Goal: Task Accomplishment & Management: Use online tool/utility

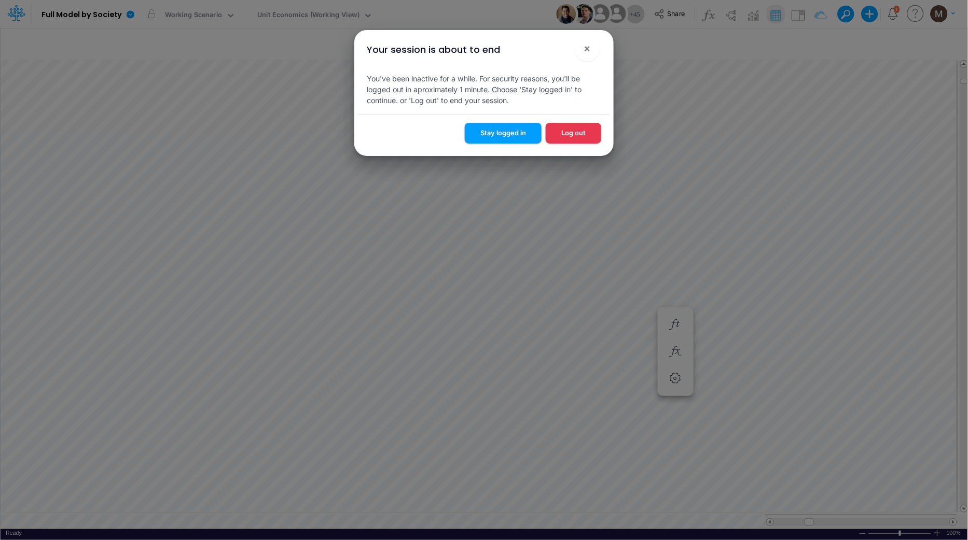
scroll to position [0, 1]
click at [492, 142] on button "Stay logged in" at bounding box center [503, 133] width 77 height 20
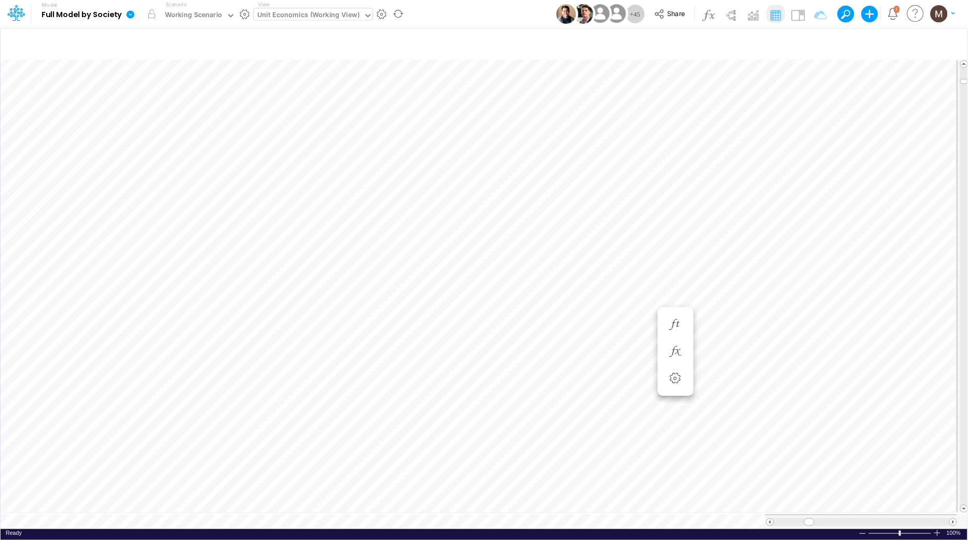
click at [301, 10] on div "Unit Economics (Working View)" at bounding box center [308, 16] width 102 height 12
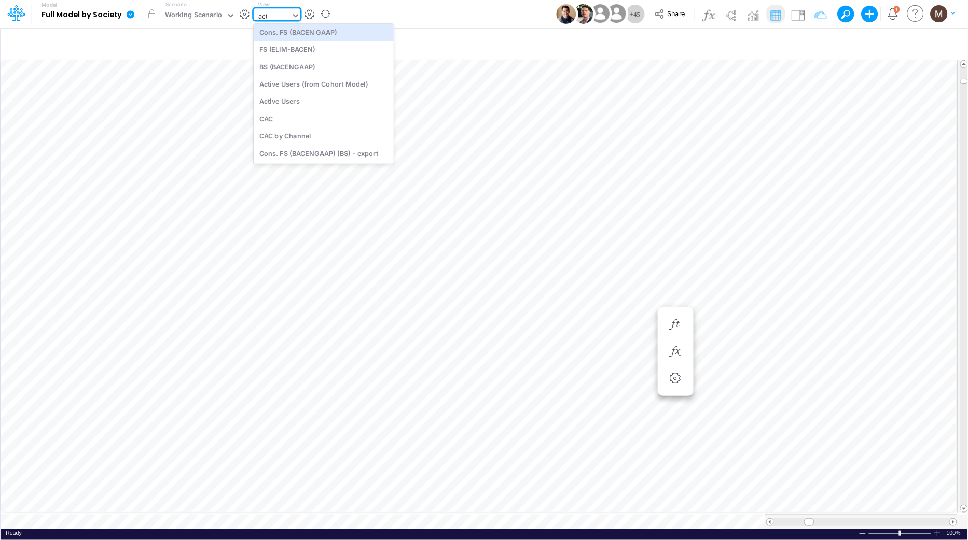
scroll to position [0, 0]
type input "activ"
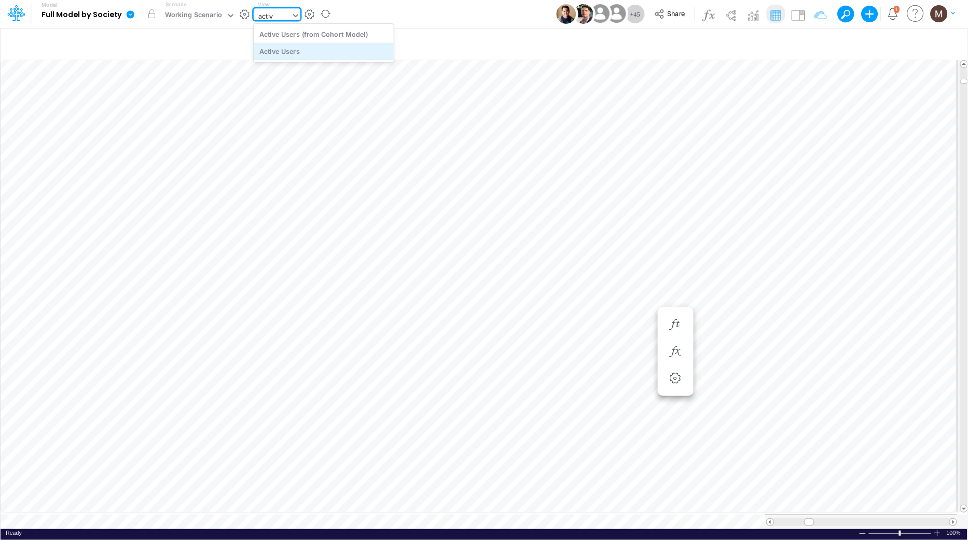
click at [302, 49] on div "Active Users" at bounding box center [324, 51] width 140 height 17
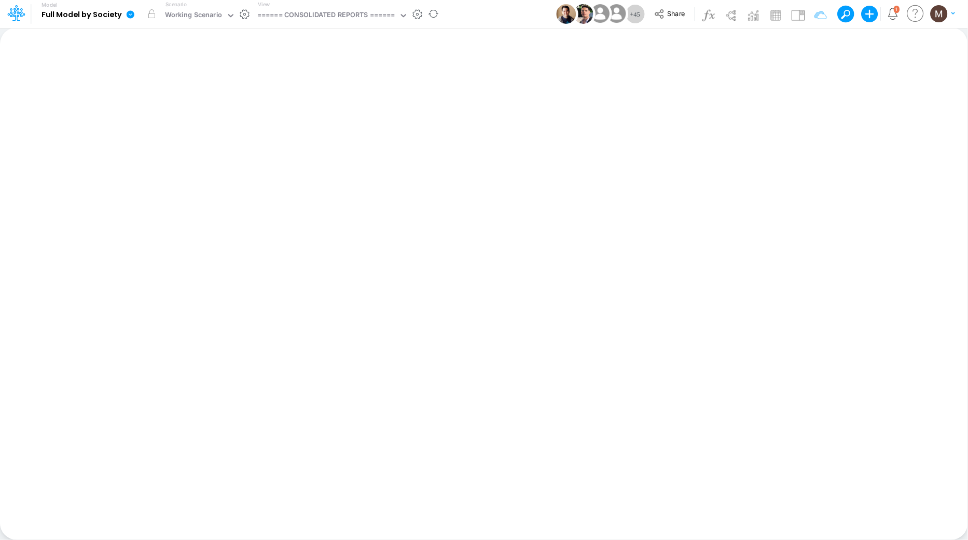
click at [281, 7] on div "View ====== CONSOLIDATED REPORTS ======" at bounding box center [331, 14] width 155 height 27
click at [289, 11] on div "====== CONSOLIDATED REPORTS ======" at bounding box center [326, 16] width 138 height 12
type input "active"
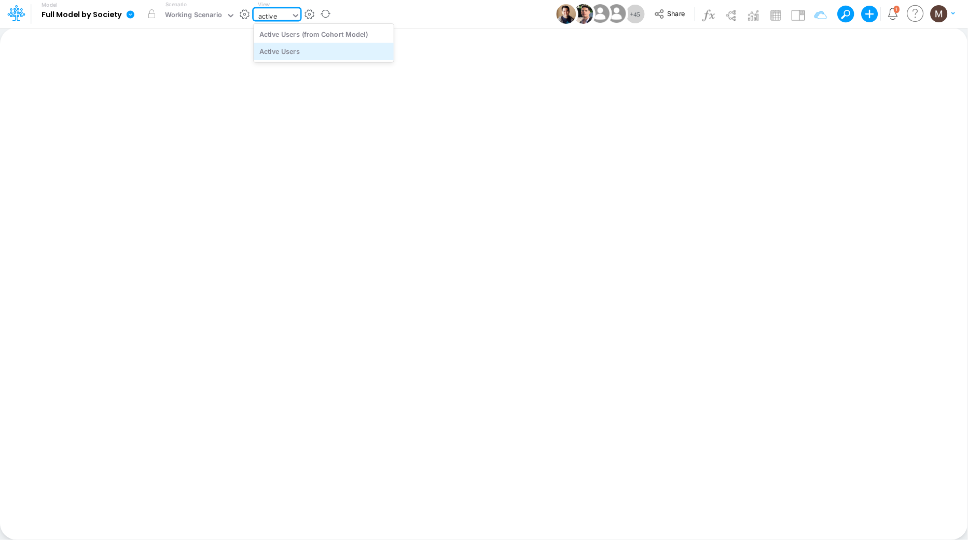
click at [287, 50] on div "Active Users" at bounding box center [324, 51] width 140 height 17
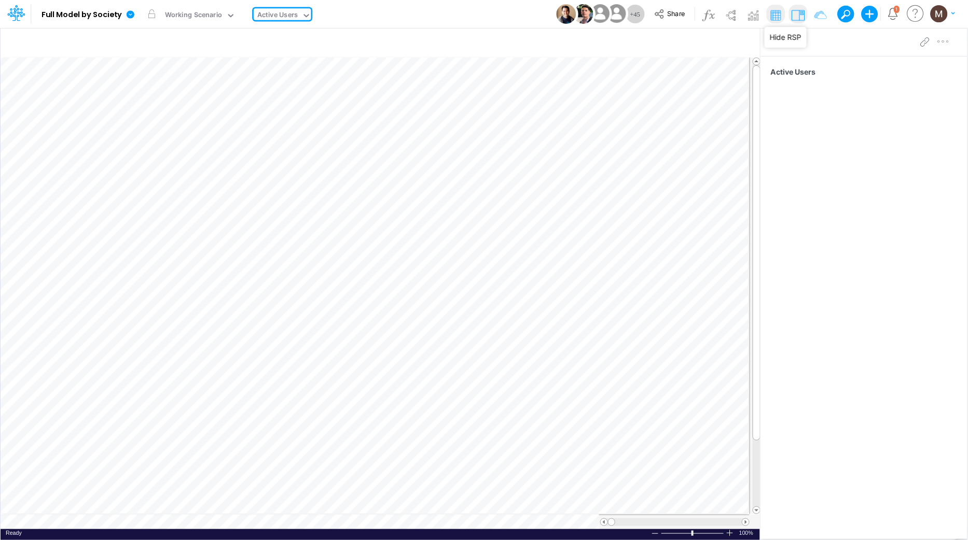
click at [800, 11] on img at bounding box center [797, 15] width 17 height 17
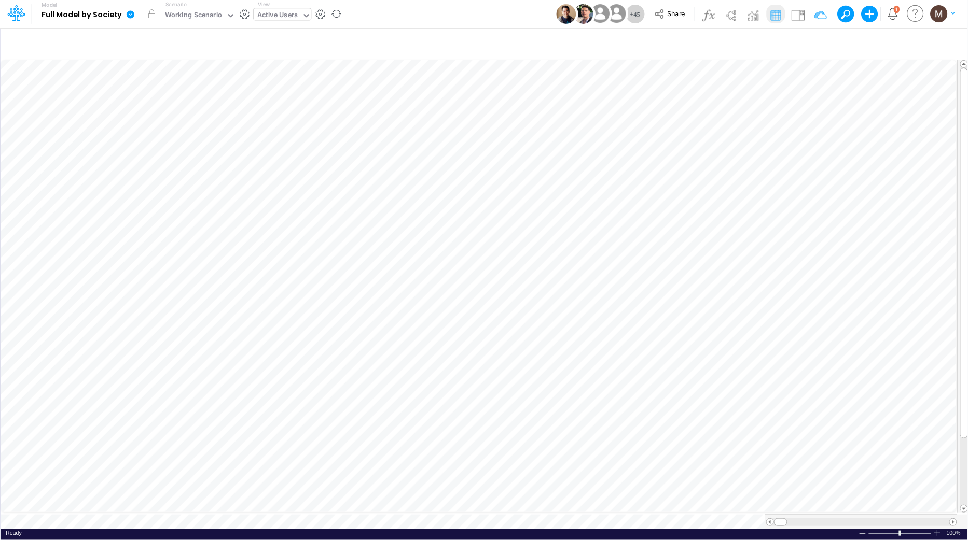
click at [128, 13] on icon at bounding box center [131, 14] width 8 height 8
click at [166, 90] on button "Export" at bounding box center [182, 90] width 111 height 17
click at [302, 93] on button "Excel" at bounding box center [294, 97] width 111 height 16
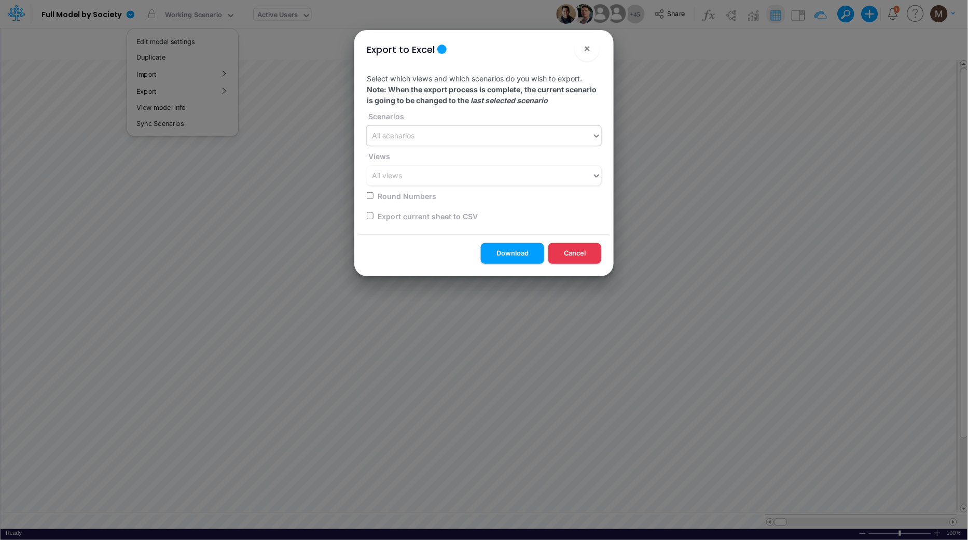
click at [451, 133] on div "All scenarios" at bounding box center [479, 136] width 225 height 17
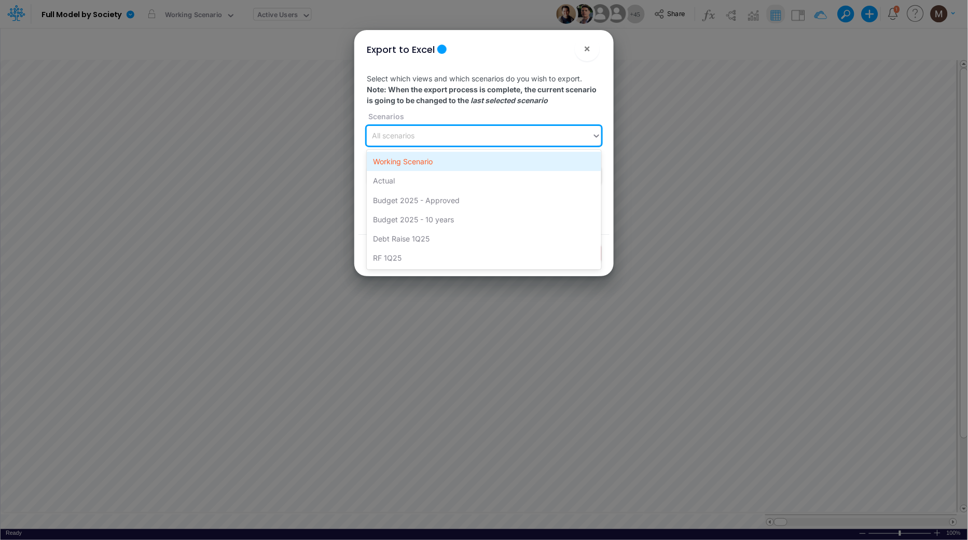
click at [457, 165] on div "Working Scenario" at bounding box center [484, 161] width 234 height 19
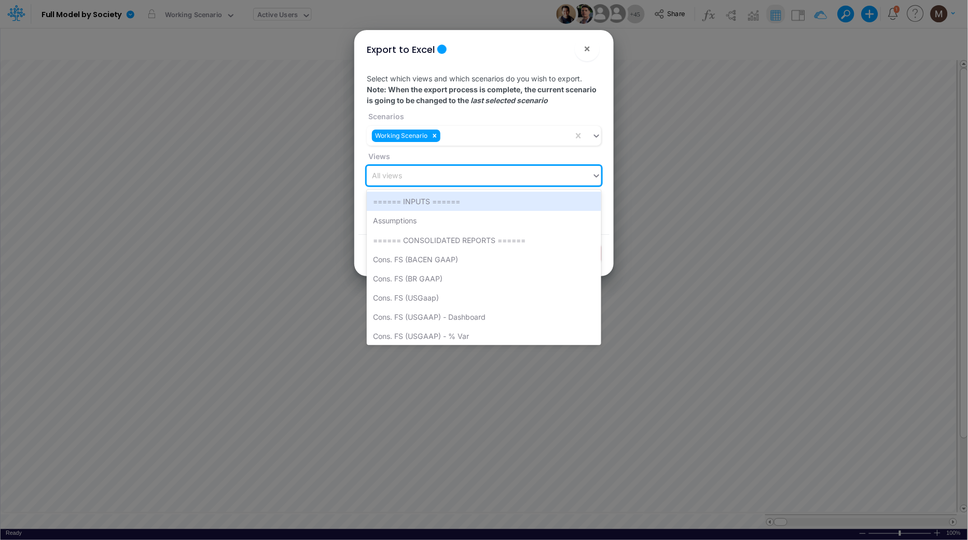
click at [457, 167] on div "All views" at bounding box center [479, 175] width 225 height 17
type input "acti"
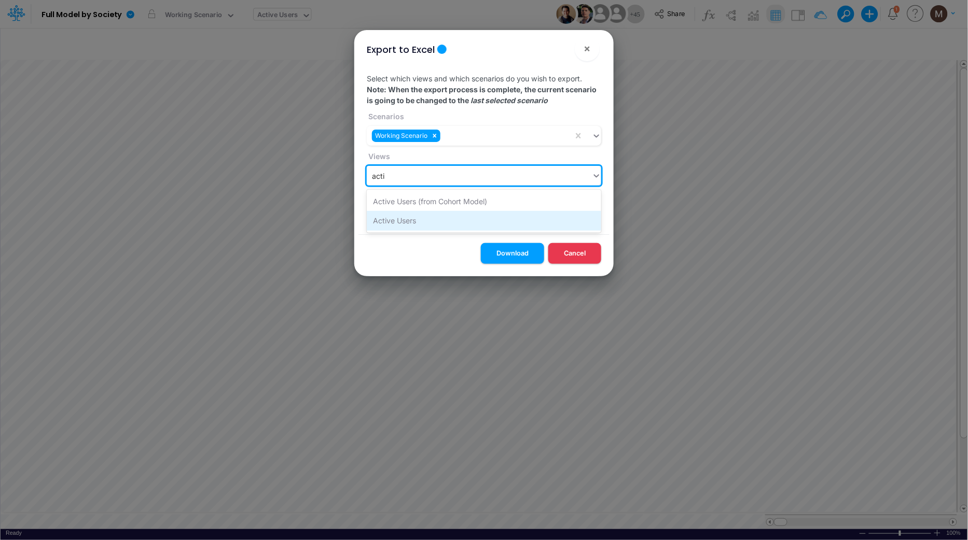
click at [459, 221] on div "Active Users" at bounding box center [484, 220] width 234 height 19
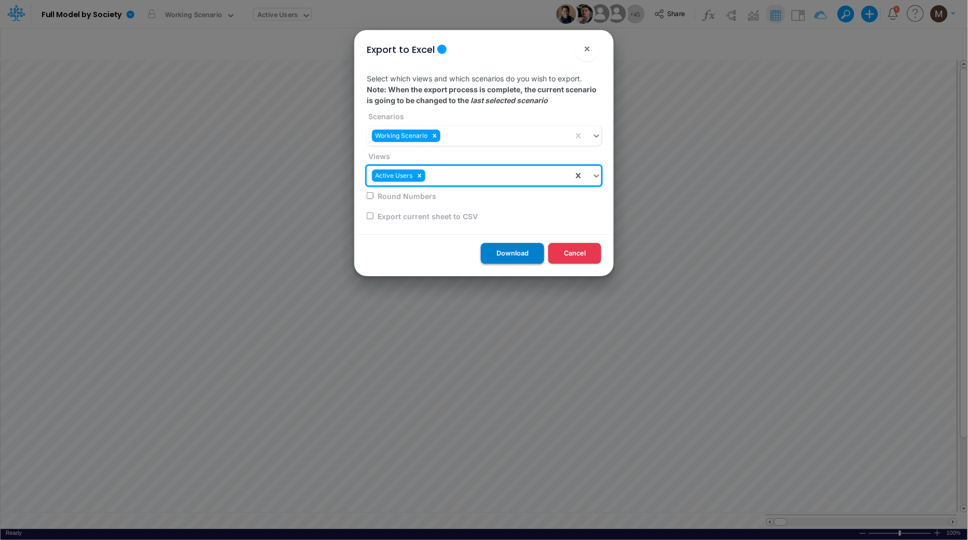
click at [516, 256] on button "Download" at bounding box center [512, 253] width 63 height 20
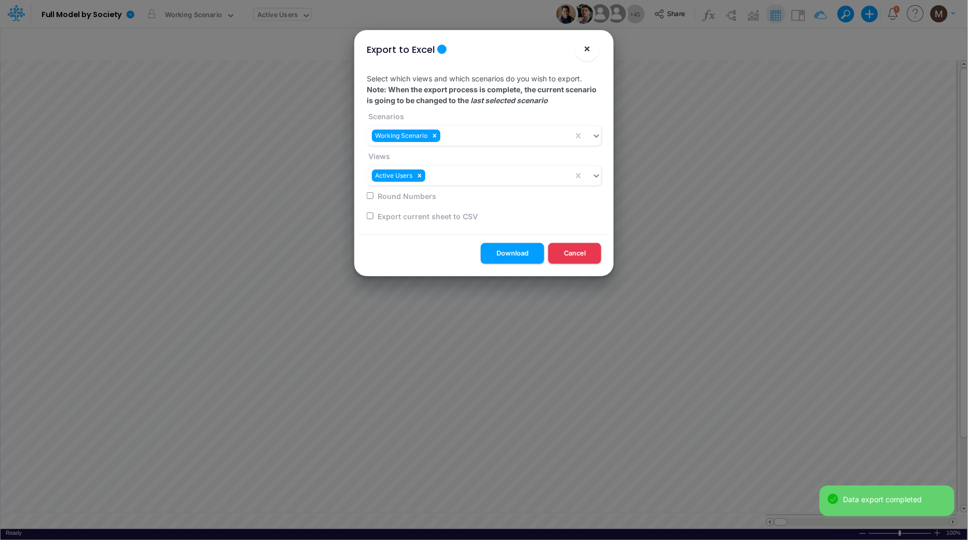
click at [578, 52] on button "×" at bounding box center [586, 48] width 25 height 25
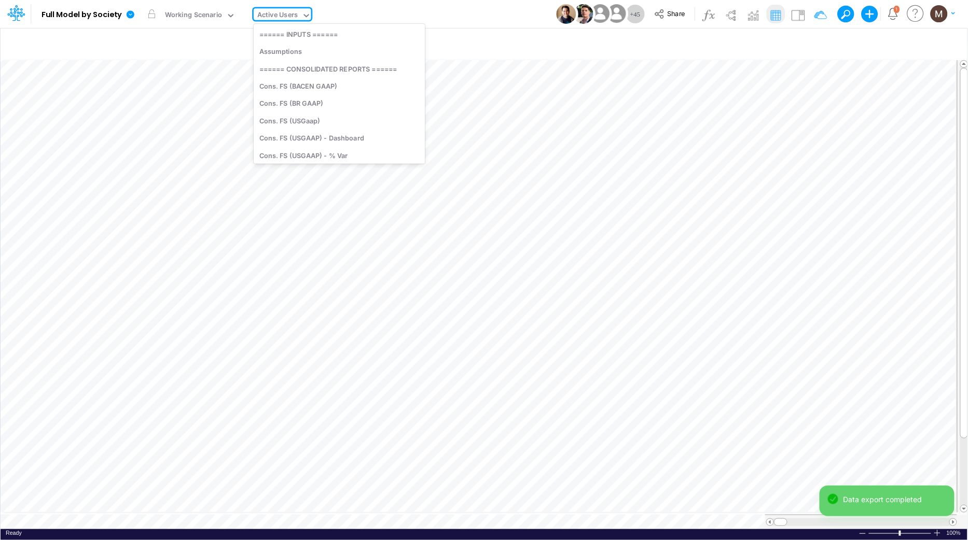
click at [285, 11] on div "Active Users" at bounding box center [277, 16] width 40 height 12
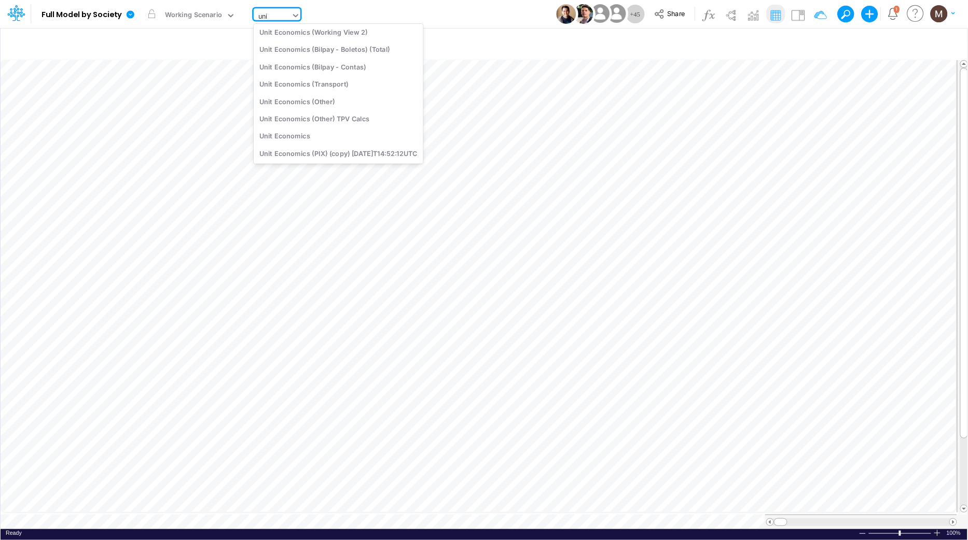
scroll to position [99, 0]
type input "unit ec"
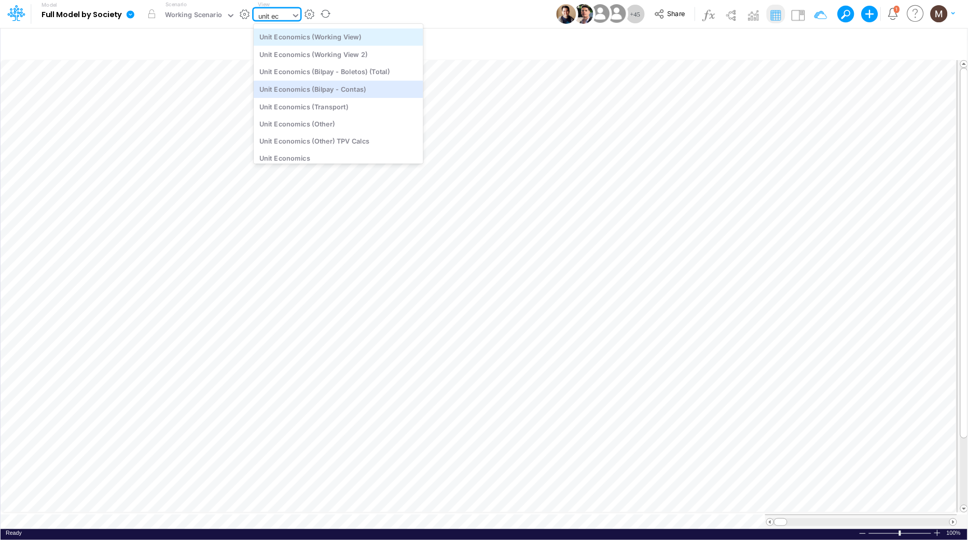
scroll to position [72, 0]
click at [308, 41] on div "Unit Economics (Working View)" at bounding box center [339, 39] width 170 height 17
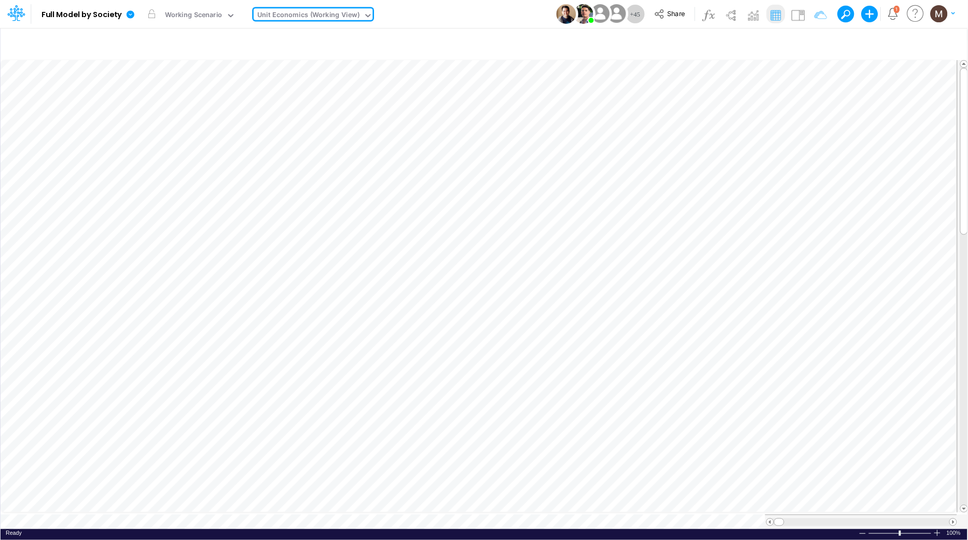
click at [299, 13] on div "Unit Economics (Working View)" at bounding box center [308, 16] width 102 height 12
type input "dc by"
click at [302, 34] on div "DC by Vertical" at bounding box center [324, 33] width 140 height 17
type input "DC by Vertical"
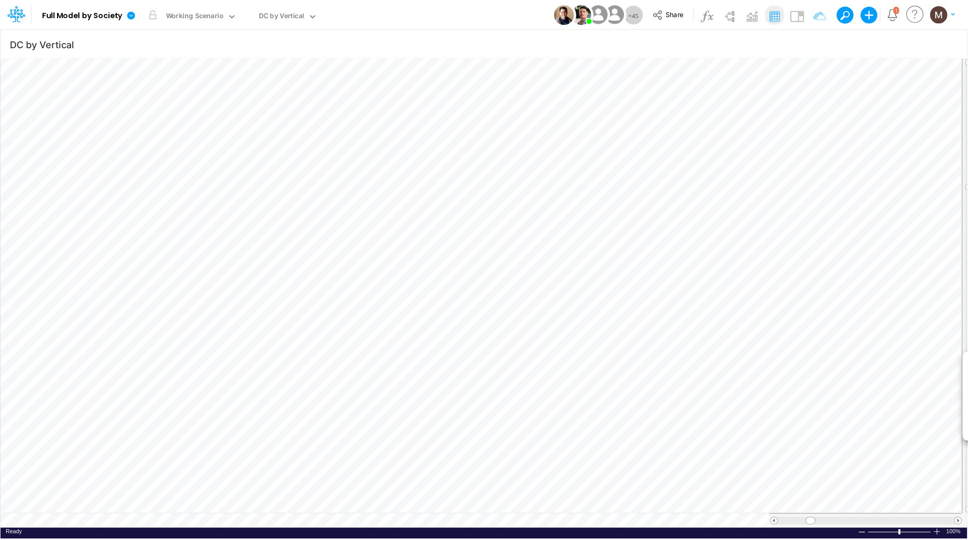
scroll to position [0, 1]
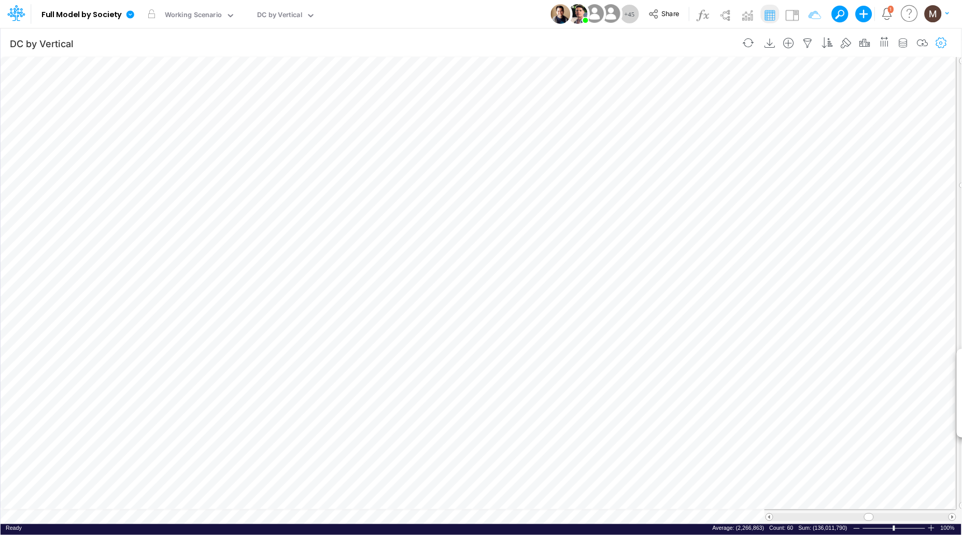
click at [949, 42] on icon "button" at bounding box center [942, 43] width 16 height 11
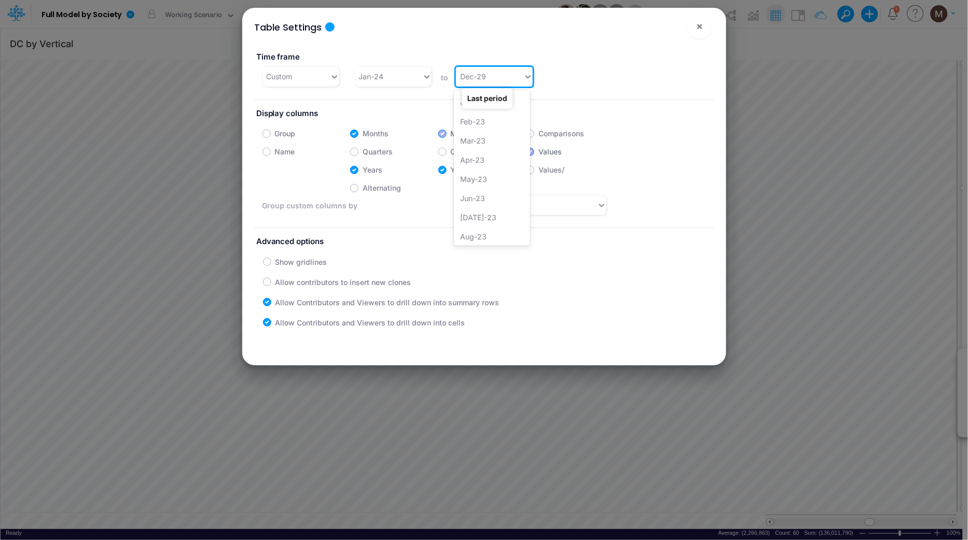
click at [490, 78] on div "Dec-29" at bounding box center [489, 76] width 67 height 17
click at [485, 229] on div "Dec-34" at bounding box center [492, 236] width 76 height 19
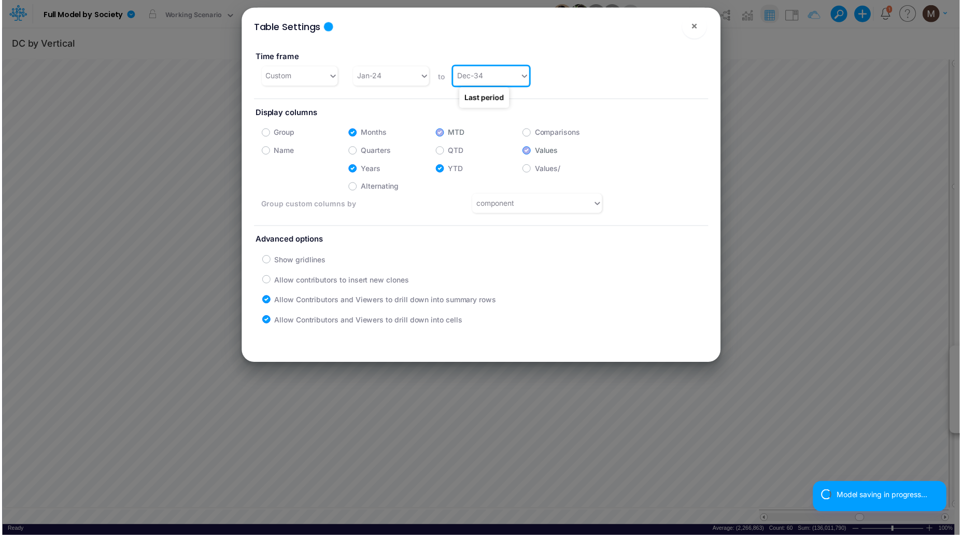
scroll to position [0, 1]
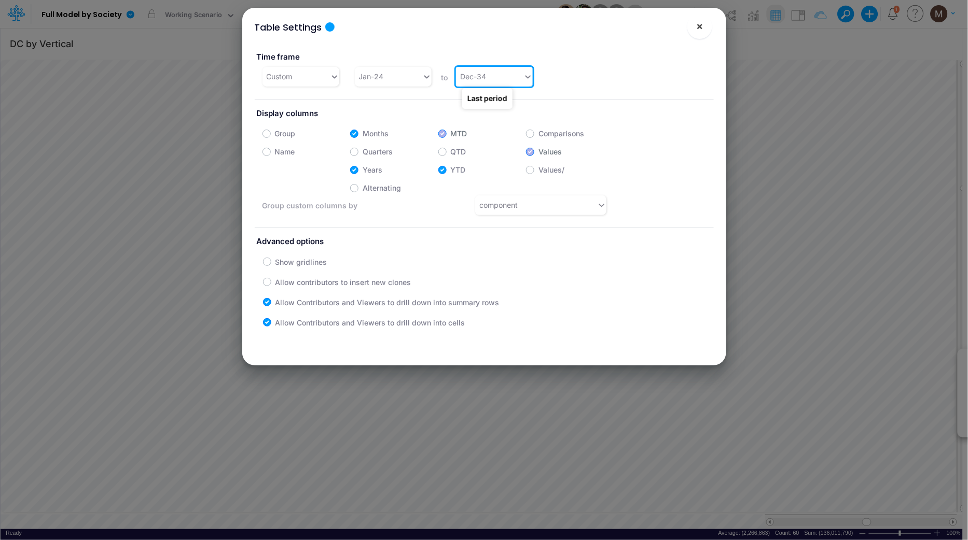
click at [702, 30] on span "×" at bounding box center [699, 26] width 7 height 12
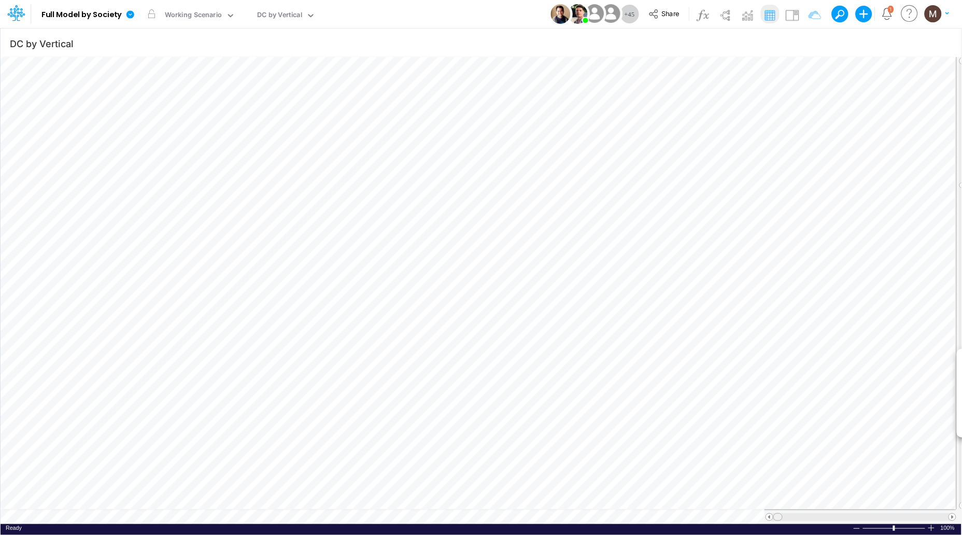
click at [752, 523] on tr at bounding box center [479, 517] width 956 height 15
click at [813, 43] on icon "button" at bounding box center [809, 43] width 16 height 11
click at [653, 116] on button "button" at bounding box center [656, 110] width 20 height 17
select select "tableSearchOR"
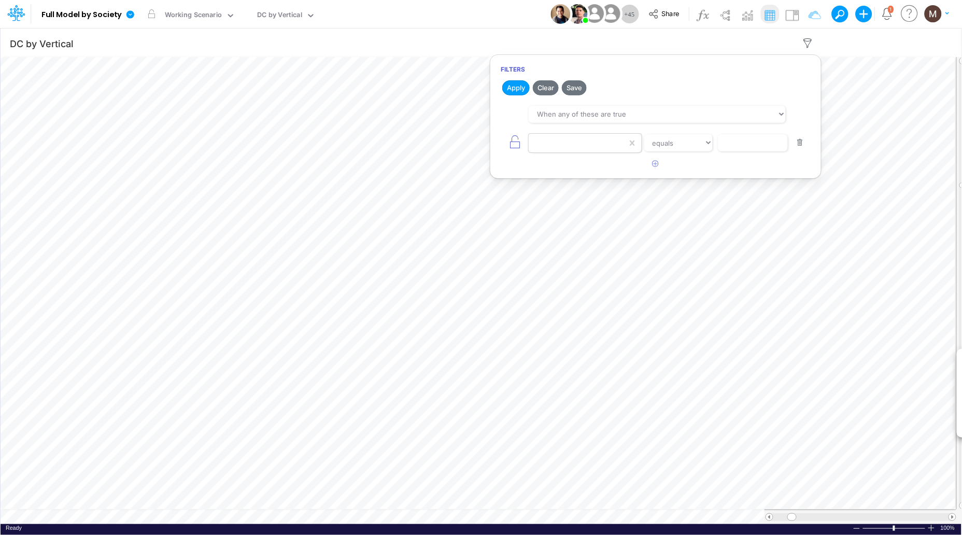
click at [619, 140] on div at bounding box center [578, 143] width 99 height 18
type input "paymen"
click at [611, 169] on div "payment_method" at bounding box center [585, 168] width 113 height 19
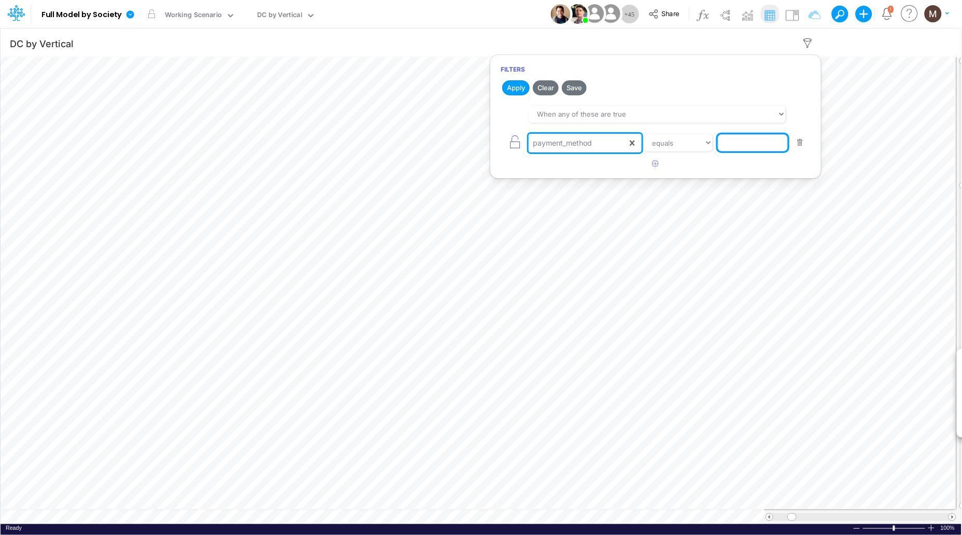
click at [727, 144] on input "text" at bounding box center [753, 143] width 70 height 18
type input "CC RP"
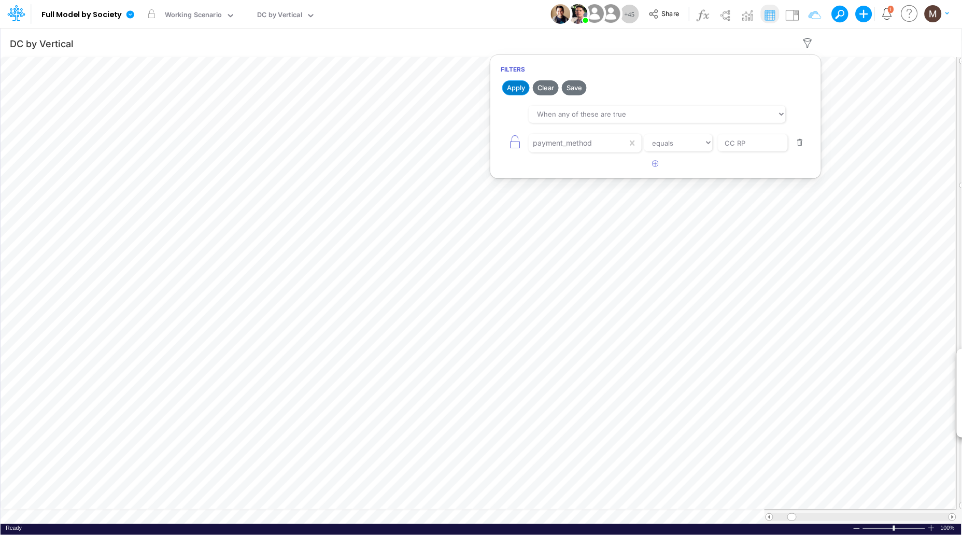
click at [509, 86] on button "Apply" at bounding box center [515, 87] width 27 height 15
drag, startPoint x: 922, startPoint y: 516, endPoint x: 864, endPoint y: 534, distance: 60.8
click at [864, 524] on div "Paste Cut Copy AutoFill 125919.161053844 Ready 100% Sum: 174,098,510 Max: 4,216…" at bounding box center [481, 290] width 961 height 467
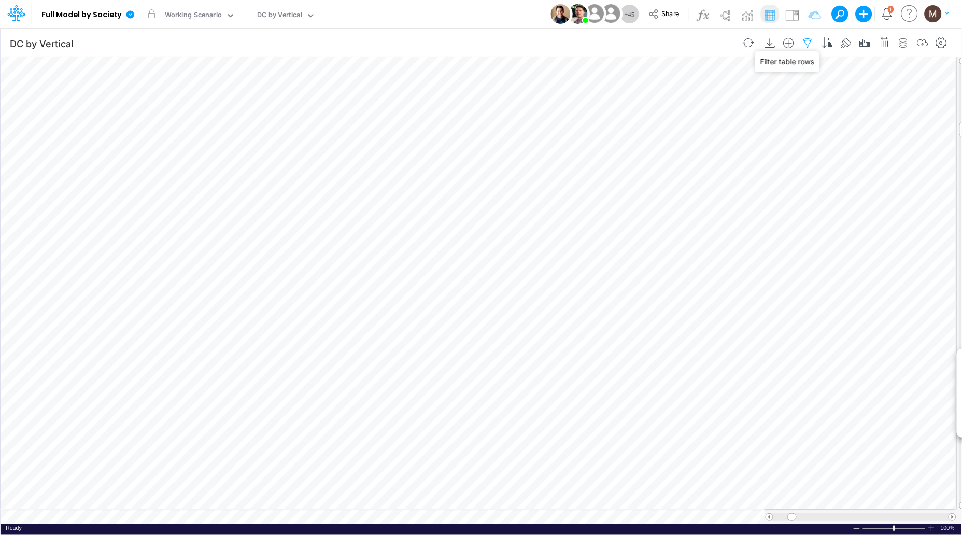
click at [810, 45] on icon "button" at bounding box center [809, 43] width 16 height 11
select select "tableSearchOR"
click at [654, 163] on icon "button" at bounding box center [656, 163] width 7 height 7
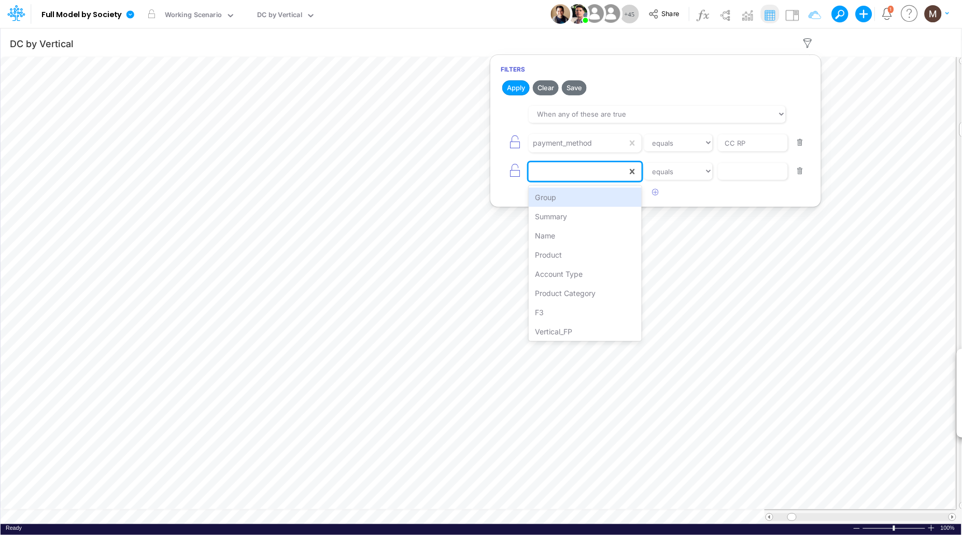
click at [560, 167] on div at bounding box center [578, 172] width 99 height 18
type input "inst"
click at [611, 197] on div "installments" at bounding box center [585, 197] width 113 height 19
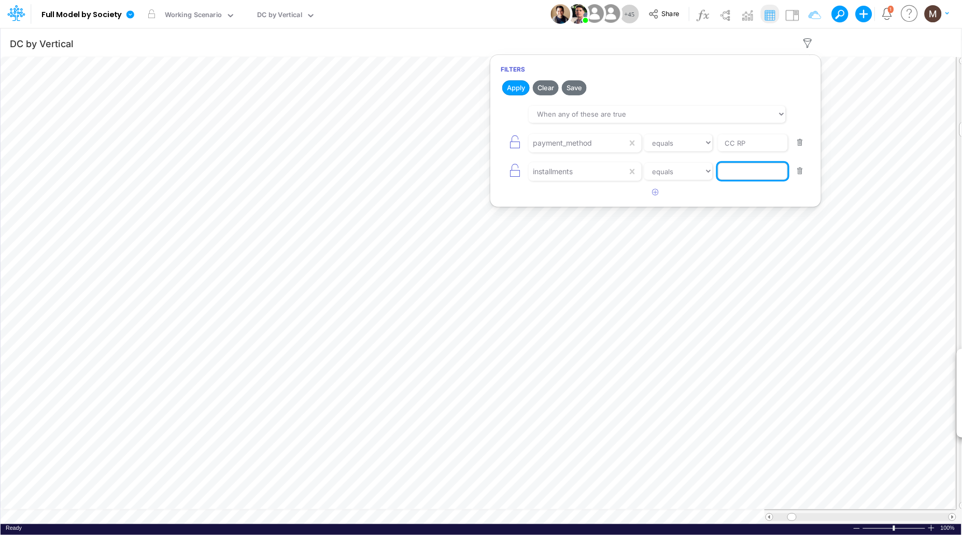
click at [773, 152] on input "text" at bounding box center [753, 143] width 70 height 18
type input "a vista"
click at [666, 170] on select "equals not equal starts with ends with contains" at bounding box center [678, 172] width 69 height 18
select select "contains"
click at [644, 163] on select "equals not equal starts with ends with contains" at bounding box center [678, 172] width 69 height 18
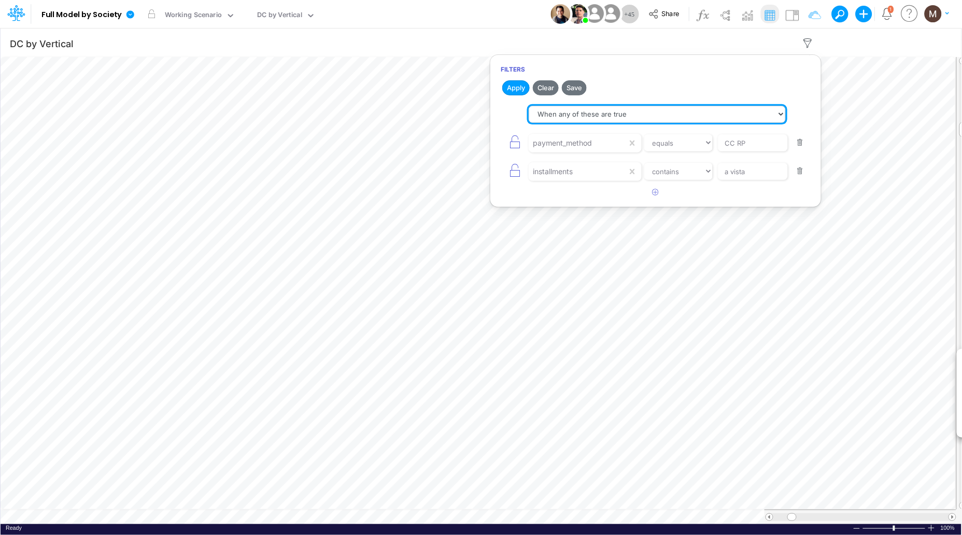
click at [559, 118] on select "When all of these are true When any of these are true" at bounding box center [657, 115] width 257 height 18
select select "tableSearchAND"
click at [529, 106] on select "When all of these are true When any of these are true" at bounding box center [657, 115] width 257 height 18
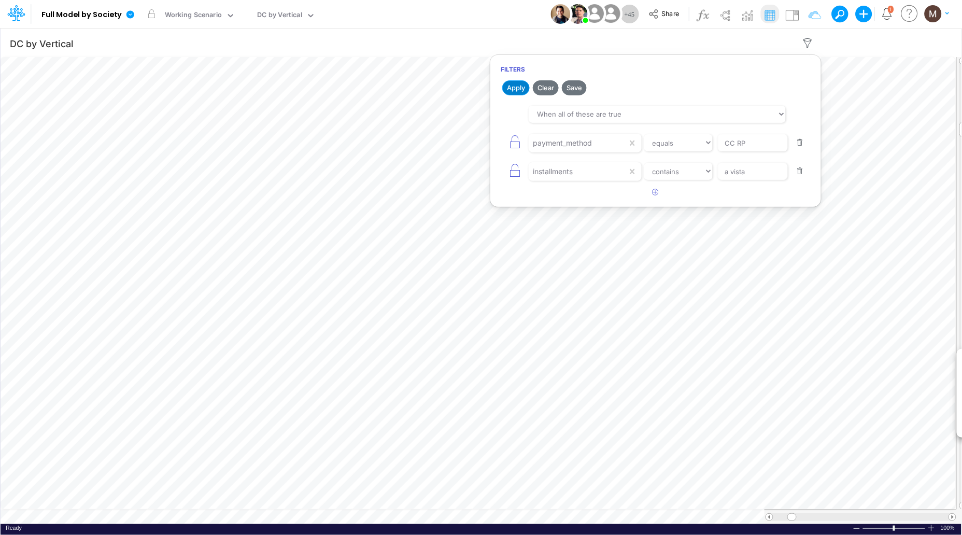
click at [510, 90] on button "Apply" at bounding box center [515, 87] width 27 height 15
click at [811, 44] on icon "button" at bounding box center [809, 43] width 16 height 11
select select "contains"
drag, startPoint x: 762, startPoint y: 170, endPoint x: 694, endPoint y: 169, distance: 67.9
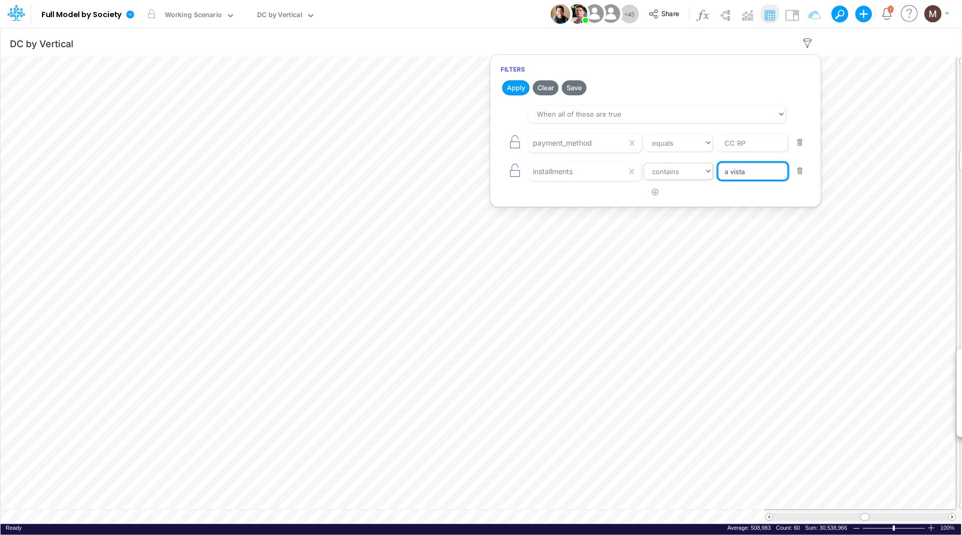
click at [694, 171] on div "installments equals not equal starts with ends with contains a vista" at bounding box center [656, 171] width 310 height 23
type input "install"
click at [516, 91] on button "Apply" at bounding box center [515, 87] width 27 height 15
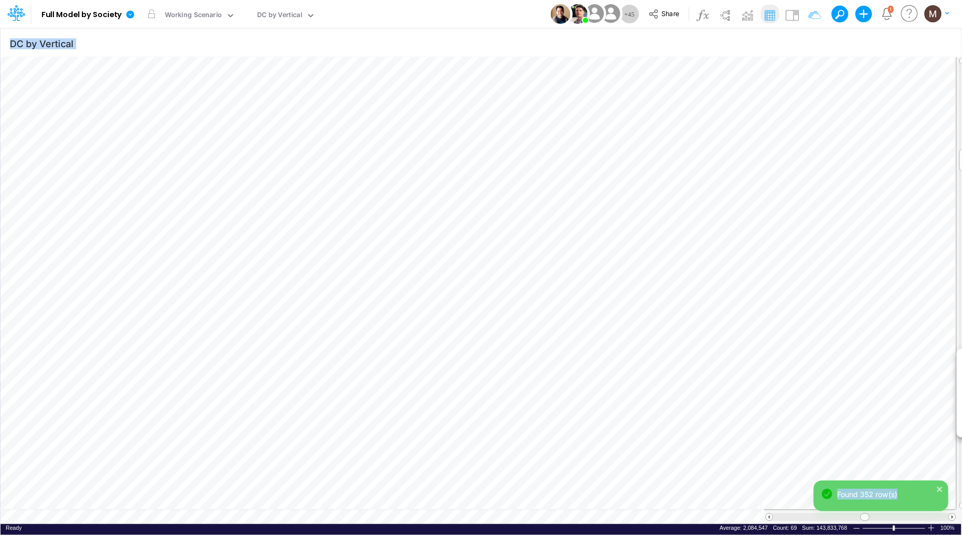
drag, startPoint x: 866, startPoint y: 517, endPoint x: 797, endPoint y: 521, distance: 69.6
click at [804, 521] on div "Model Full Model by Society Edit model settings Duplicate Import QuickBooks Qui…" at bounding box center [481, 267] width 962 height 535
click at [790, 520] on div at bounding box center [861, 517] width 175 height 8
click at [786, 520] on div at bounding box center [861, 517] width 175 height 8
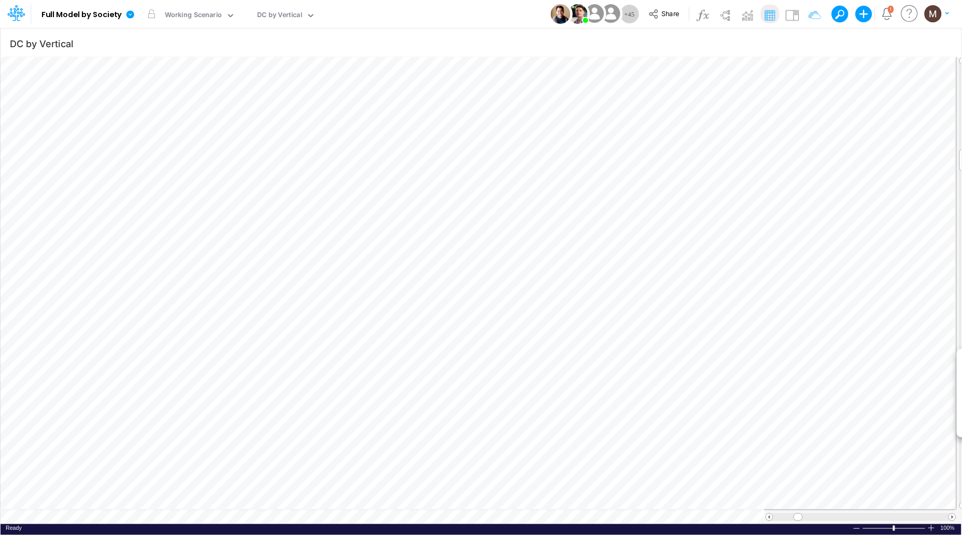
scroll to position [0, 1]
click at [811, 45] on icon "button" at bounding box center [809, 43] width 16 height 11
select select "contains"
click at [806, 169] on button "button" at bounding box center [801, 171] width 20 height 14
click at [811, 42] on icon "button" at bounding box center [809, 43] width 16 height 11
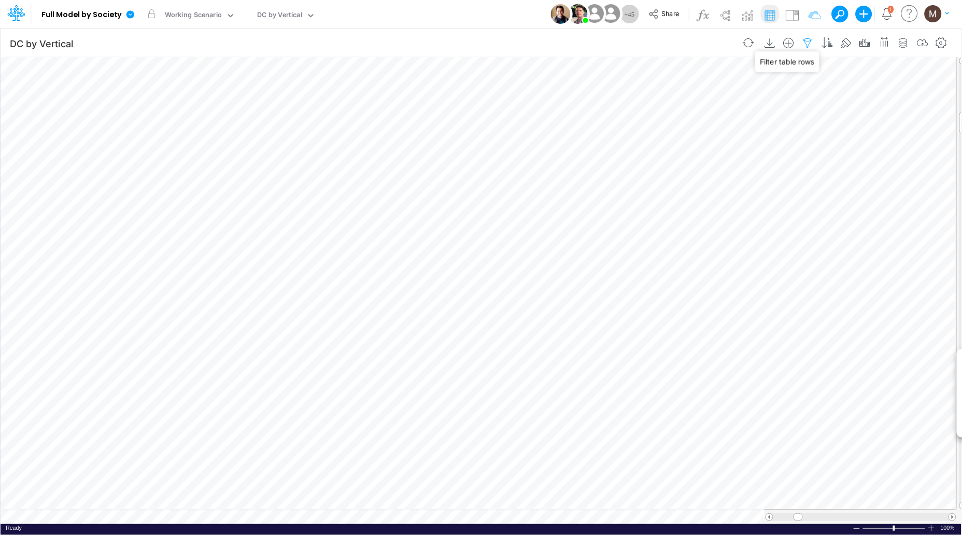
select select "contains"
click at [803, 172] on button "button" at bounding box center [801, 171] width 20 height 14
click at [645, 167] on article at bounding box center [655, 164] width 331 height 17
click at [655, 164] on icon "button" at bounding box center [656, 163] width 7 height 7
click at [594, 152] on div at bounding box center [578, 143] width 99 height 18
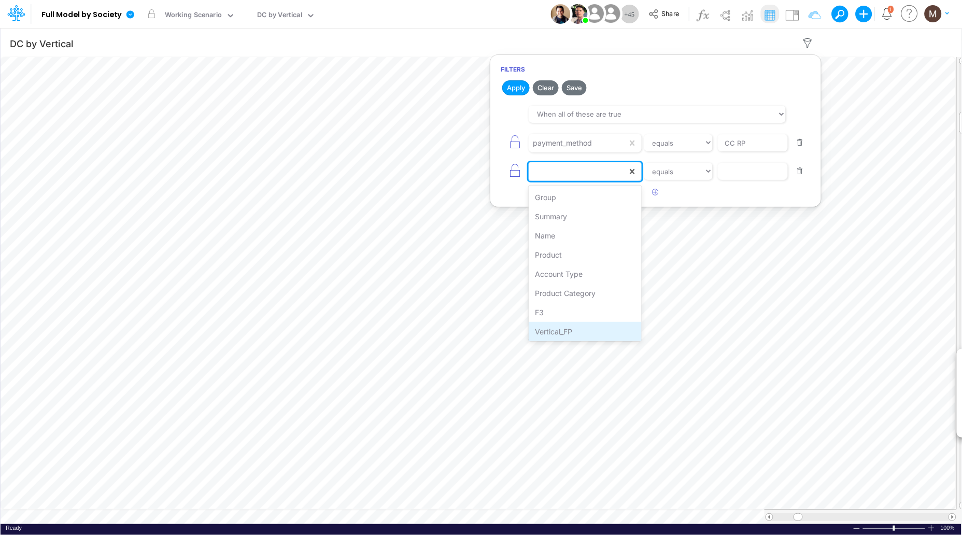
click at [580, 332] on div "Vertical_FP" at bounding box center [585, 331] width 113 height 19
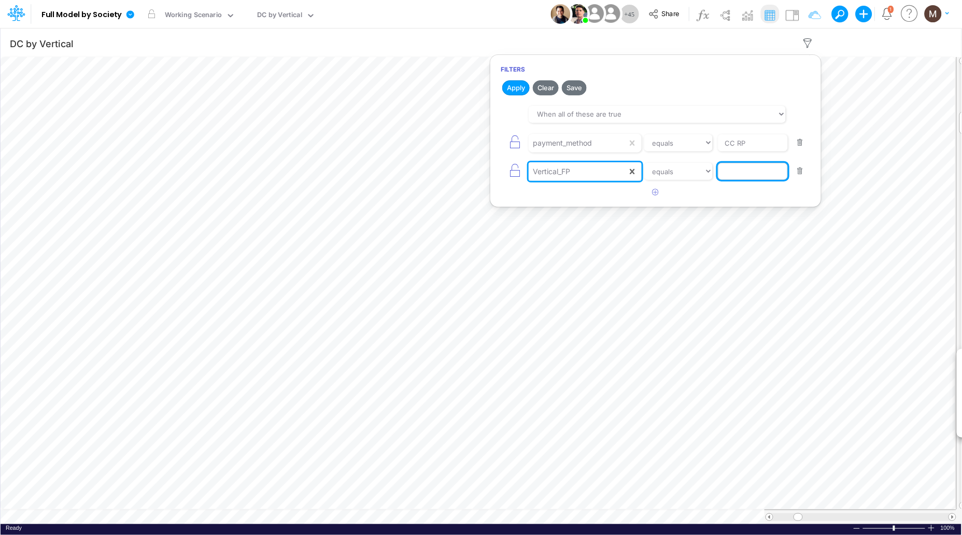
click at [738, 152] on input "text" at bounding box center [753, 143] width 70 height 18
type input "other / others / pf"
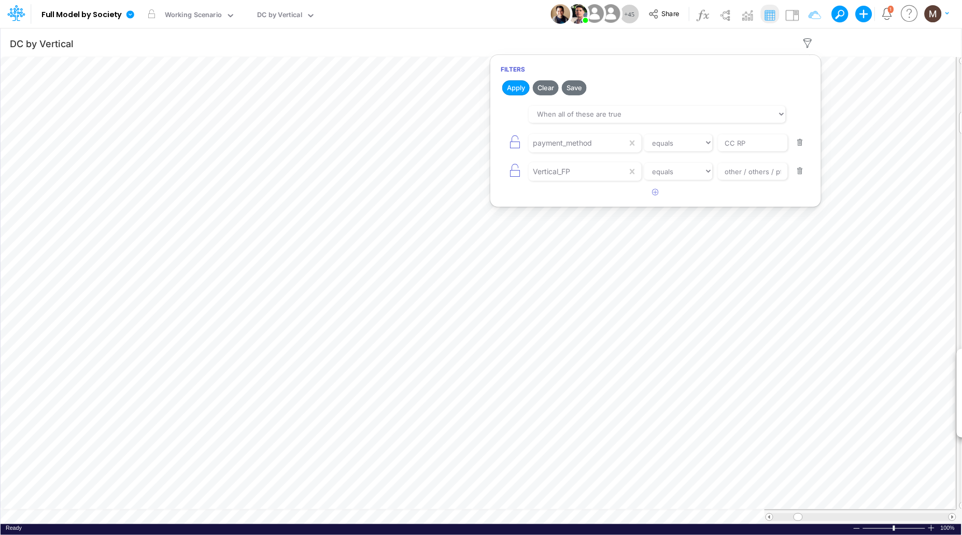
click at [805, 138] on button "button" at bounding box center [801, 143] width 20 height 14
type input "other / others / pf"
click at [512, 87] on button "Apply" at bounding box center [515, 87] width 27 height 15
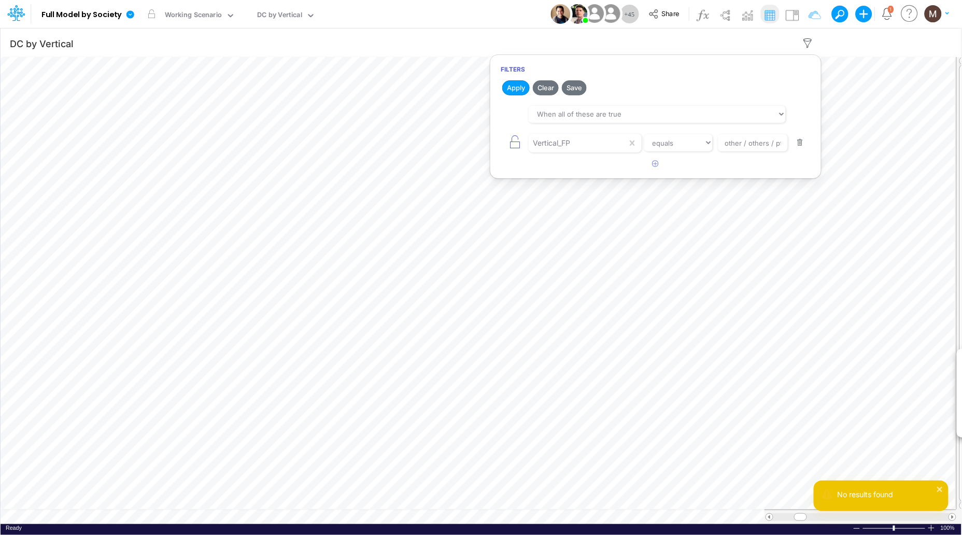
click at [805, 146] on button "button" at bounding box center [801, 143] width 20 height 14
click at [515, 89] on button "Apply" at bounding box center [515, 87] width 27 height 15
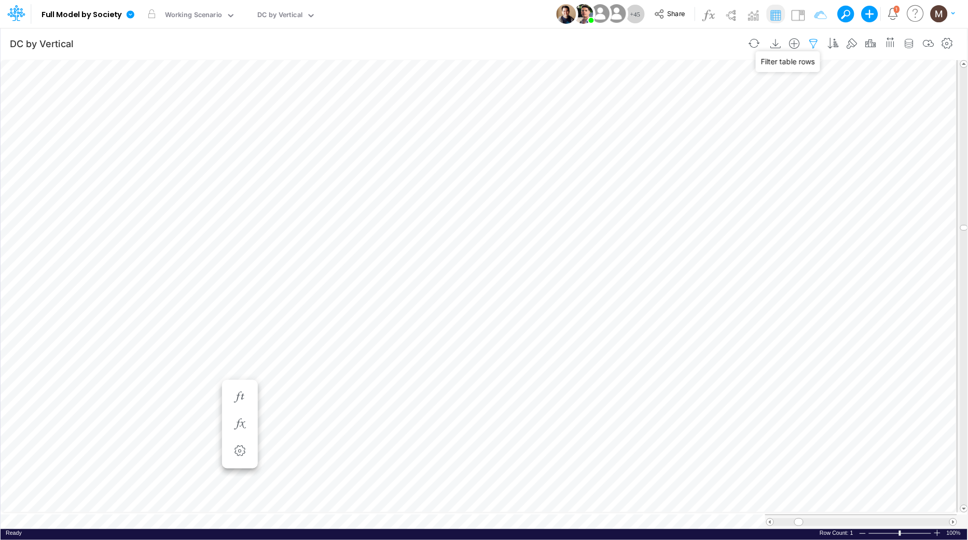
click at [816, 47] on icon "button" at bounding box center [814, 43] width 16 height 11
click at [656, 111] on icon "button" at bounding box center [656, 110] width 7 height 7
click at [551, 143] on div at bounding box center [578, 143] width 99 height 18
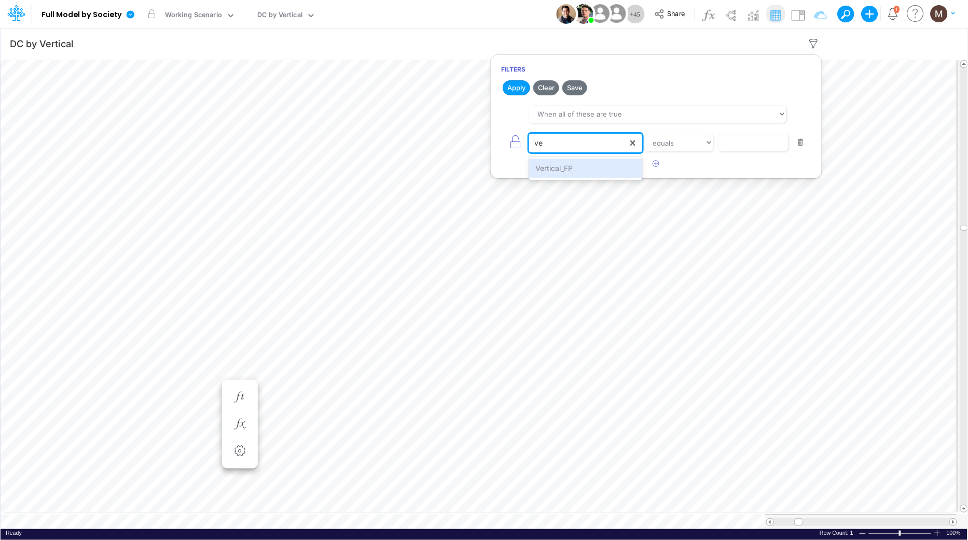
type input "ver"
click at [548, 171] on div "Vertical_FP" at bounding box center [585, 168] width 113 height 19
click at [734, 143] on input "text" at bounding box center [753, 143] width 70 height 18
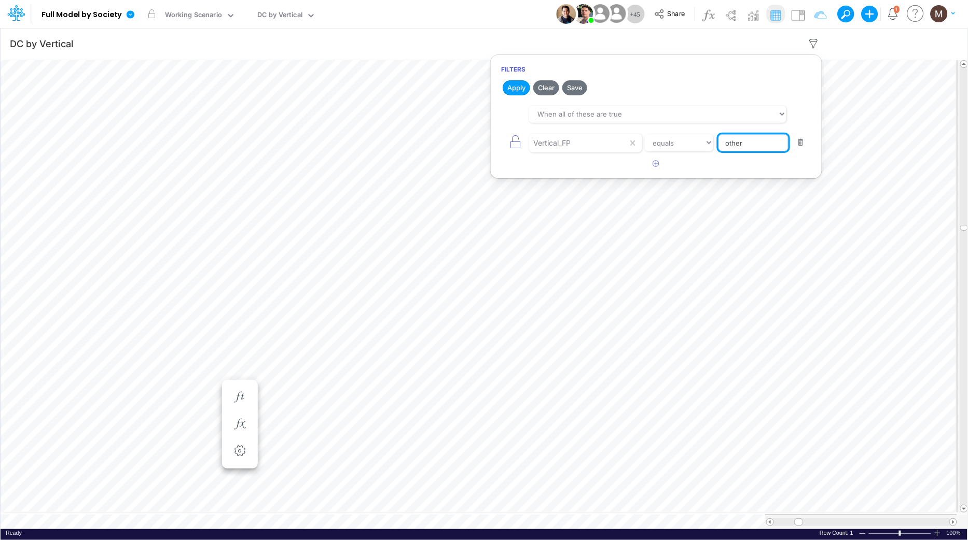
click at [770, 146] on input "other" at bounding box center [753, 143] width 70 height 18
type input "Others"
click at [654, 162] on icon "button" at bounding box center [656, 163] width 7 height 7
click at [541, 152] on div at bounding box center [578, 143] width 99 height 18
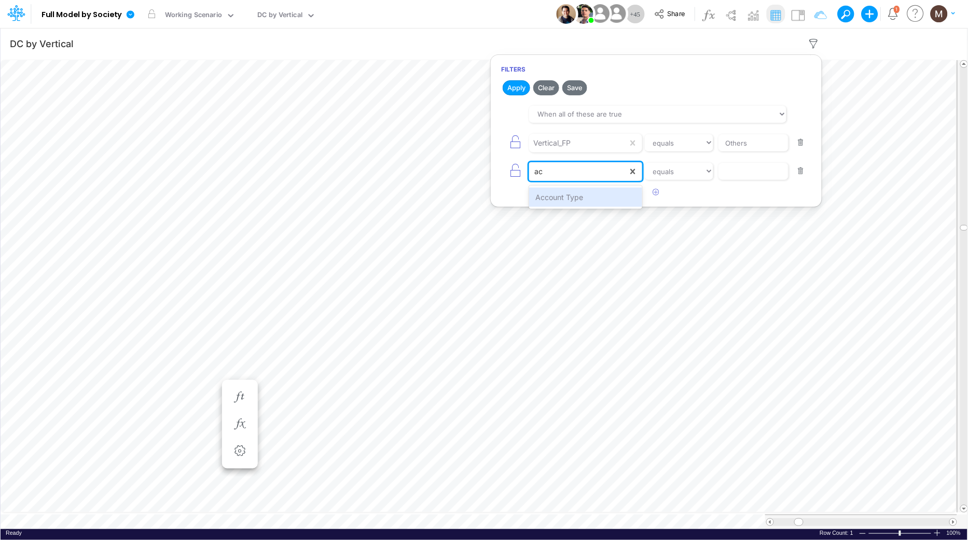
type input "acc"
click at [546, 198] on div "Account Type" at bounding box center [585, 197] width 113 height 19
click at [757, 152] on input "text" at bounding box center [753, 143] width 70 height 18
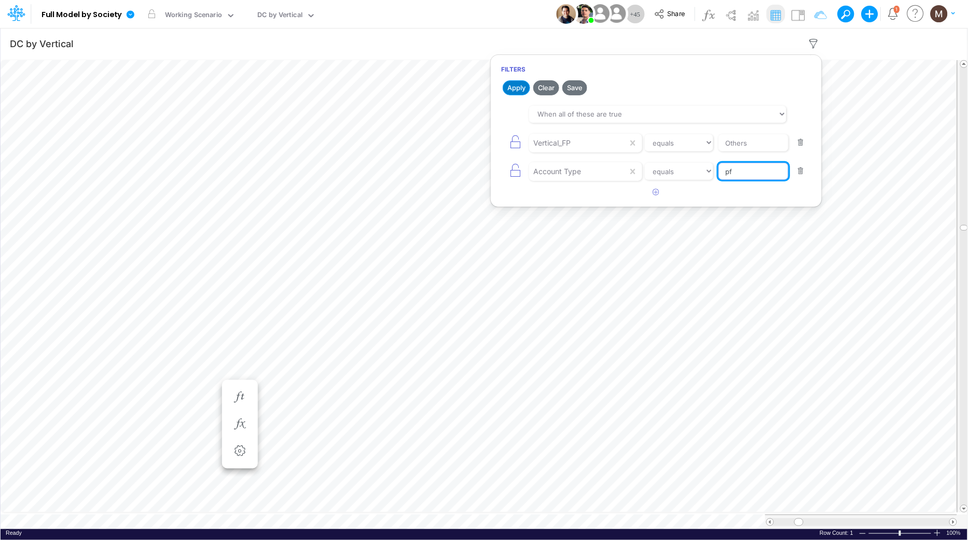
type input "pf"
click at [509, 88] on button "Apply" at bounding box center [515, 87] width 27 height 15
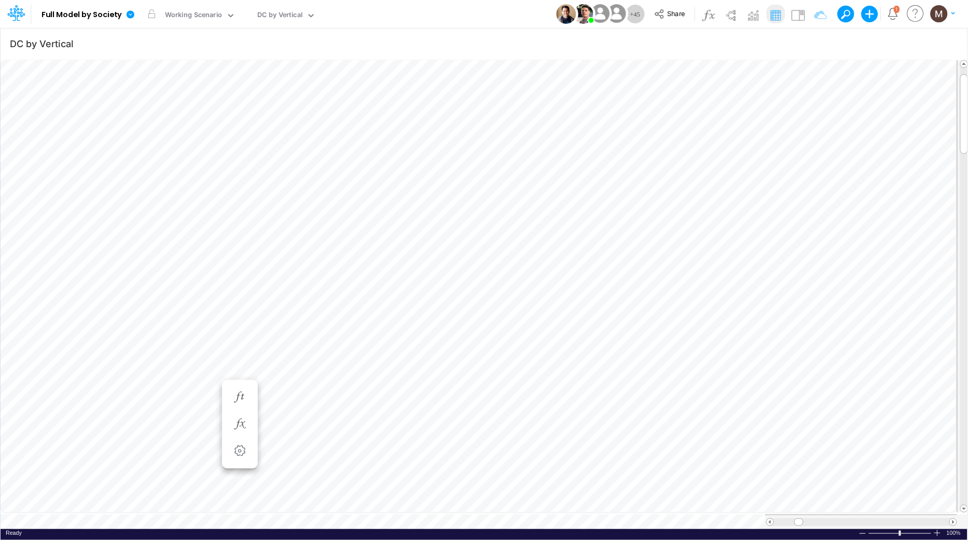
scroll to position [0, 1]
click at [732, 504] on table at bounding box center [485, 293] width 968 height 471
click at [818, 44] on icon "button" at bounding box center [814, 43] width 16 height 11
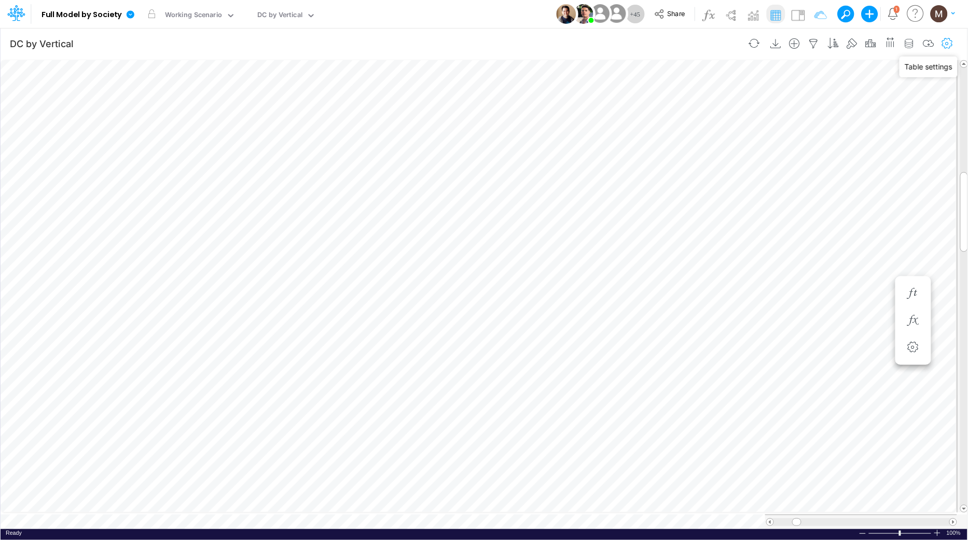
click at [947, 40] on icon "button" at bounding box center [948, 43] width 16 height 11
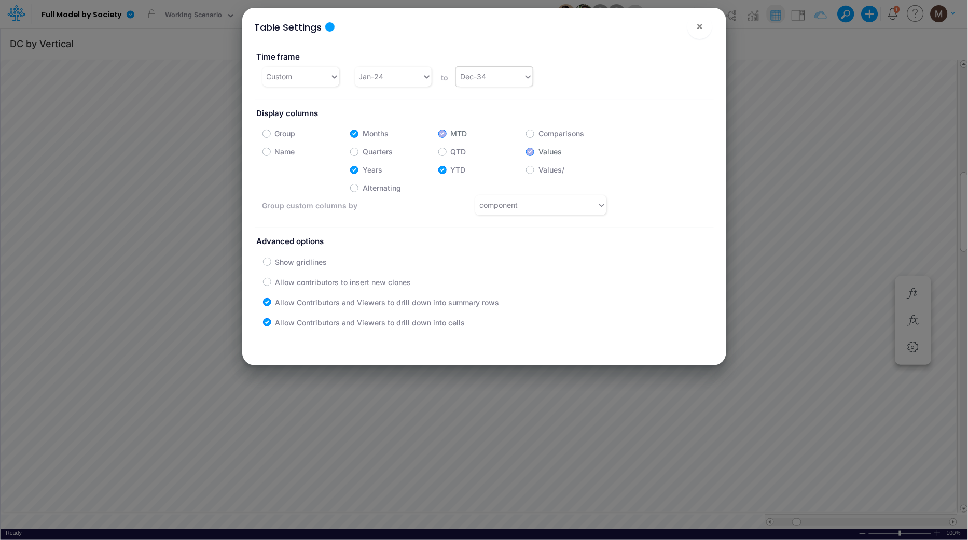
click at [492, 79] on div "Dec-34" at bounding box center [489, 76] width 67 height 17
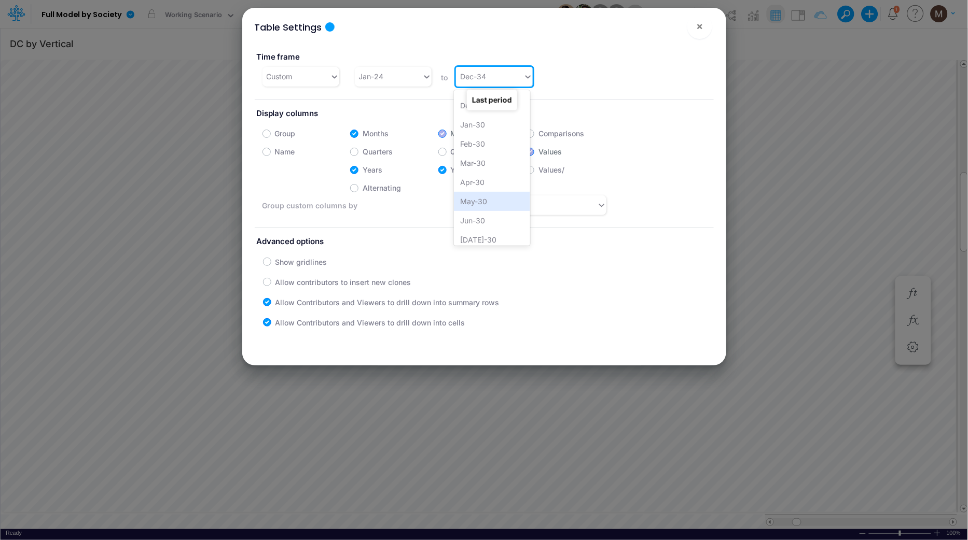
scroll to position [1573, 0]
click at [478, 132] on div "Dec-29" at bounding box center [492, 126] width 76 height 19
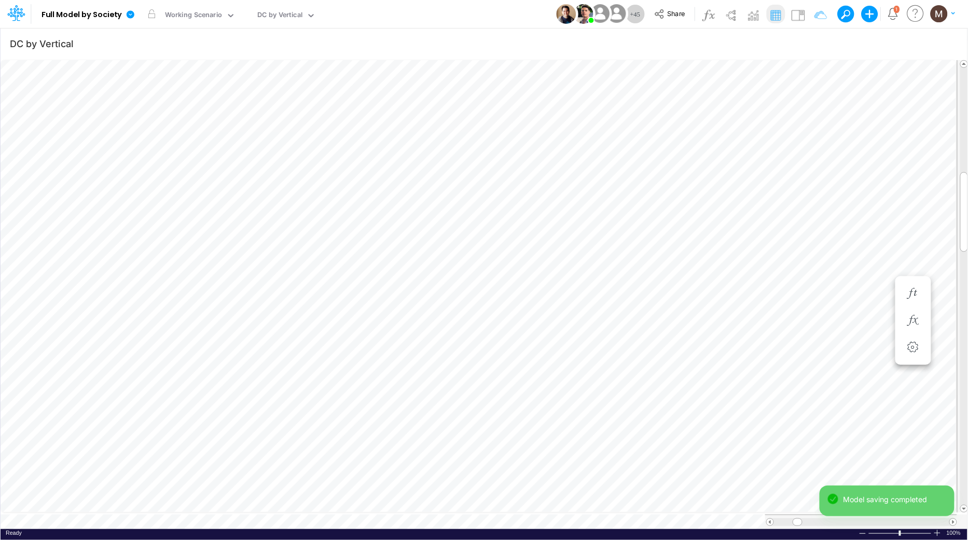
scroll to position [0, 1]
click at [809, 41] on icon "button" at bounding box center [814, 43] width 16 height 11
select select "contains"
select select "tableSearchOR"
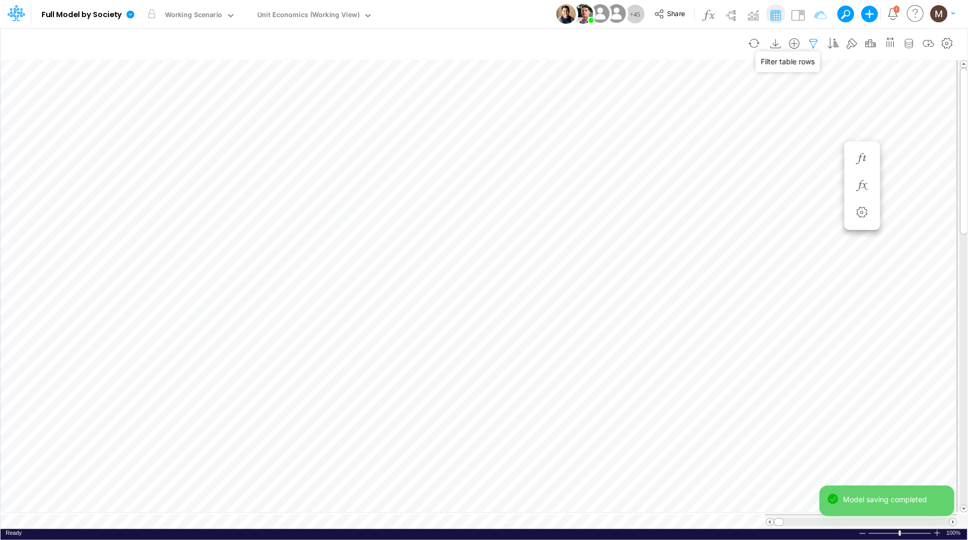
select select "contains"
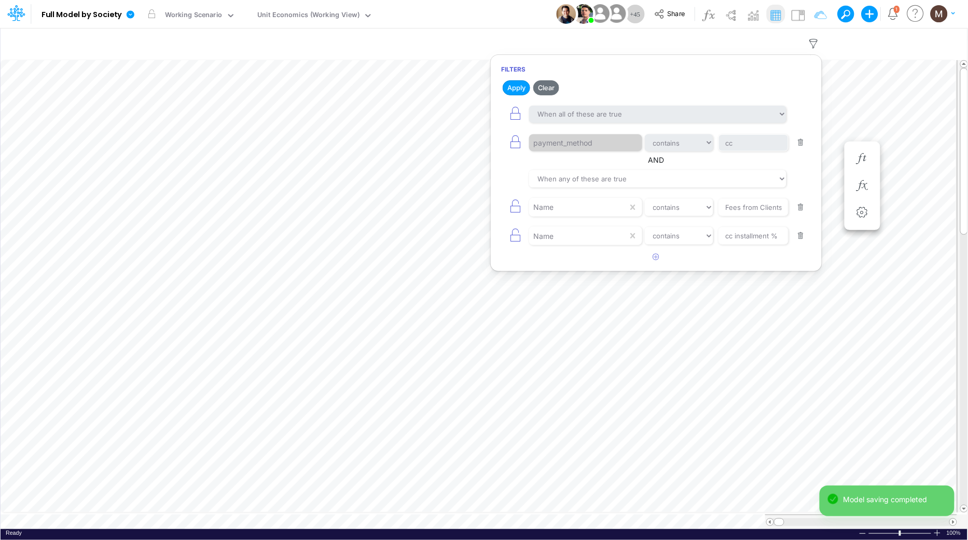
click at [801, 209] on button "button" at bounding box center [801, 208] width 20 height 14
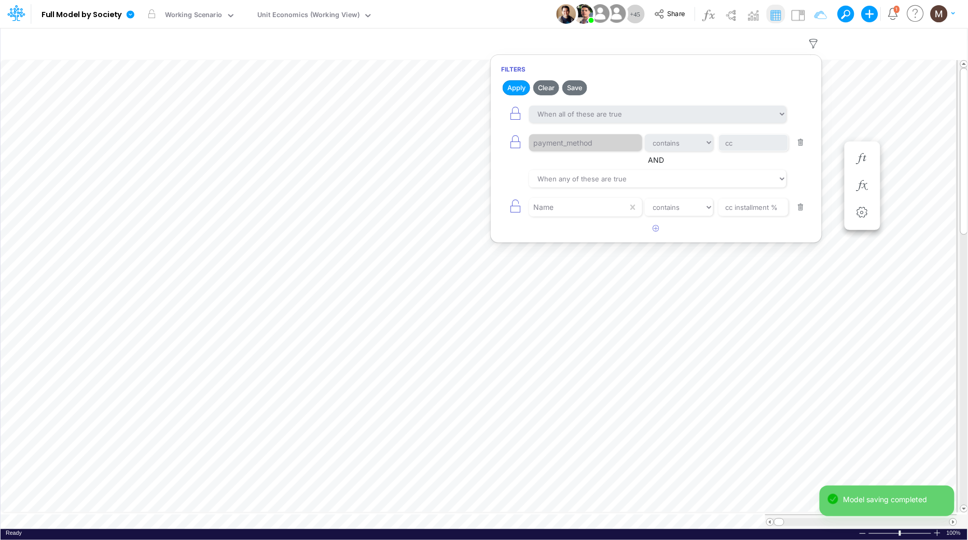
click at [796, 144] on button "button" at bounding box center [801, 143] width 20 height 14
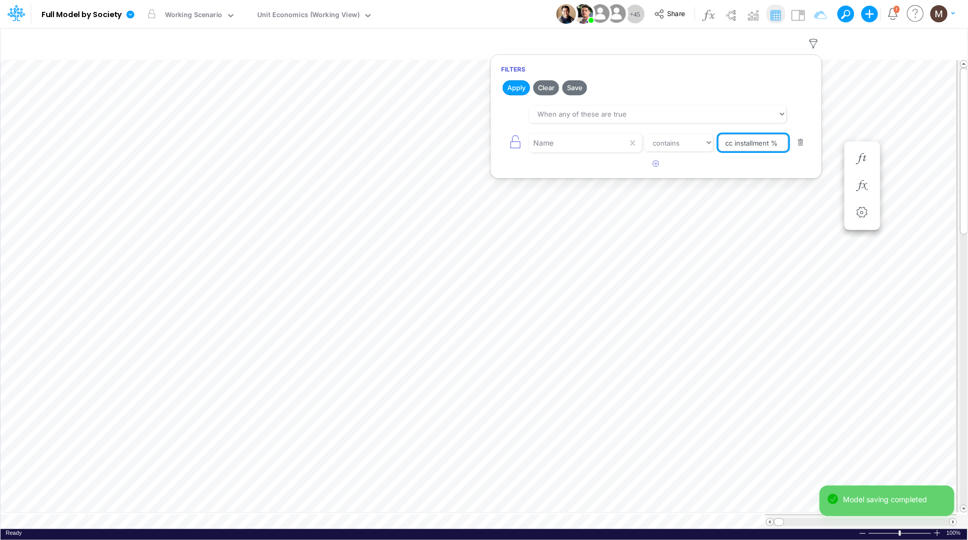
click at [740, 140] on input "cc installment %" at bounding box center [753, 143] width 70 height 18
type input "Sales Taxes %"
click at [503, 86] on button "Apply" at bounding box center [515, 87] width 27 height 15
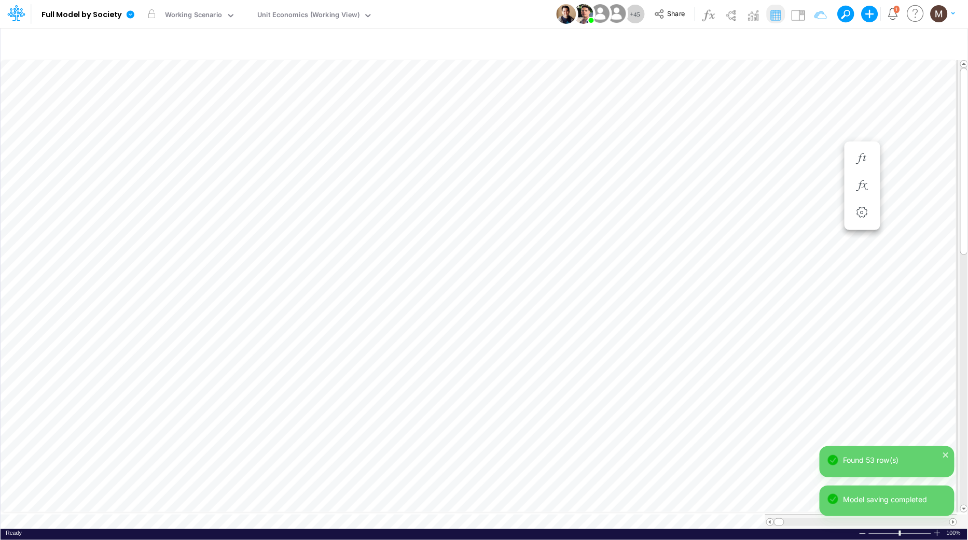
scroll to position [0, 1]
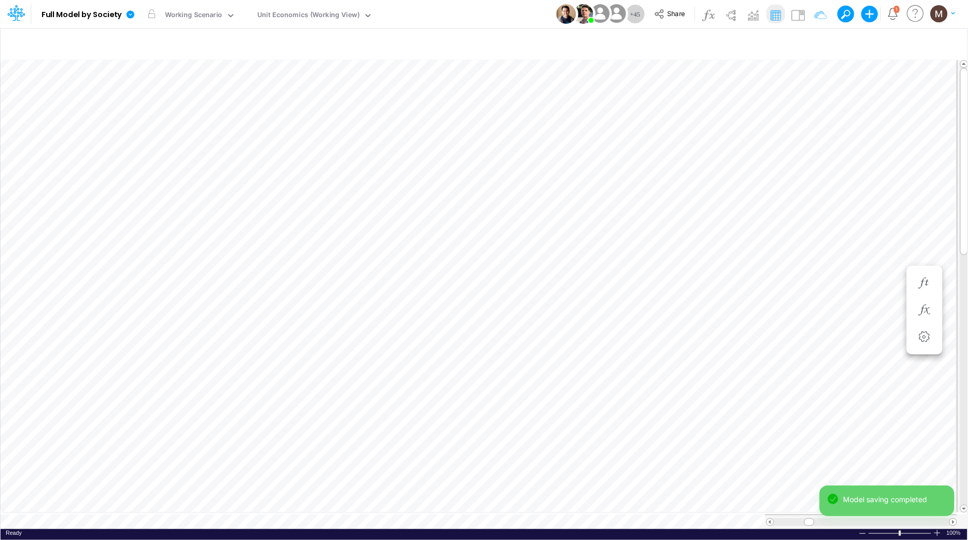
scroll to position [0, 1]
click at [799, 129] on icon "button" at bounding box center [800, 127] width 16 height 11
click at [795, 139] on icon "button" at bounding box center [800, 138] width 16 height 11
click at [798, 350] on icon "button" at bounding box center [800, 345] width 16 height 11
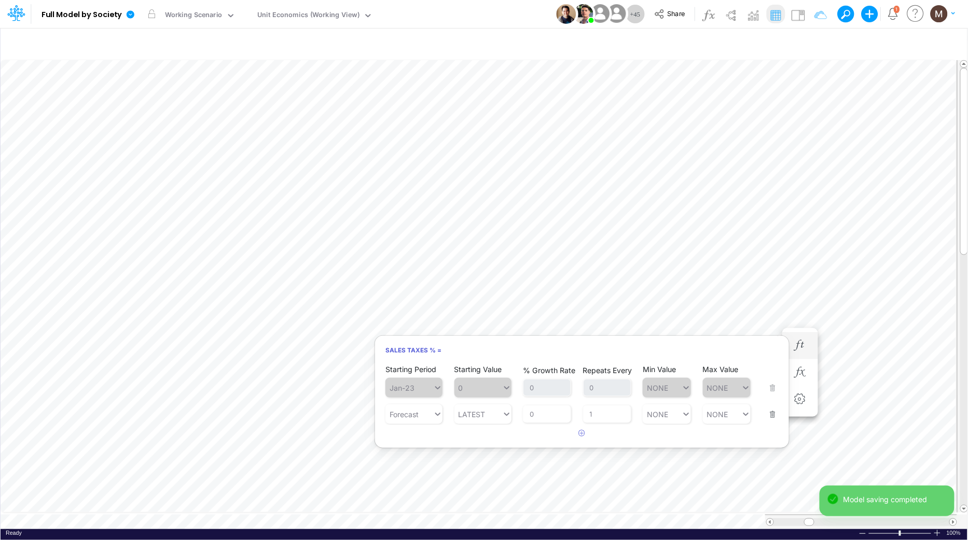
scroll to position [0, 1]
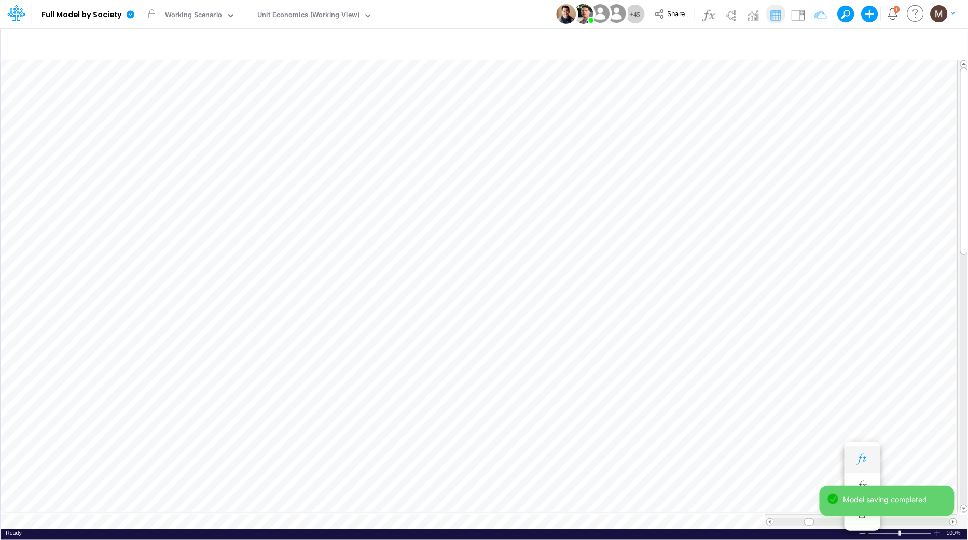
click at [857, 452] on button "button" at bounding box center [861, 460] width 19 height 21
click at [799, 243] on icon "button" at bounding box center [800, 241] width 16 height 11
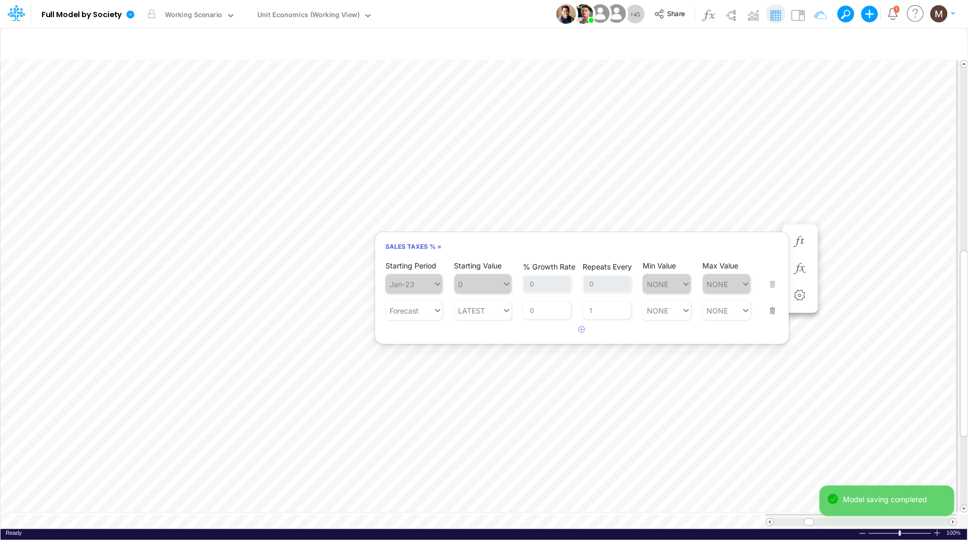
scroll to position [0, 1]
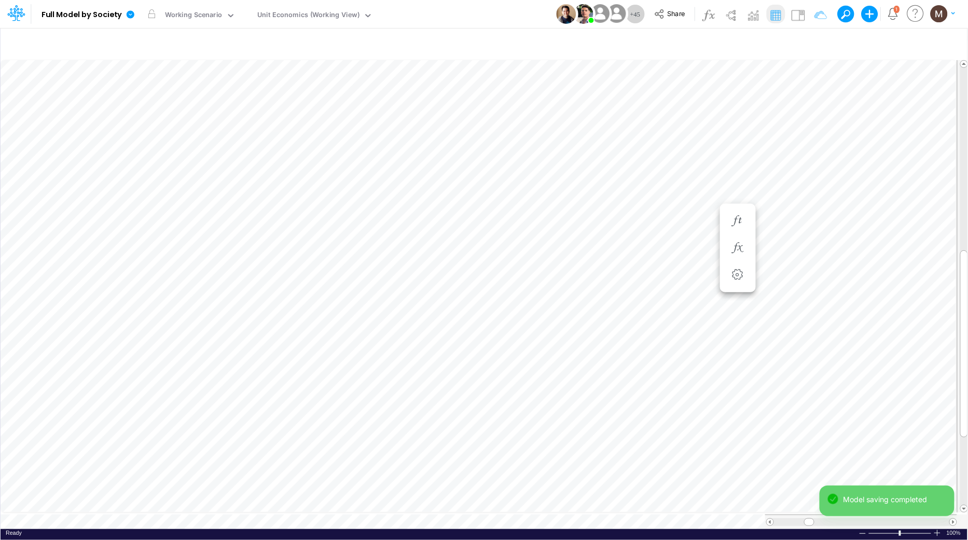
scroll to position [0, 1]
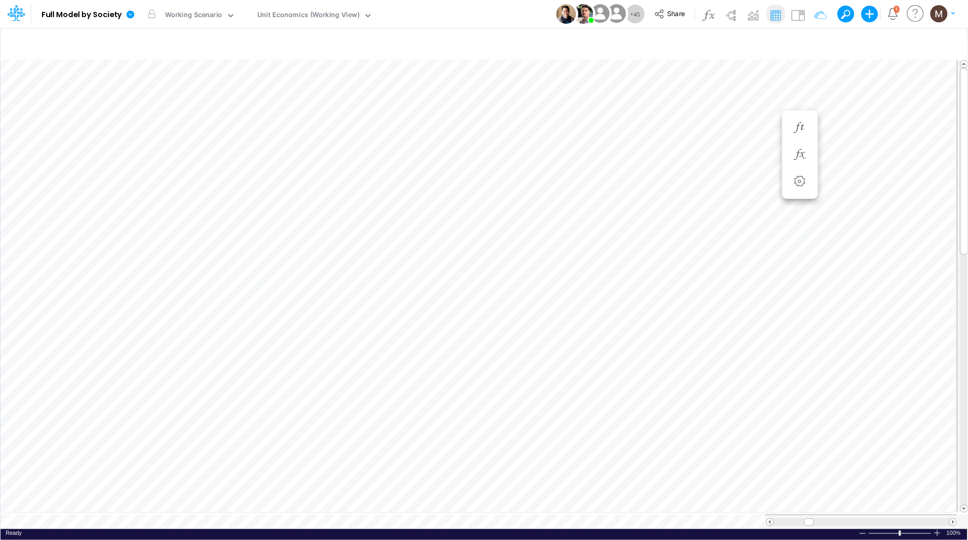
type input "DC by Vertical"
click at [836, 41] on icon "button" at bounding box center [833, 43] width 16 height 11
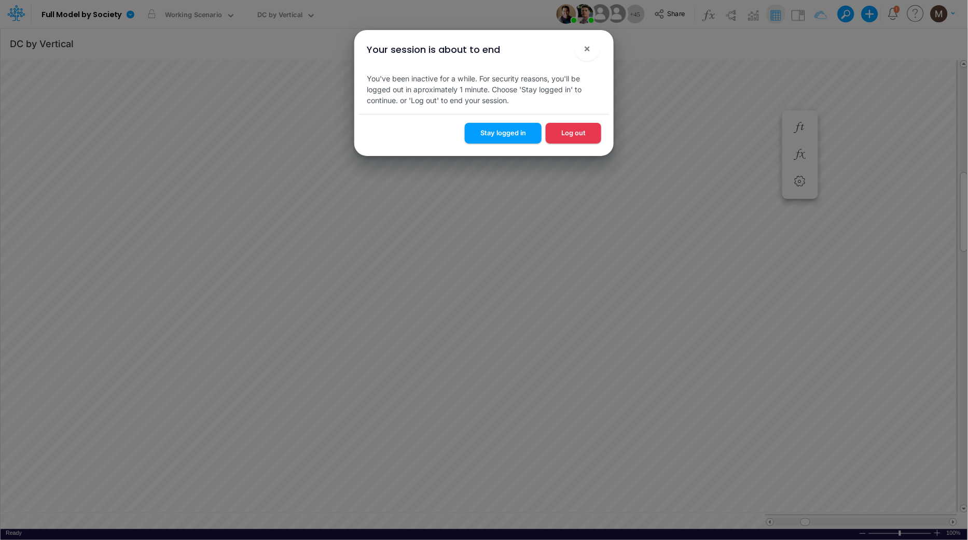
scroll to position [0, 1]
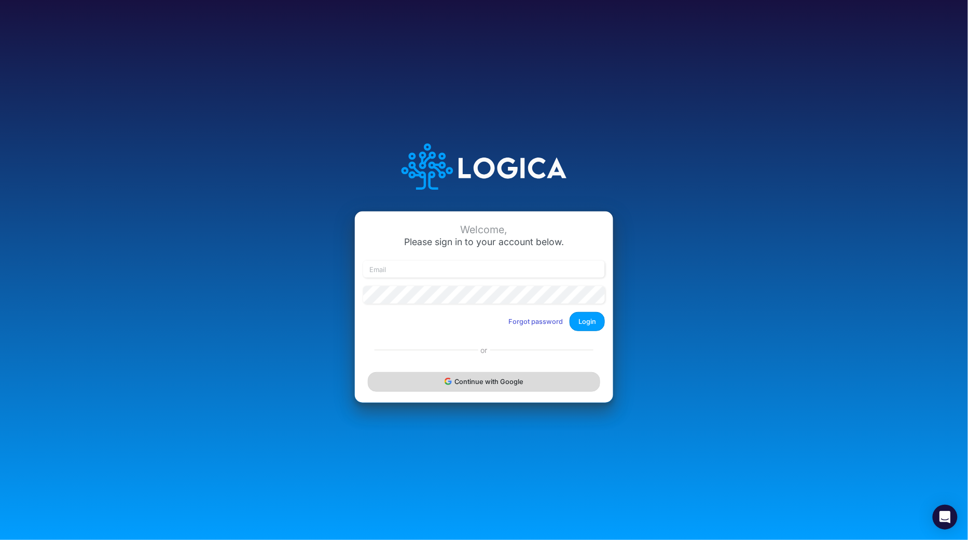
click at [475, 381] on button "Continue with Google" at bounding box center [484, 381] width 232 height 19
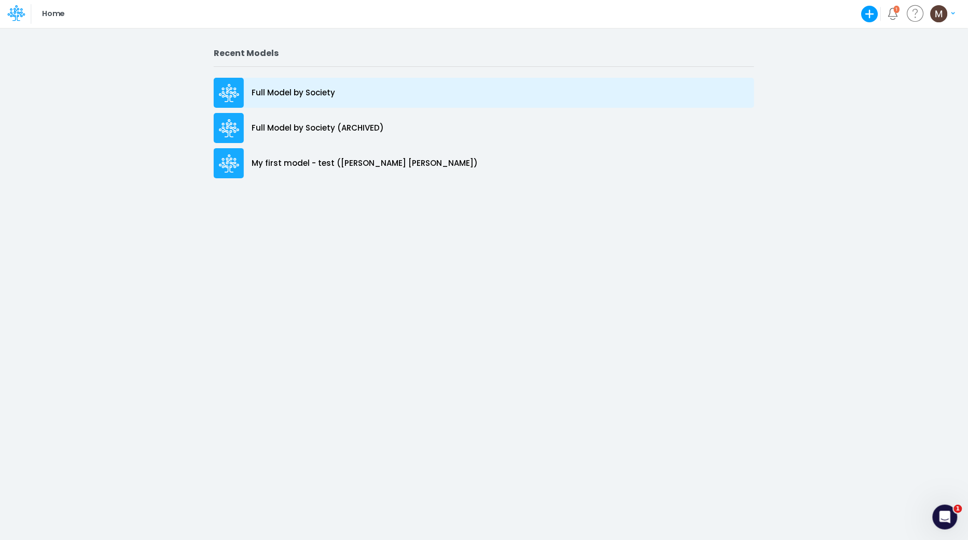
click at [331, 93] on p "Full Model by Society" at bounding box center [292, 93] width 83 height 12
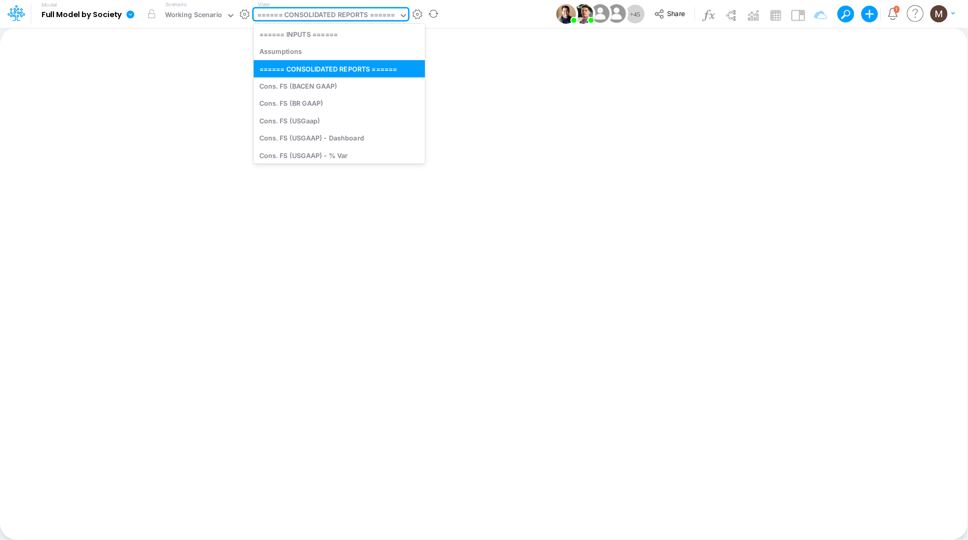
click at [366, 16] on div "====== CONSOLIDATED REPORTS ======" at bounding box center [326, 16] width 138 height 12
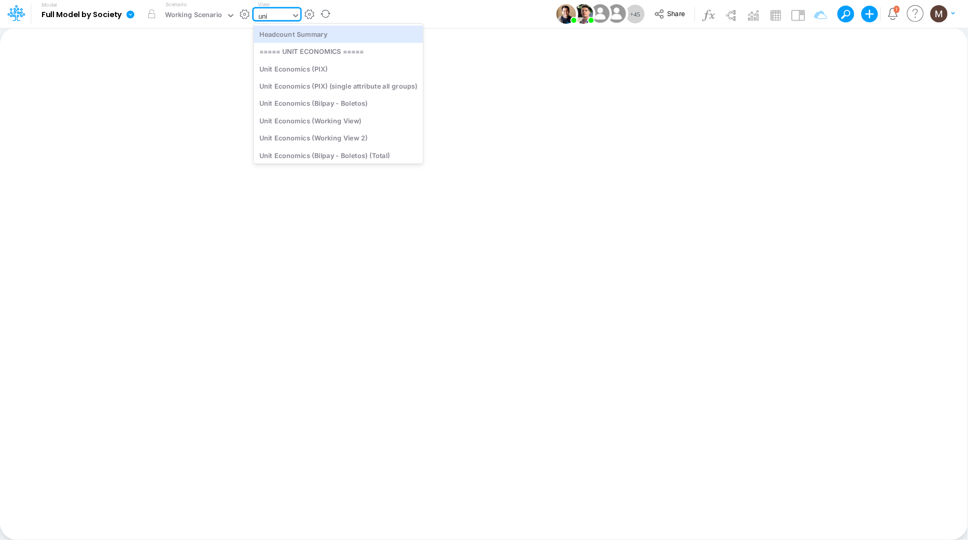
type input "unit"
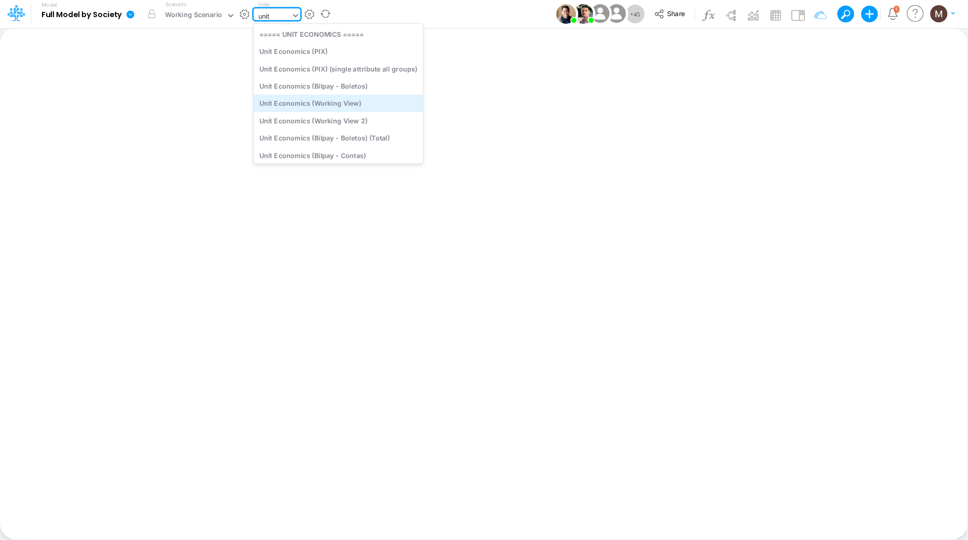
click at [371, 103] on div "Unit Economics (Working View)" at bounding box center [339, 103] width 170 height 17
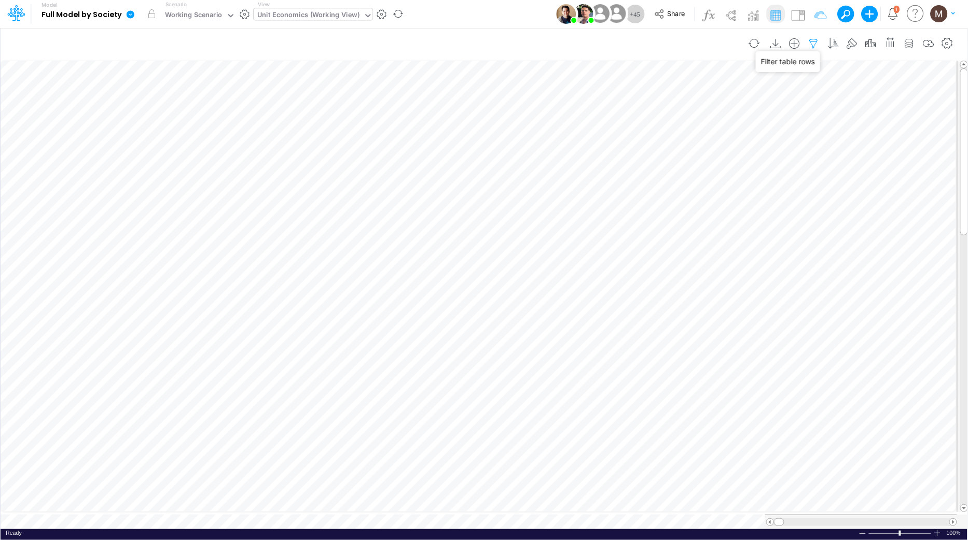
click at [816, 39] on icon "button" at bounding box center [814, 43] width 16 height 11
select select "contains"
select select "tableSearchOR"
select select "contains"
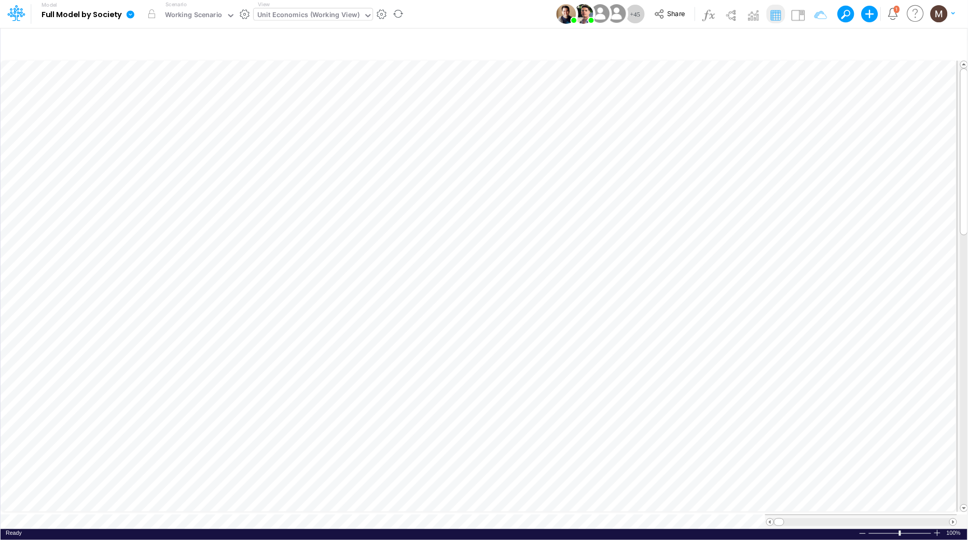
scroll to position [0, 1]
click at [812, 45] on icon "button" at bounding box center [814, 43] width 16 height 11
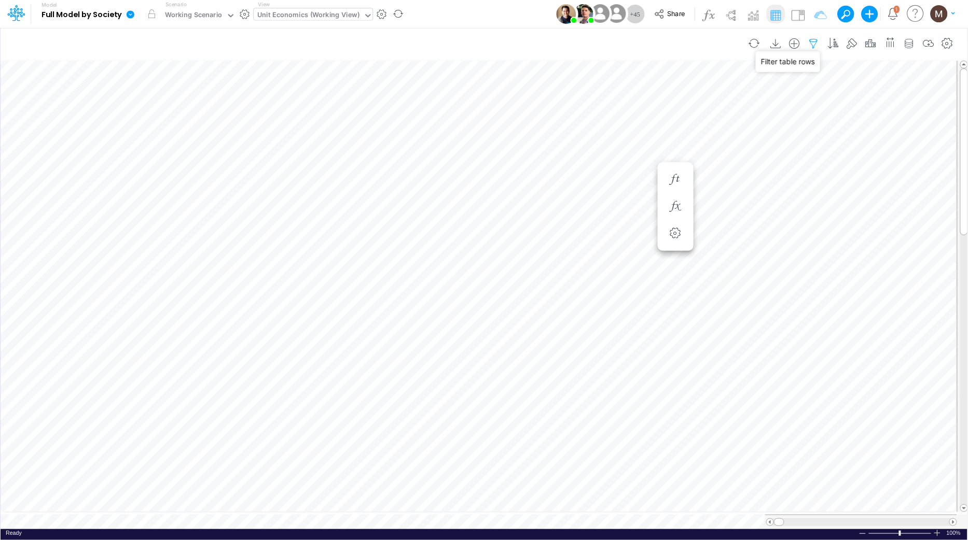
select select "contains"
select select "tableSearchOR"
select select "contains"
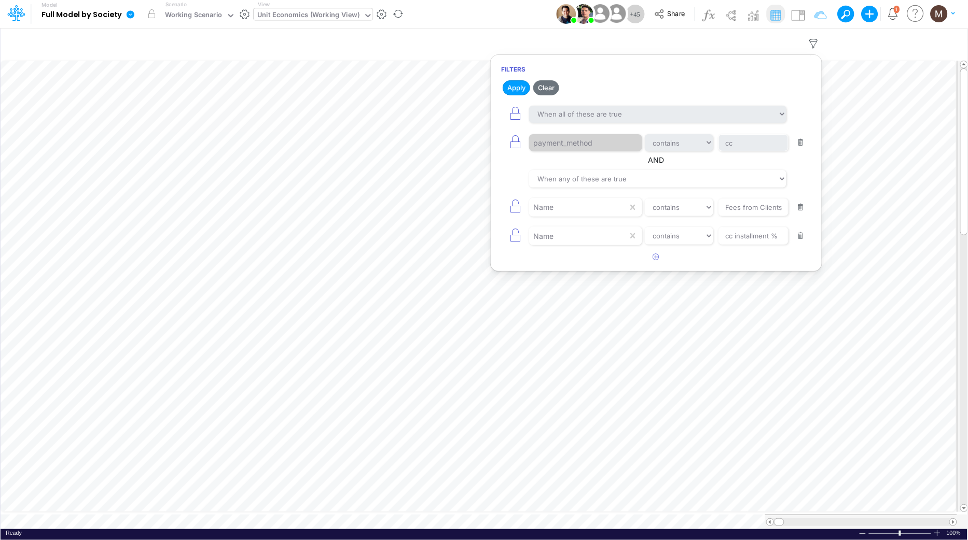
click at [802, 142] on button "button" at bounding box center [801, 143] width 20 height 14
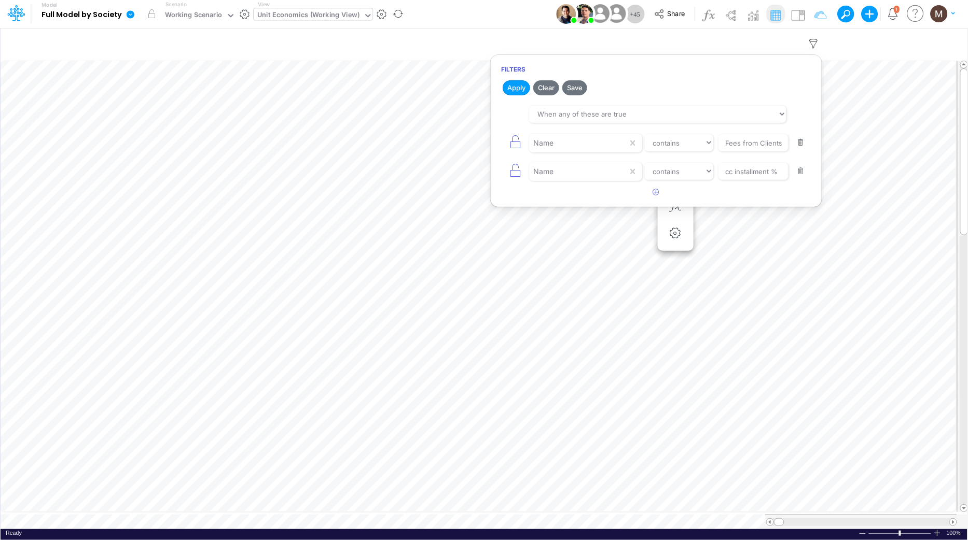
click at [802, 142] on button "button" at bounding box center [801, 143] width 20 height 14
type input "cc installment %"
click at [802, 142] on button "button" at bounding box center [801, 143] width 20 height 14
click at [656, 112] on icon "button" at bounding box center [656, 110] width 7 height 7
select select "tableSearchOR"
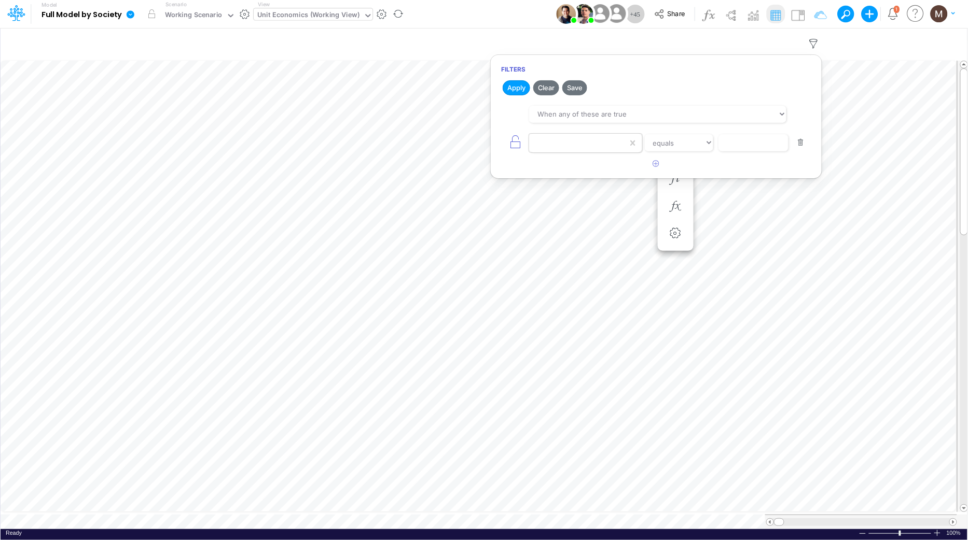
click at [573, 147] on div at bounding box center [578, 143] width 99 height 18
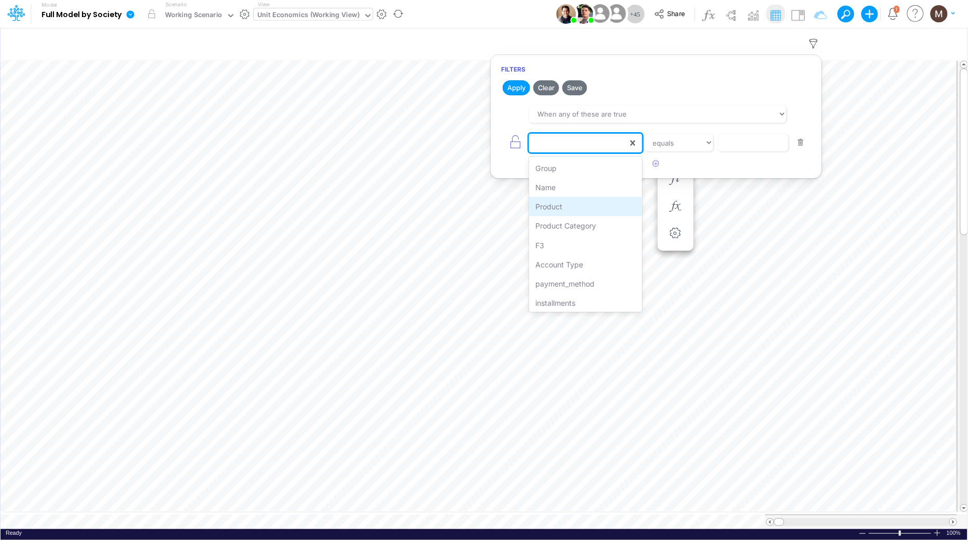
click at [574, 204] on div "Product" at bounding box center [585, 206] width 113 height 19
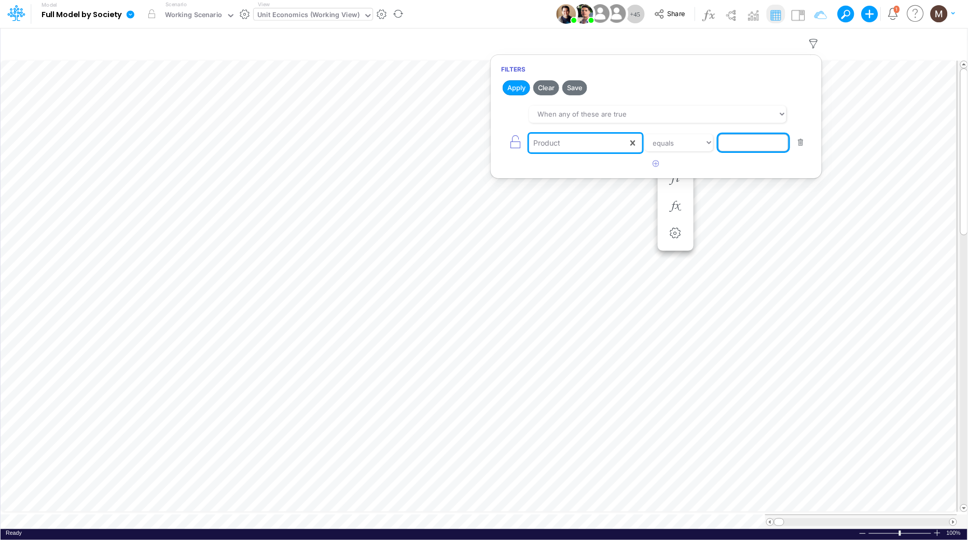
click at [735, 144] on input "text" at bounding box center [753, 143] width 70 height 18
paste input "CC RPAY ON US A VISTA"
type input "CC RPAY ON US A VISTA"
click at [512, 93] on button "Apply" at bounding box center [515, 87] width 27 height 15
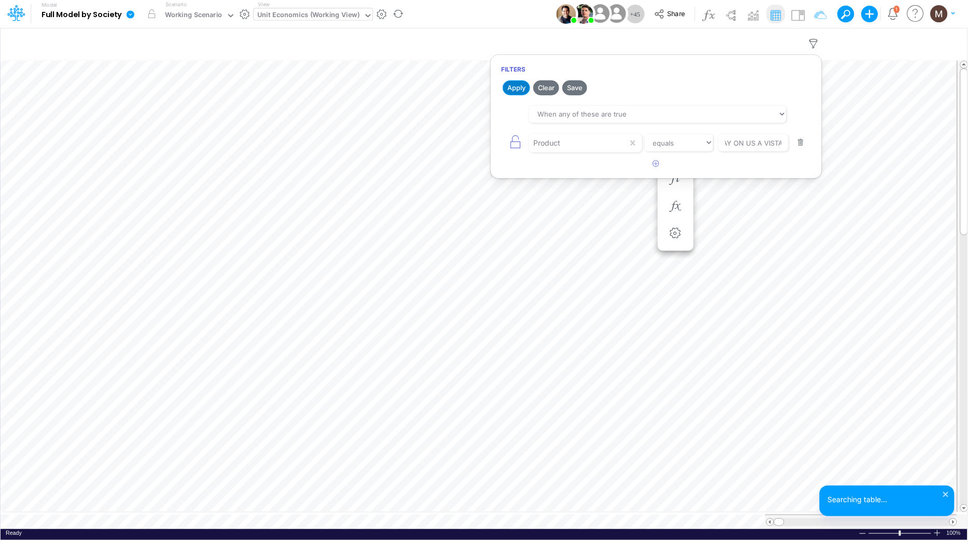
scroll to position [0, 0]
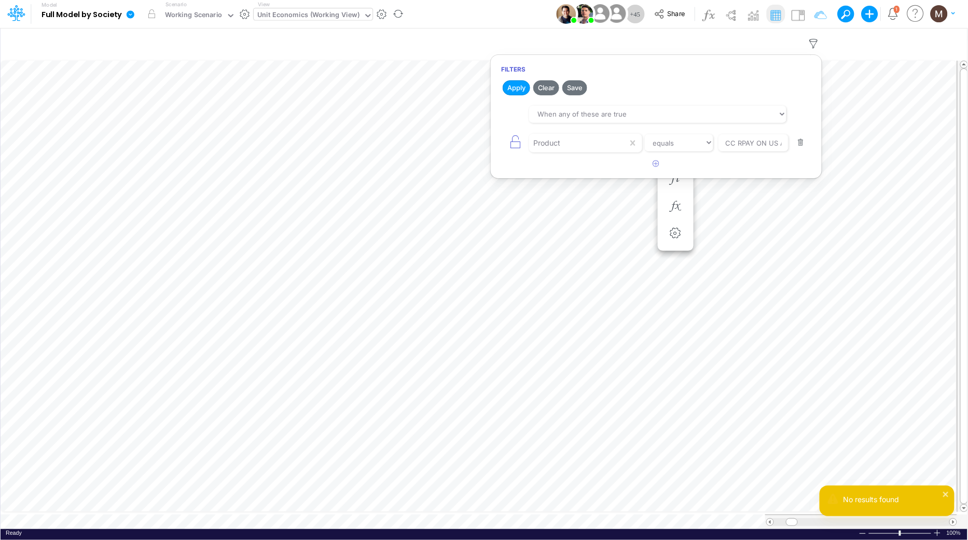
click at [797, 144] on button "button" at bounding box center [801, 143] width 20 height 14
click at [524, 89] on button "Apply" at bounding box center [515, 87] width 27 height 15
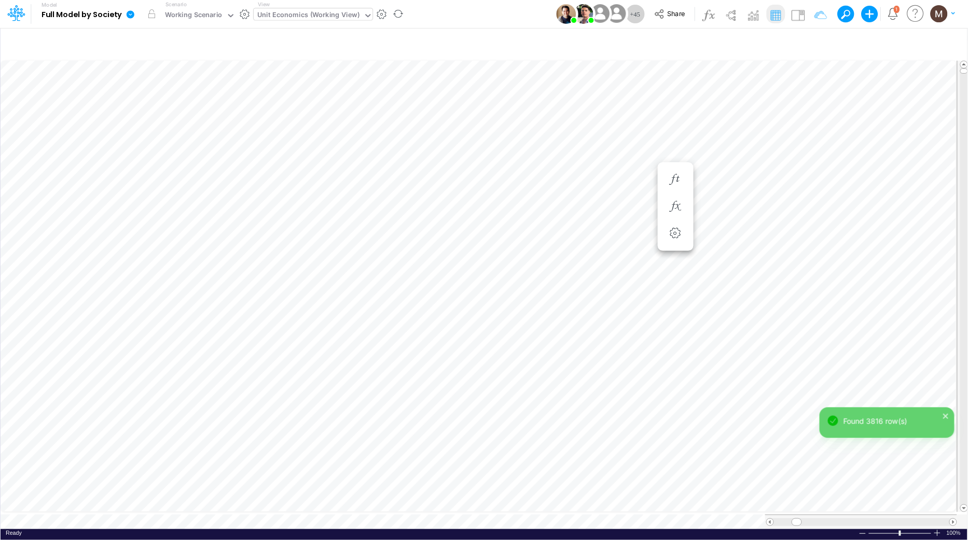
scroll to position [0, 1]
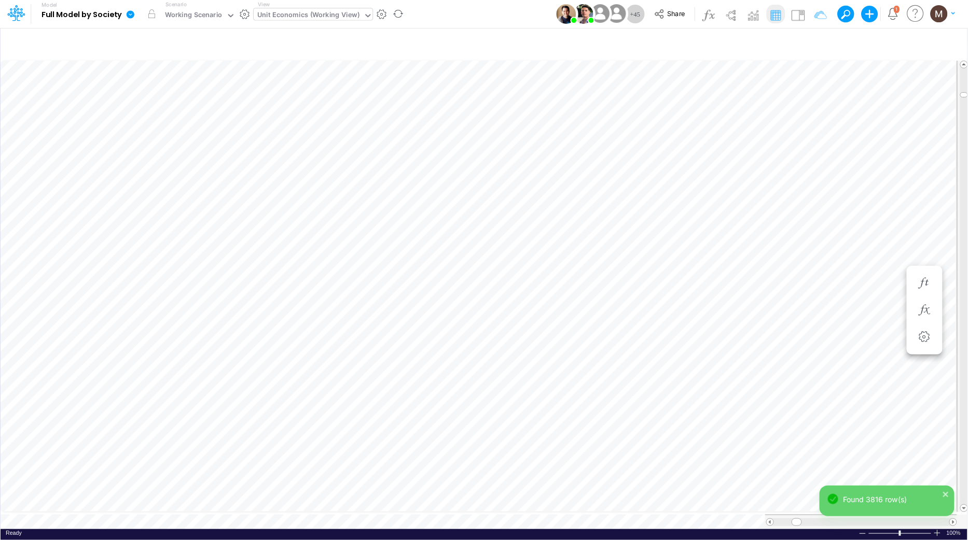
scroll to position [0, 1]
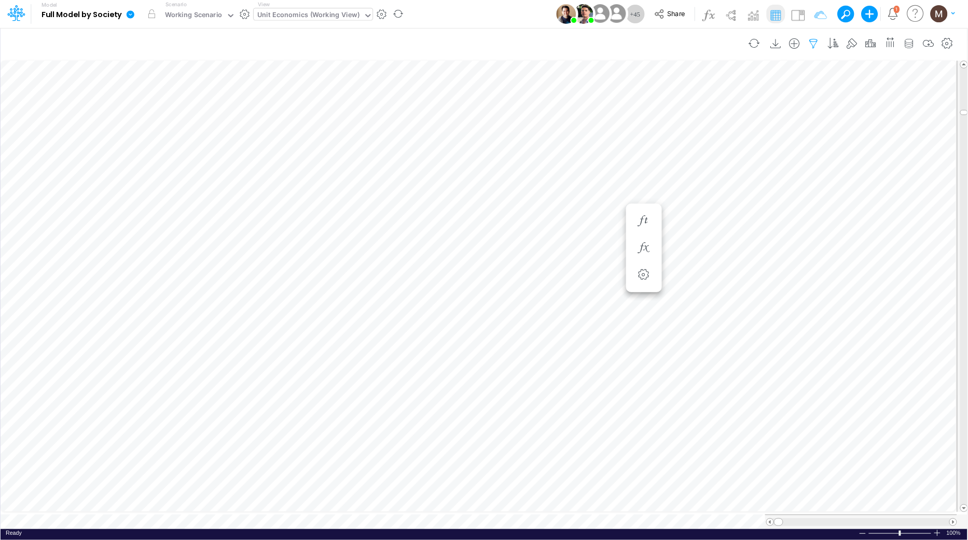
click at [816, 44] on icon "button" at bounding box center [814, 43] width 16 height 11
click at [655, 108] on icon "button" at bounding box center [656, 110] width 7 height 7
select select "tableSearchOR"
click at [573, 143] on div at bounding box center [578, 143] width 99 height 18
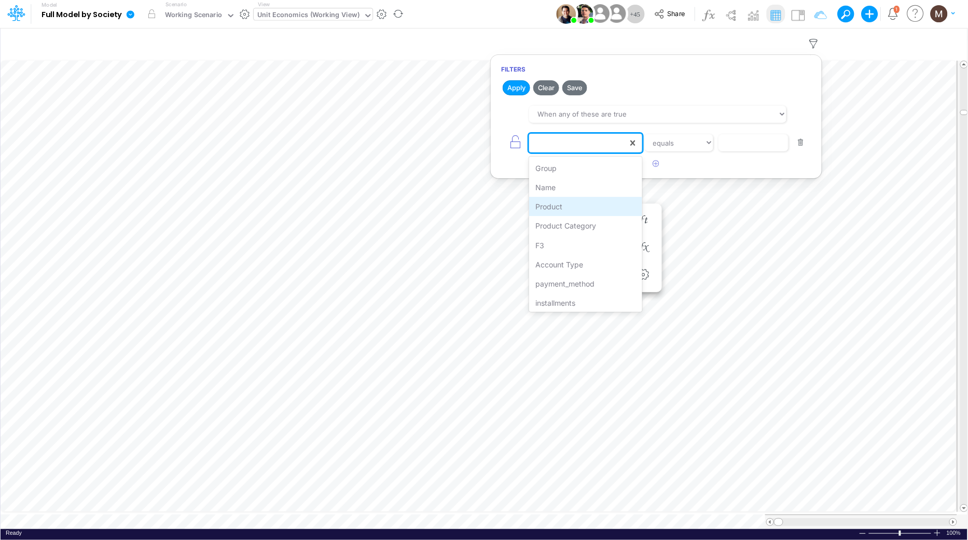
click at [565, 200] on div "Product" at bounding box center [585, 206] width 113 height 19
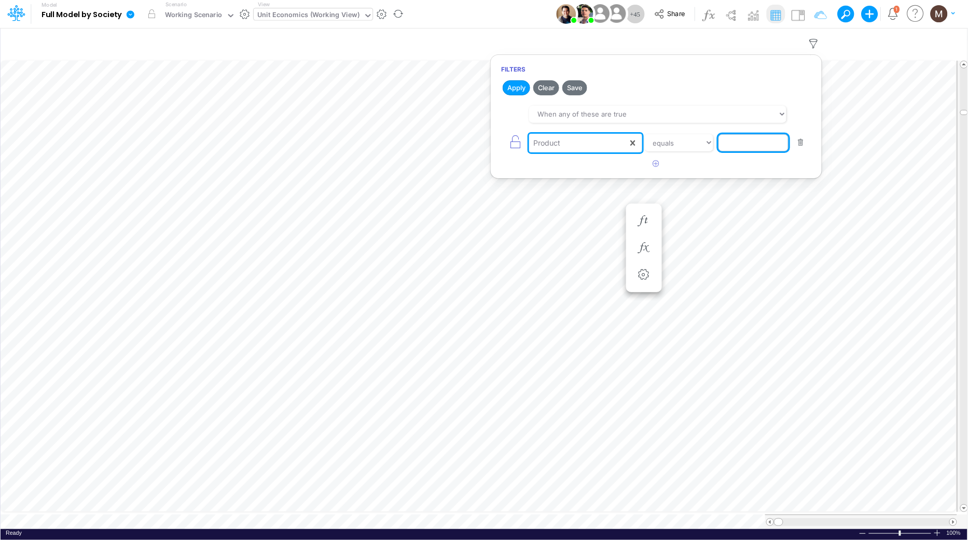
click at [734, 144] on input "text" at bounding box center [753, 143] width 70 height 18
paste input "PIX / CC RPAY / A VISTA / PF"
type input "PIX / CC RPAY / A VISTA / PF"
click at [519, 87] on button "Apply" at bounding box center [515, 87] width 27 height 15
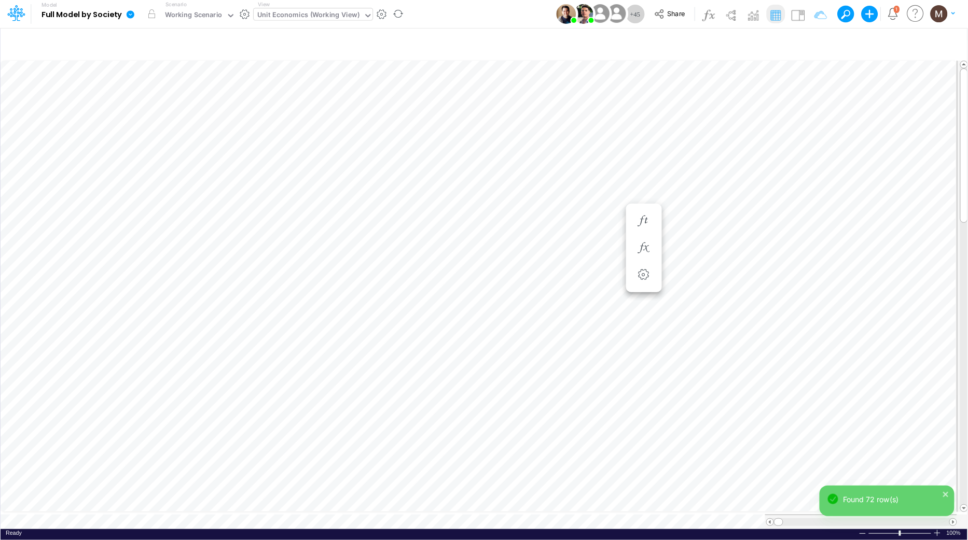
scroll to position [0, 1]
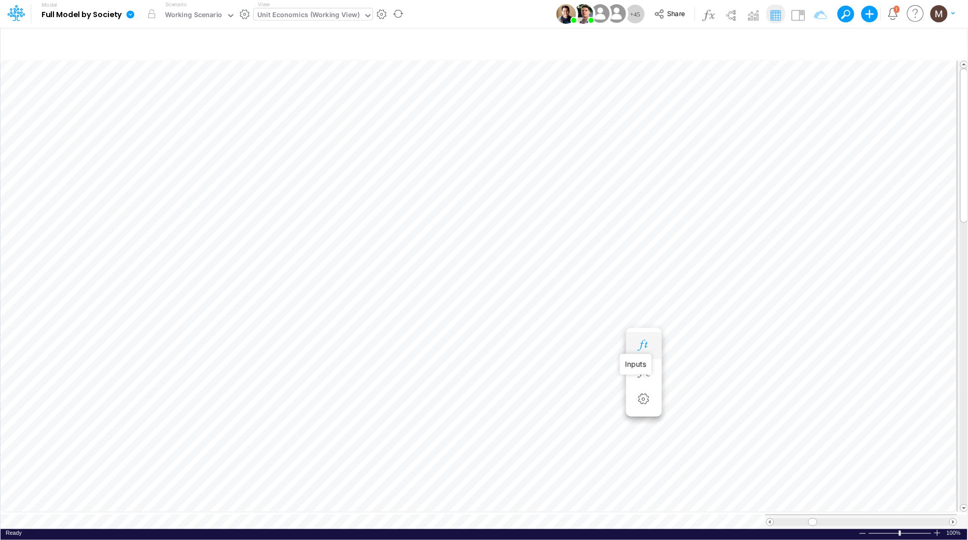
click at [647, 342] on icon "button" at bounding box center [644, 345] width 16 height 11
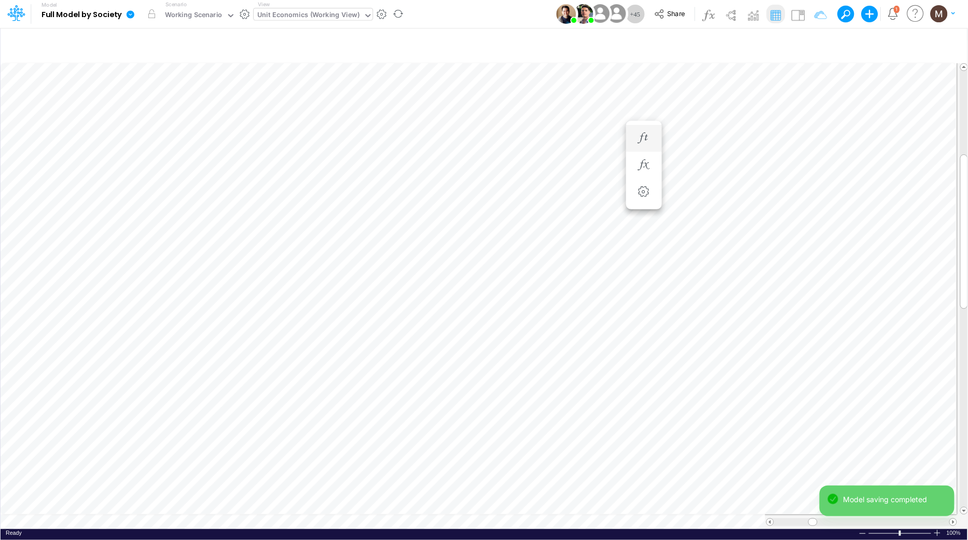
scroll to position [0, 1]
click at [646, 129] on icon "button" at bounding box center [644, 127] width 16 height 11
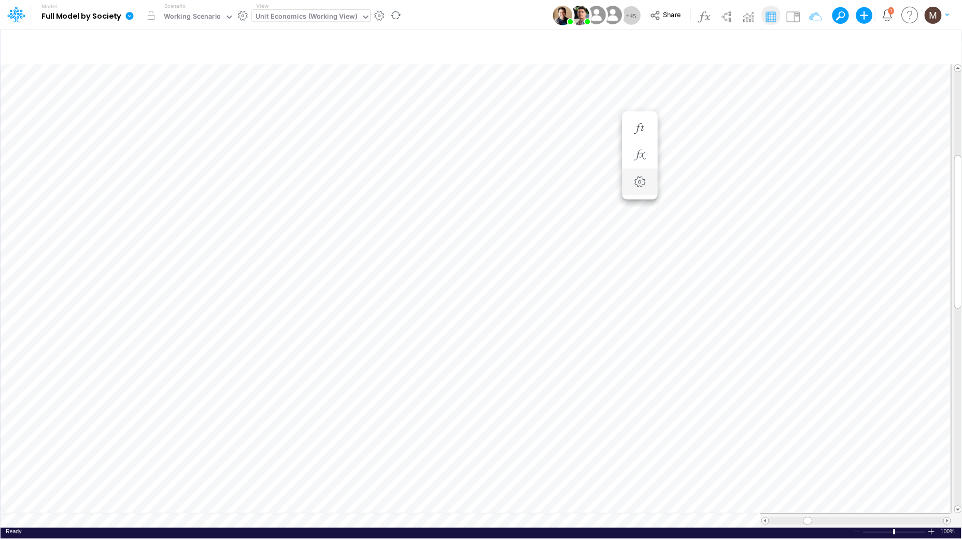
scroll to position [0, 1]
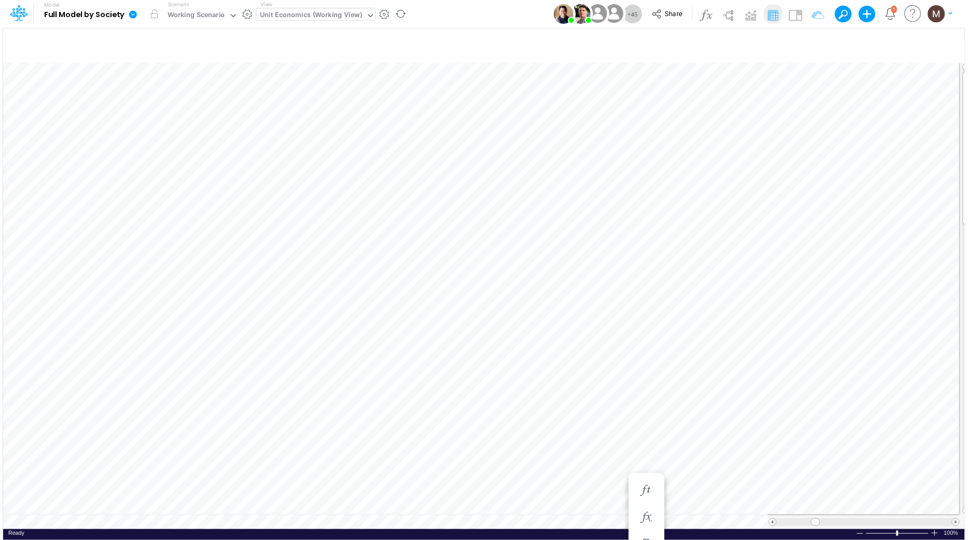
scroll to position [0, 1]
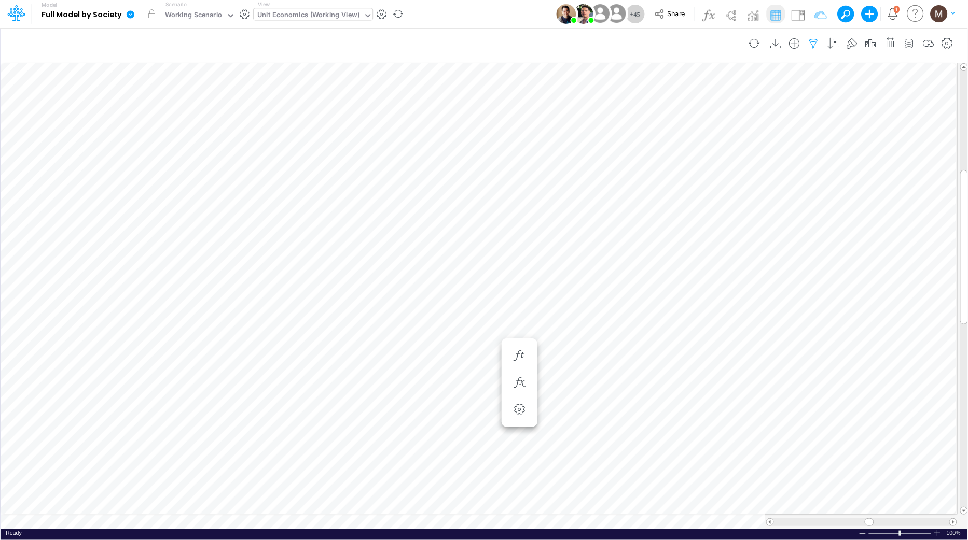
click at [814, 42] on icon "button" at bounding box center [814, 43] width 16 height 11
select select "tableSearchOR"
click at [798, 148] on button "button" at bounding box center [801, 143] width 20 height 14
click at [654, 113] on icon "button" at bounding box center [656, 110] width 7 height 7
select select "tableSearchOR"
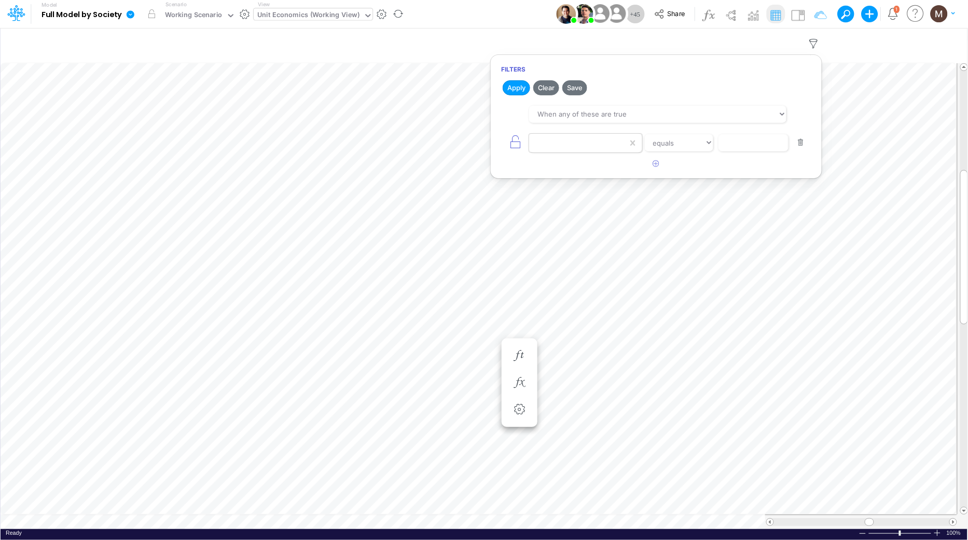
click at [591, 146] on div at bounding box center [578, 143] width 99 height 18
type input "name"
click at [592, 166] on div "Name" at bounding box center [585, 168] width 113 height 19
click at [726, 147] on input "text" at bounding box center [753, 143] width 70 height 18
type input "Sales Taxes"
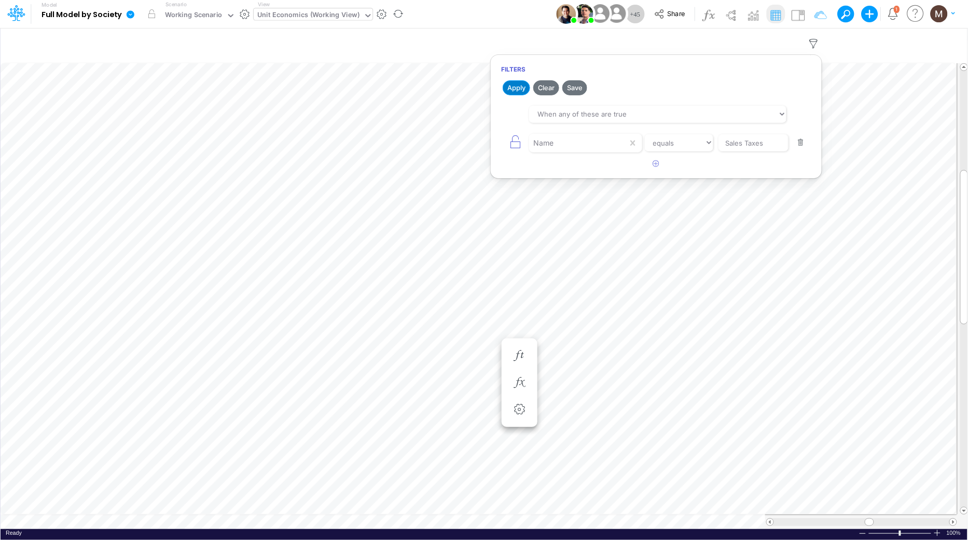
click at [520, 90] on button "Apply" at bounding box center [515, 87] width 27 height 15
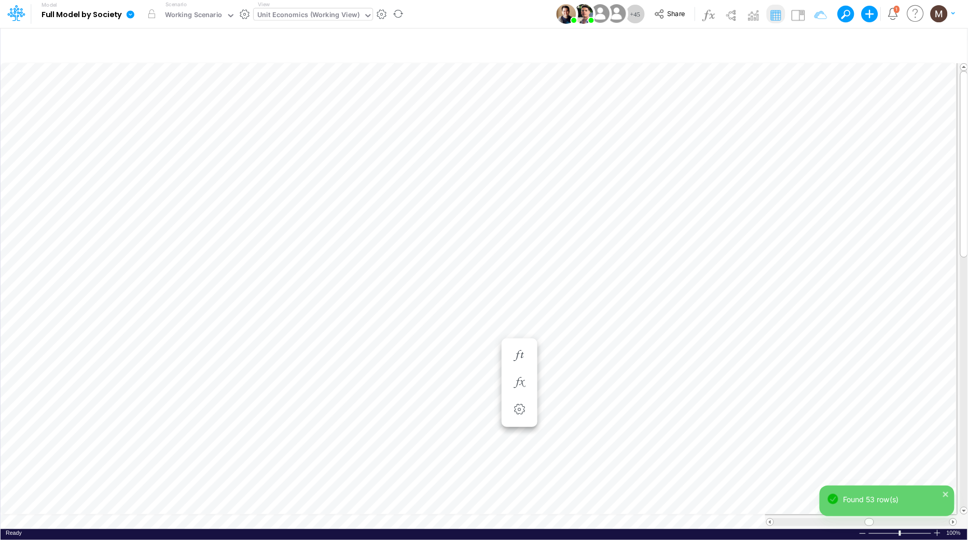
scroll to position [0, 1]
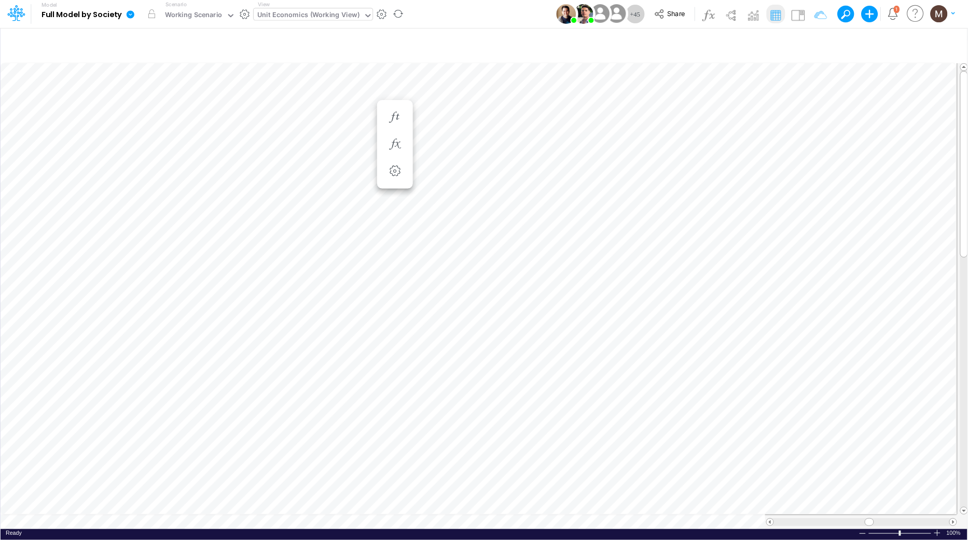
scroll to position [0, 1]
click at [887, 520] on div at bounding box center [861, 522] width 175 height 8
click at [888, 518] on div at bounding box center [861, 522] width 175 height 8
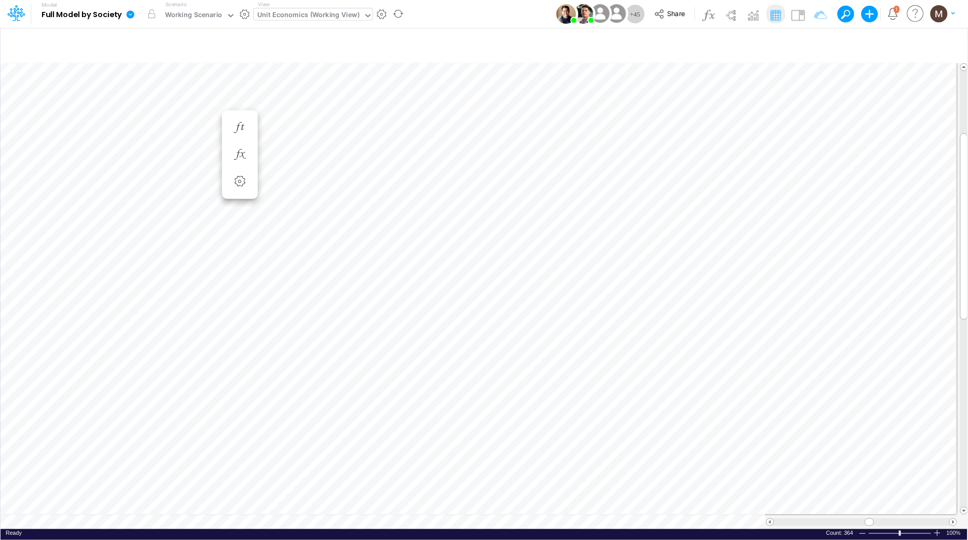
click at [881, 518] on div at bounding box center [861, 522] width 175 height 8
click at [882, 518] on div at bounding box center [861, 522] width 175 height 8
click at [913, 518] on div at bounding box center [861, 522] width 175 height 8
click at [872, 519] on span at bounding box center [868, 522] width 7 height 7
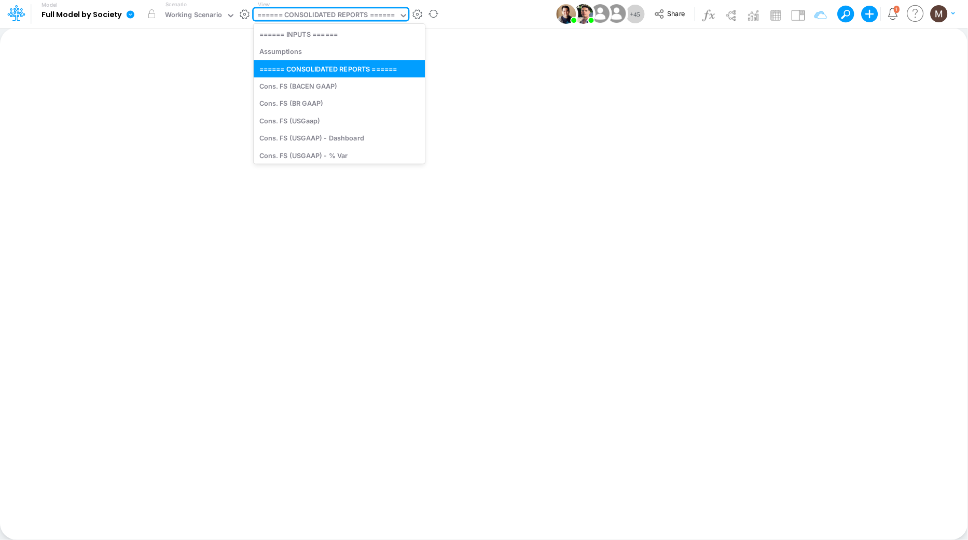
click at [345, 12] on div "====== CONSOLIDATED REPORTS ======" at bounding box center [326, 16] width 138 height 12
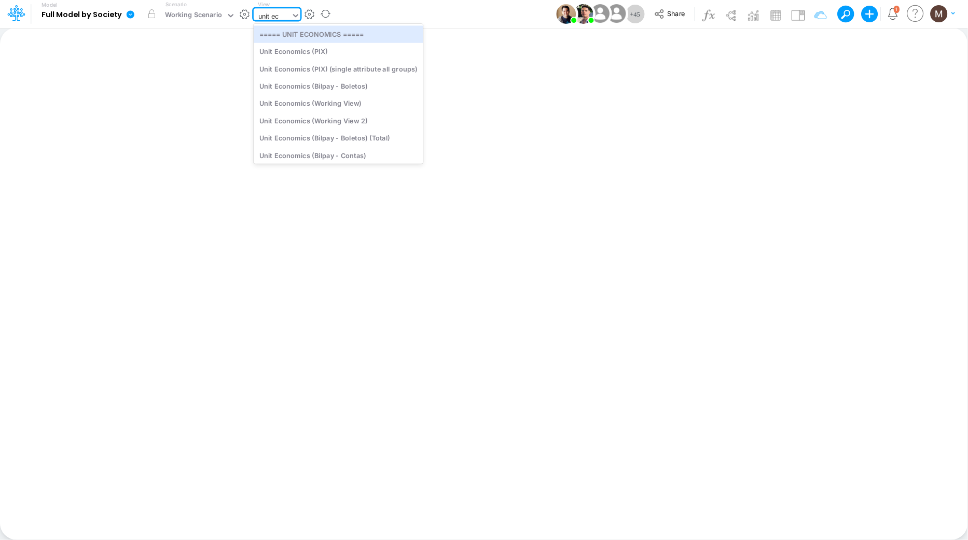
type input "unit eco"
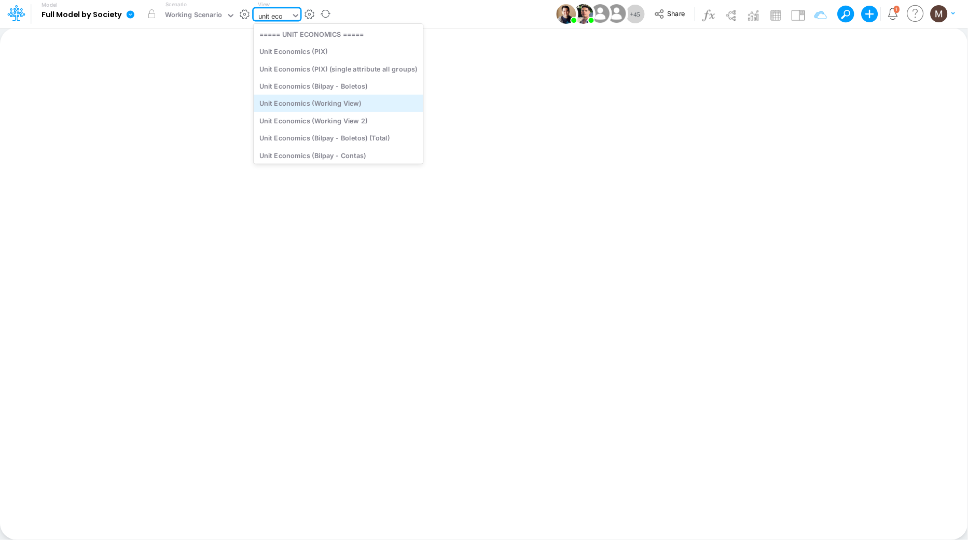
click at [347, 108] on div "Unit Economics (Working View)" at bounding box center [339, 103] width 170 height 17
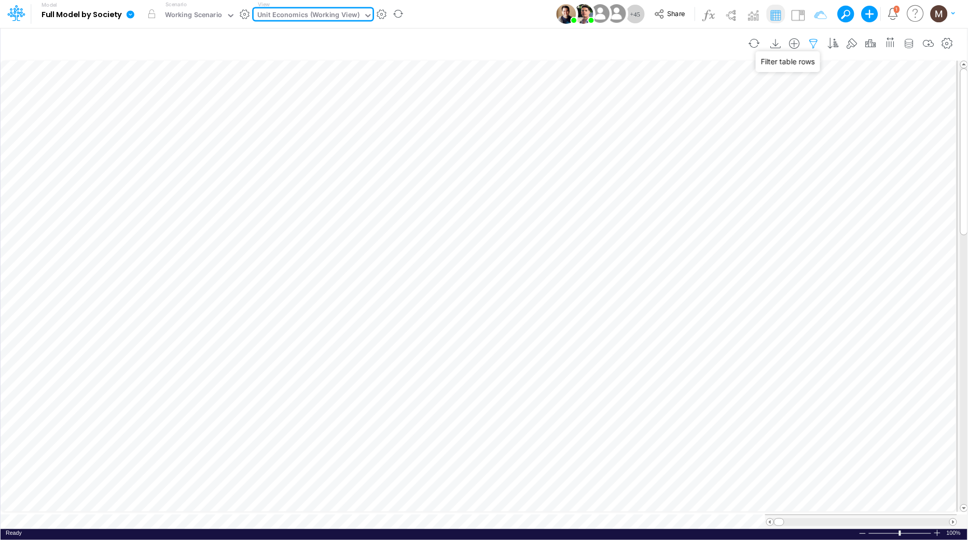
click at [820, 38] on icon "button" at bounding box center [814, 43] width 16 height 11
select select "contains"
select select "tableSearchOR"
select select "contains"
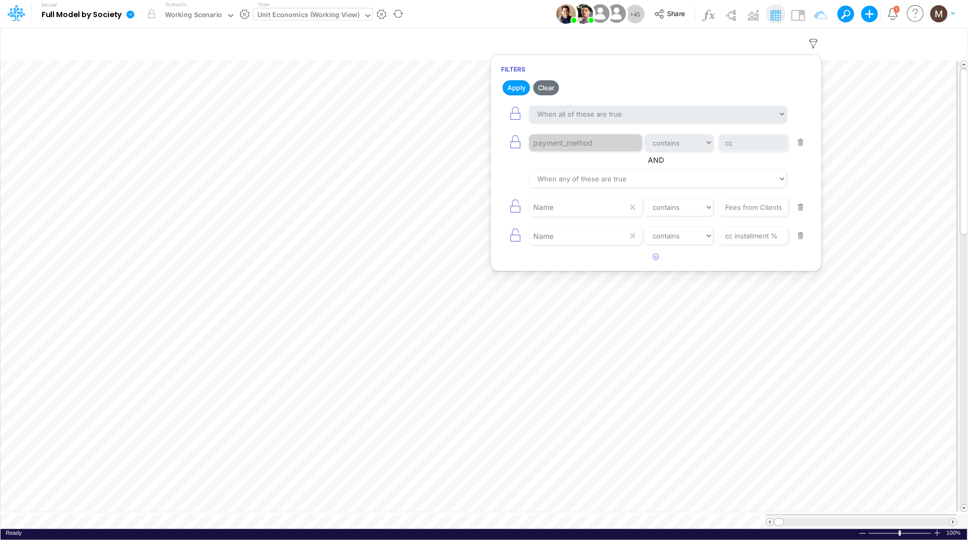
click at [798, 146] on button "button" at bounding box center [801, 143] width 20 height 14
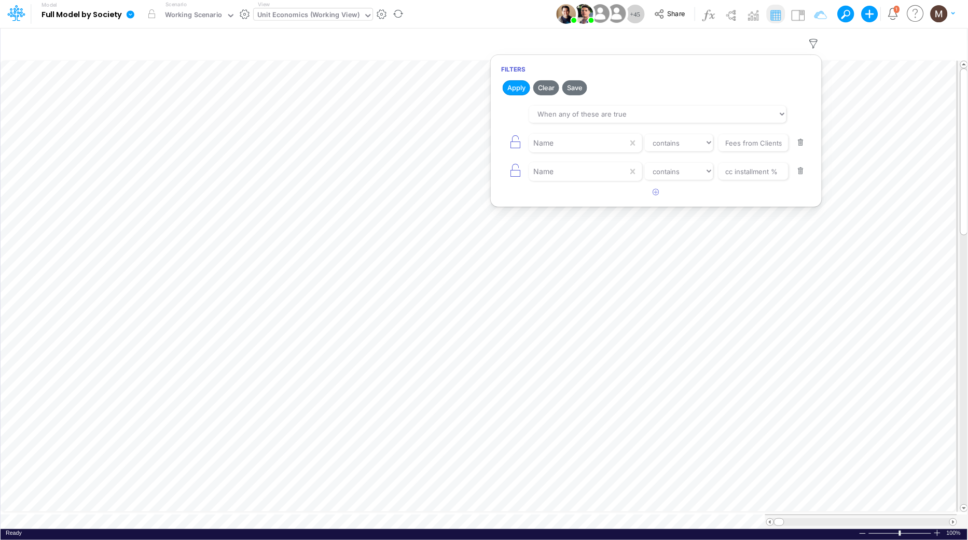
click at [798, 146] on button "button" at bounding box center [801, 143] width 20 height 14
type input "cc installment %"
click at [798, 146] on button "button" at bounding box center [801, 143] width 20 height 14
click at [655, 108] on icon "button" at bounding box center [656, 110] width 7 height 7
select select "tableSearchOR"
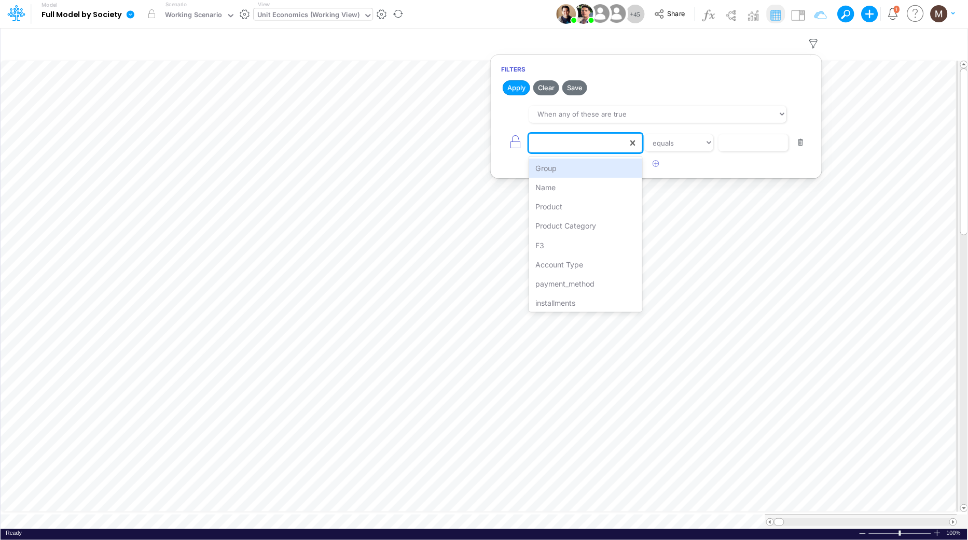
click at [556, 146] on div at bounding box center [578, 143] width 99 height 18
type input "name"
click at [562, 166] on div "Name" at bounding box center [585, 168] width 113 height 19
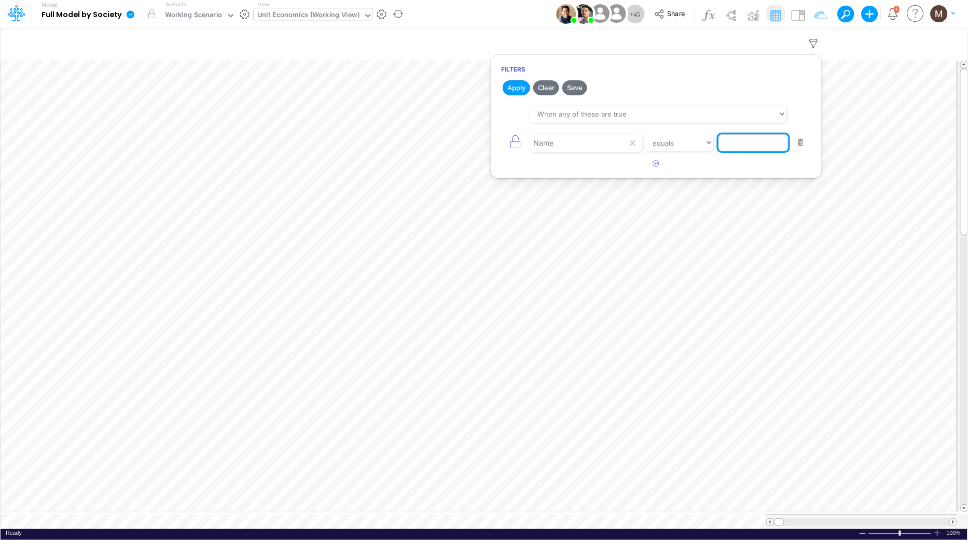
click at [727, 145] on input "text" at bounding box center [753, 143] width 70 height 18
type input "Sales Taxes"
click at [514, 86] on button "Apply" at bounding box center [515, 87] width 27 height 15
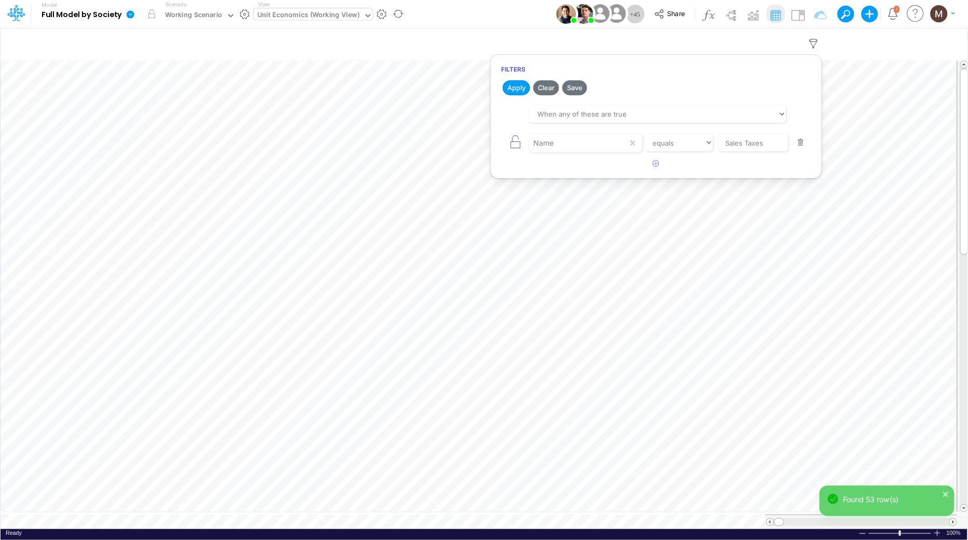
scroll to position [0, 1]
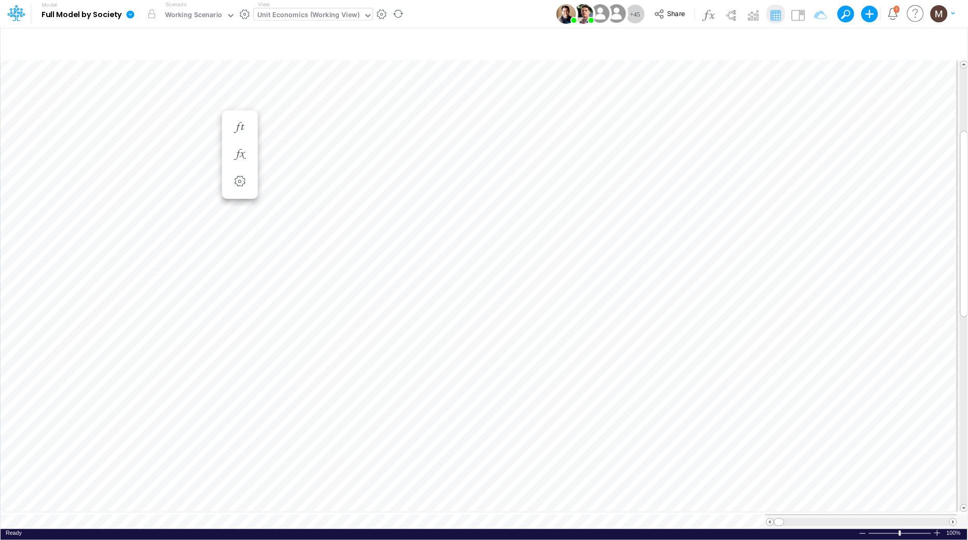
scroll to position [0, 1]
click at [814, 44] on icon "button" at bounding box center [814, 43] width 16 height 11
select select "tableSearchOR"
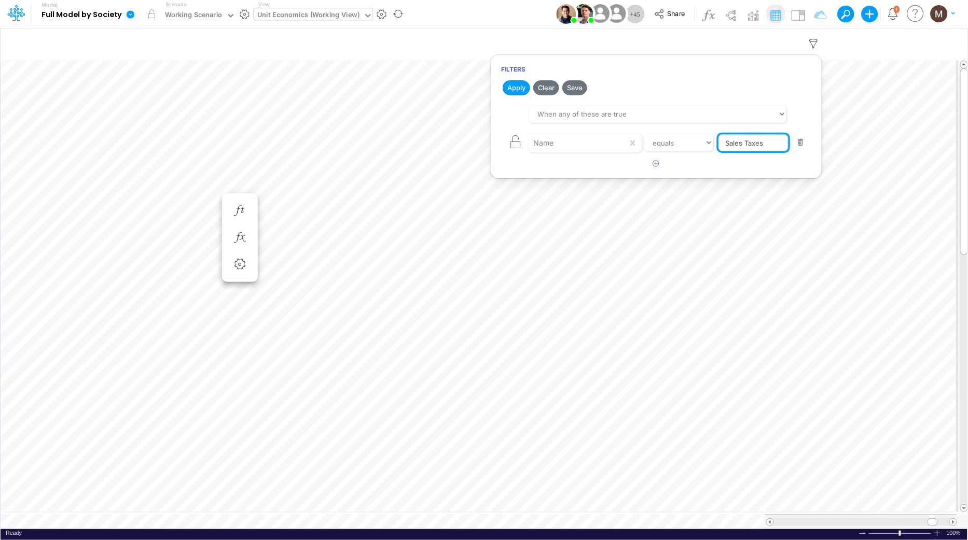
click at [766, 143] on input "Sales Taxes" at bounding box center [753, 143] width 70 height 18
type input "Sales Taxes %"
click at [513, 91] on button "Apply" at bounding box center [515, 87] width 27 height 15
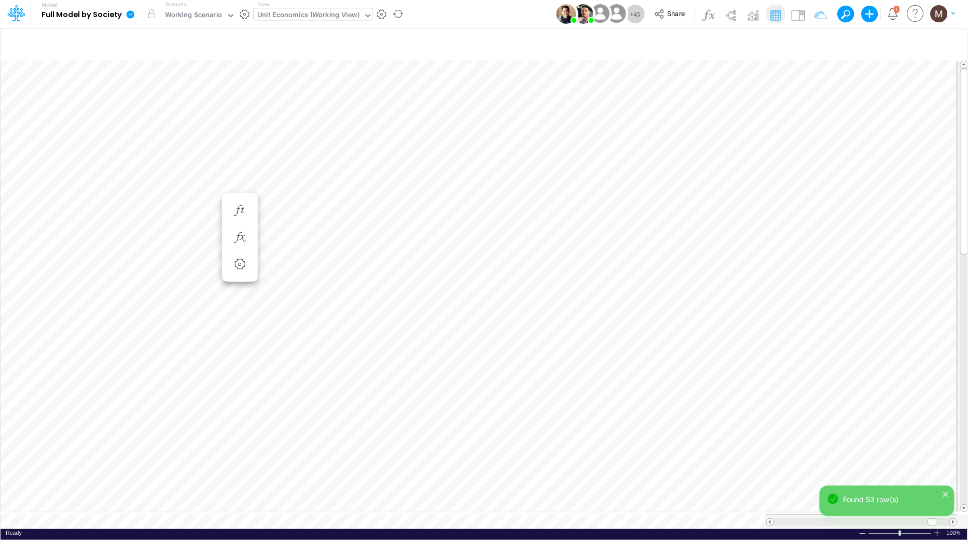
scroll to position [0, 1]
click at [783, 518] on div at bounding box center [861, 522] width 175 height 8
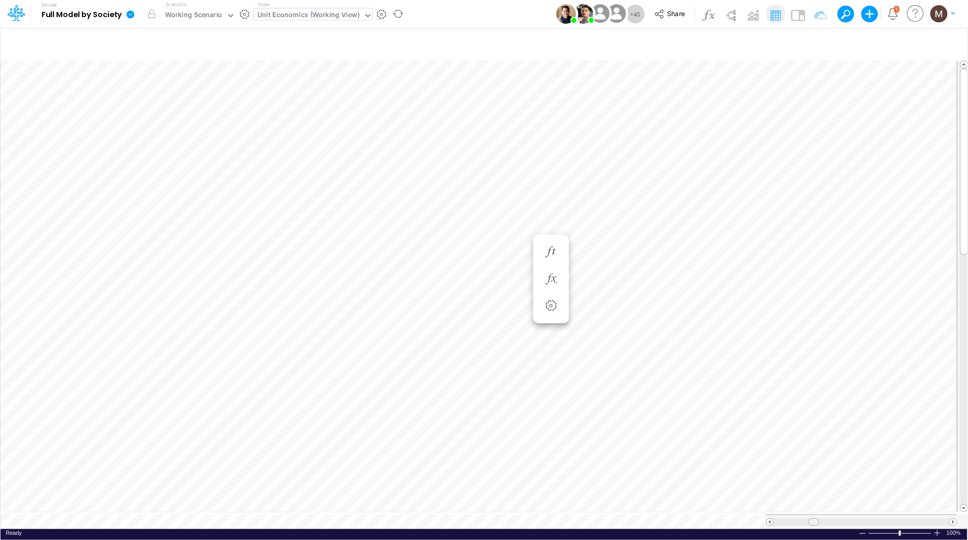
drag, startPoint x: 783, startPoint y: 516, endPoint x: 814, endPoint y: 511, distance: 30.9
click at [814, 515] on div at bounding box center [861, 522] width 192 height 15
click at [812, 46] on icon "button" at bounding box center [814, 43] width 16 height 11
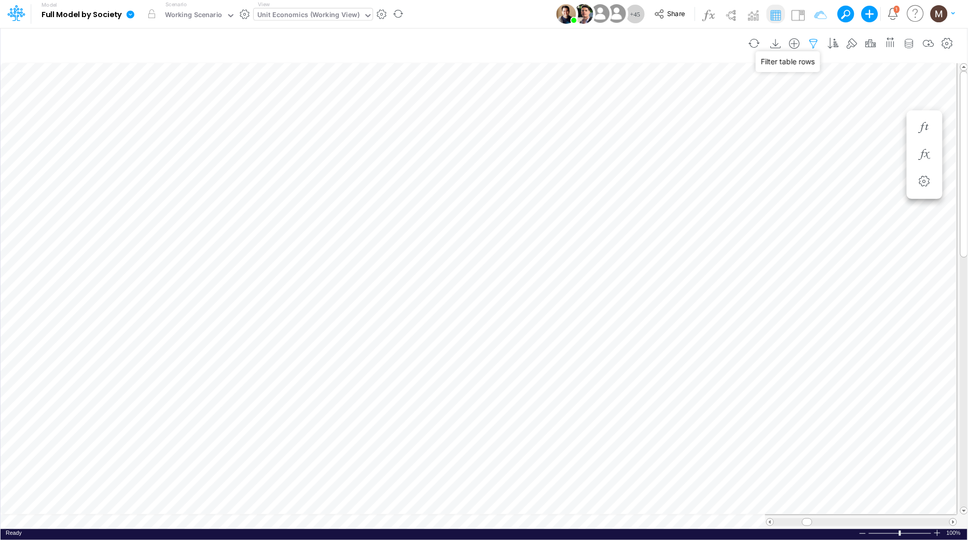
select select "tableSearchOR"
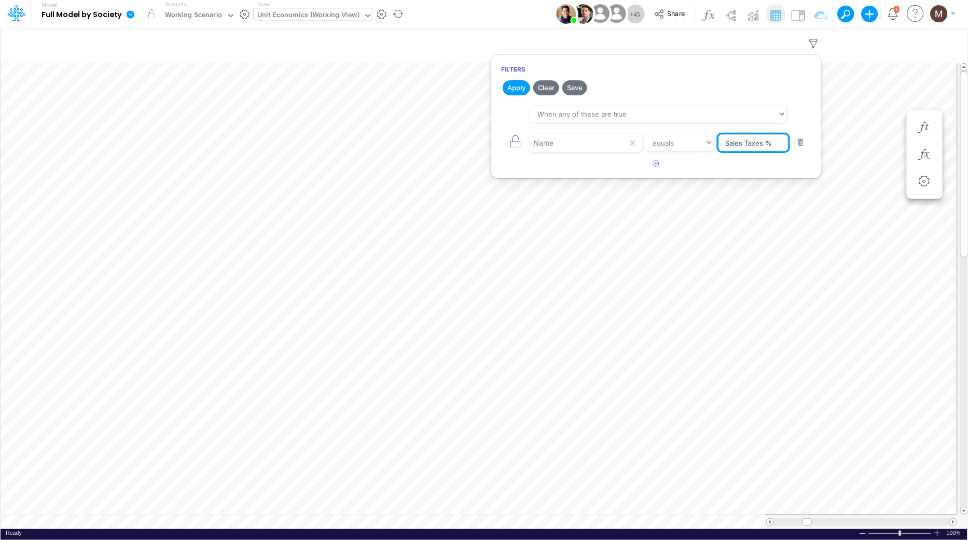
click at [773, 147] on input "Sales Taxes %" at bounding box center [753, 143] width 70 height 18
type input "Sales Taxes"
click at [510, 83] on button "Apply" at bounding box center [515, 87] width 27 height 15
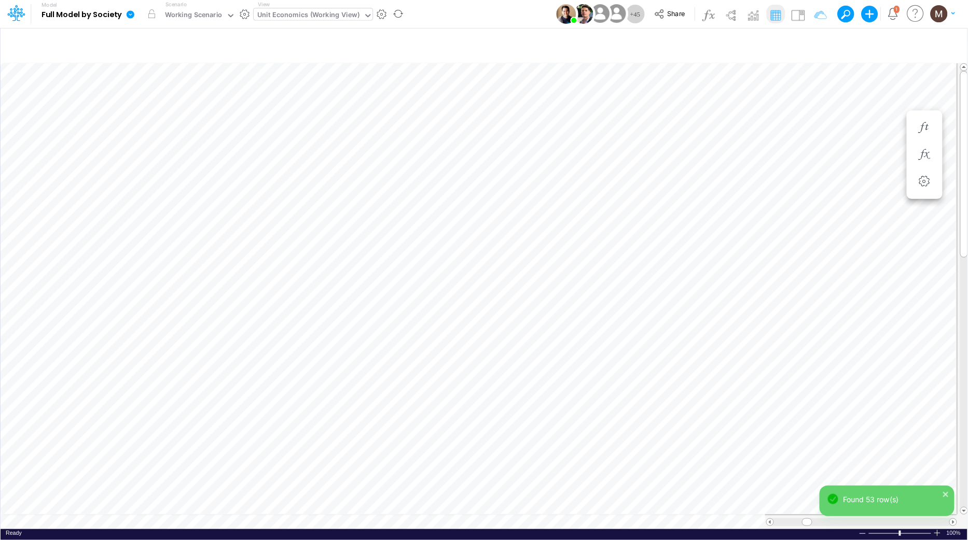
scroll to position [0, 1]
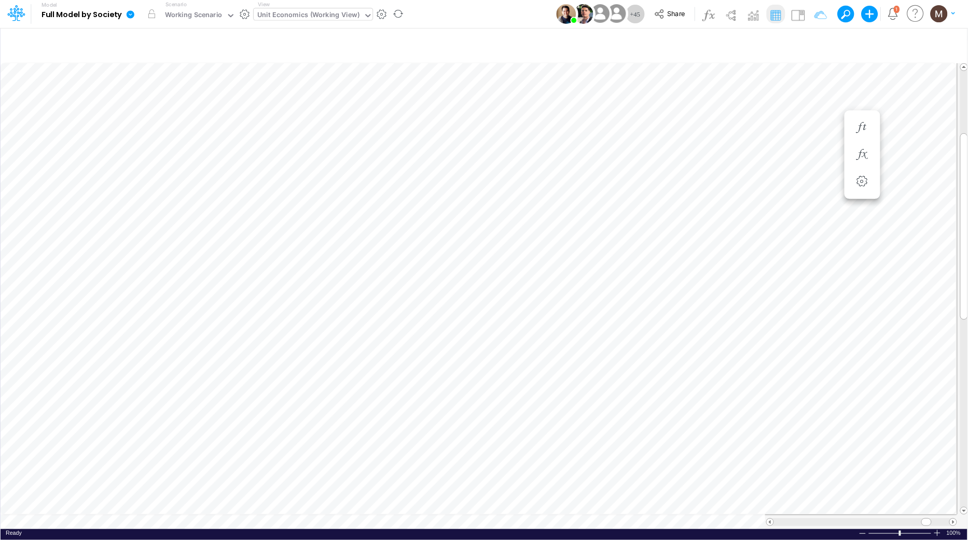
scroll to position [0, 1]
click at [815, 40] on icon "button" at bounding box center [814, 43] width 16 height 11
select select "tableSearchOR"
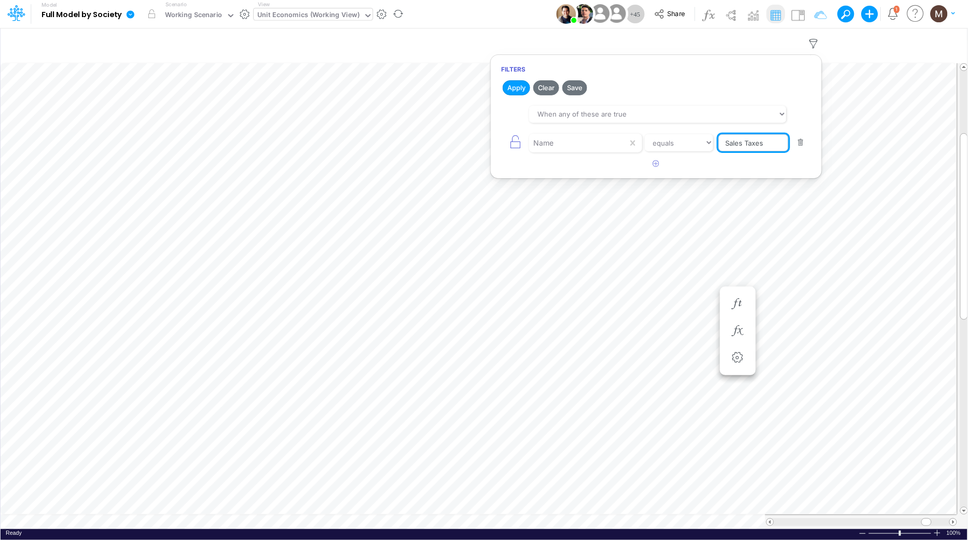
click at [771, 144] on input "Sales Taxes" at bounding box center [753, 143] width 70 height 18
type input "Sales Taxes %"
click at [518, 84] on button "Apply" at bounding box center [515, 87] width 27 height 15
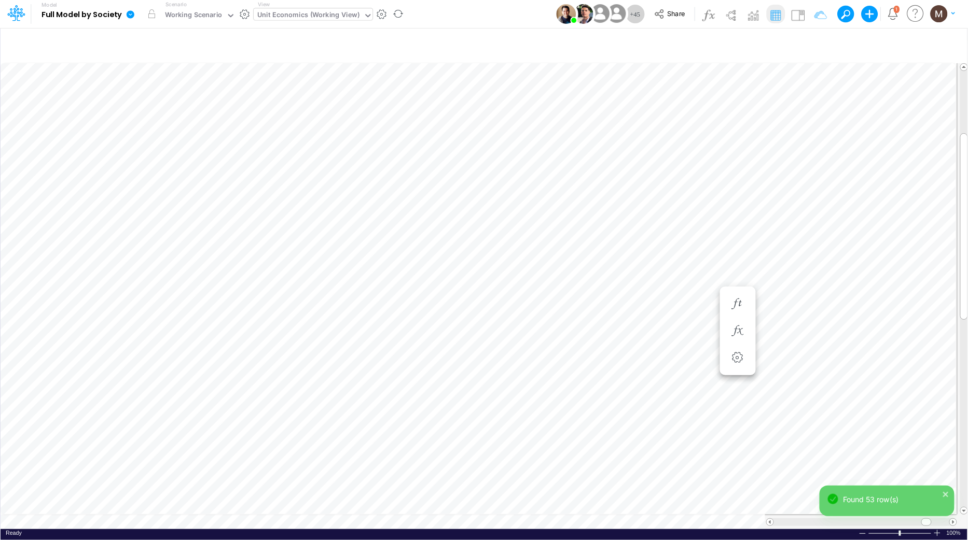
scroll to position [0, 1]
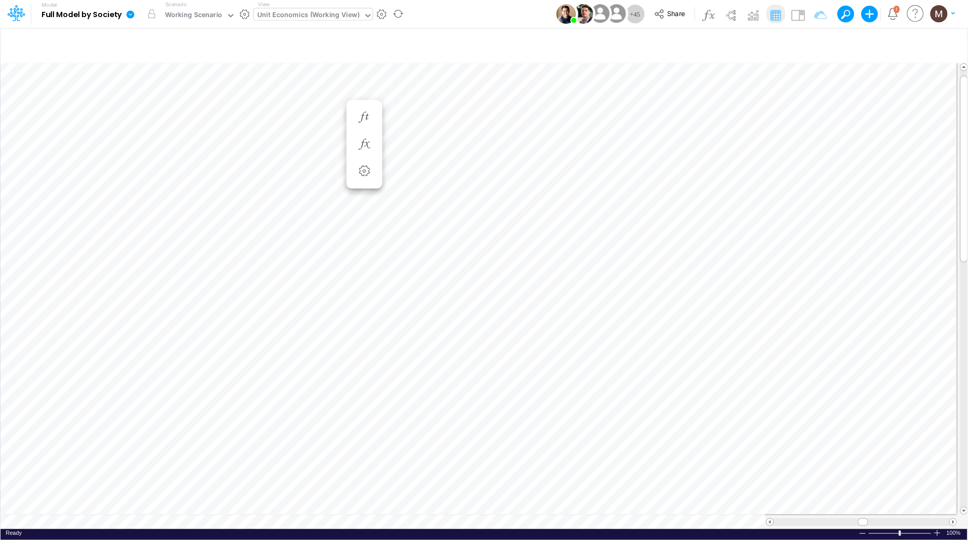
scroll to position [0, 1]
click at [324, 16] on div "Unit Economics (Working View)" at bounding box center [308, 16] width 102 height 12
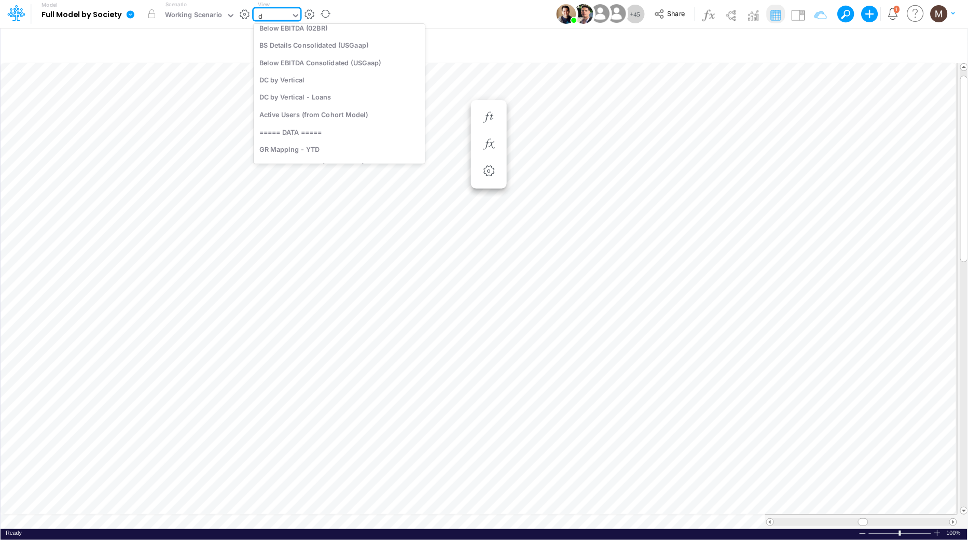
type input "dc"
click at [324, 82] on div "DC by Vertical" at bounding box center [324, 84] width 140 height 17
type input "DC by Vertical"
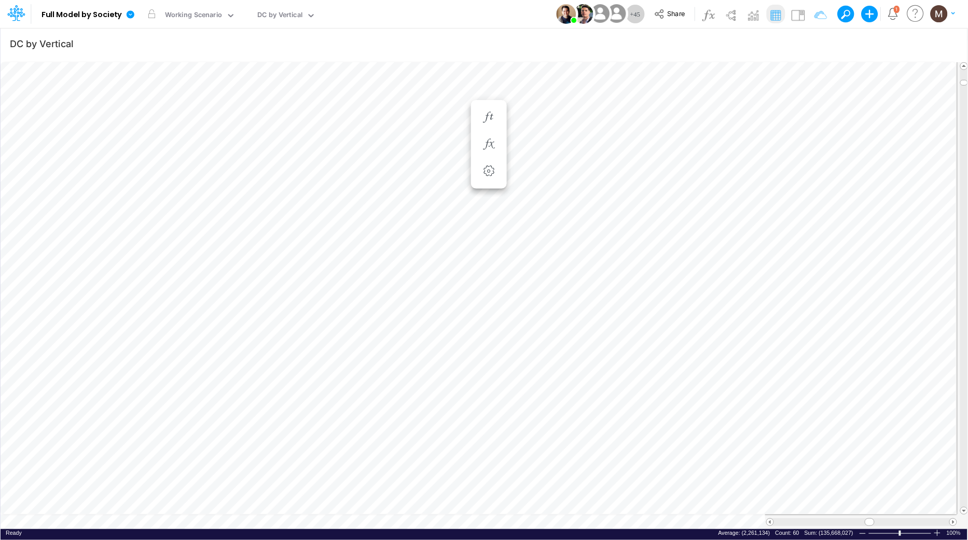
scroll to position [0, 1]
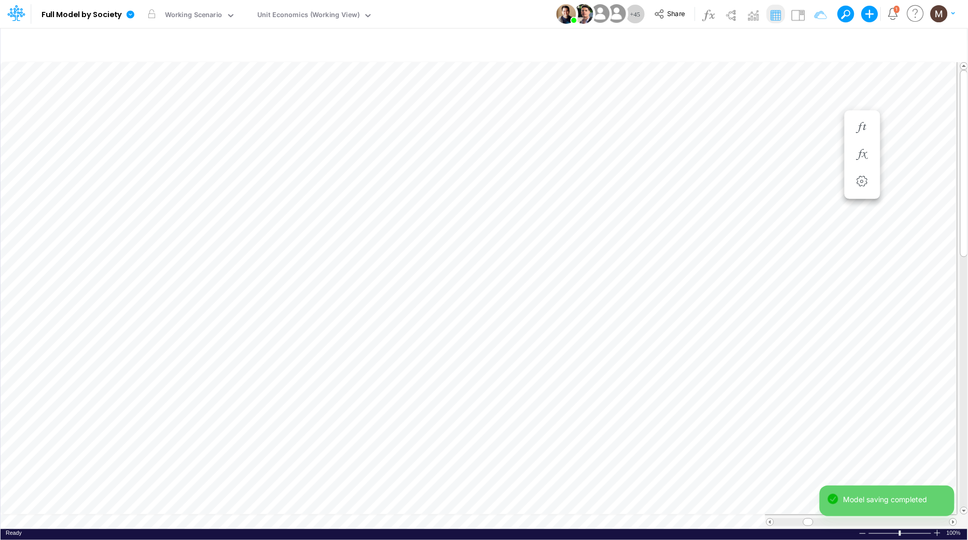
scroll to position [0, 1]
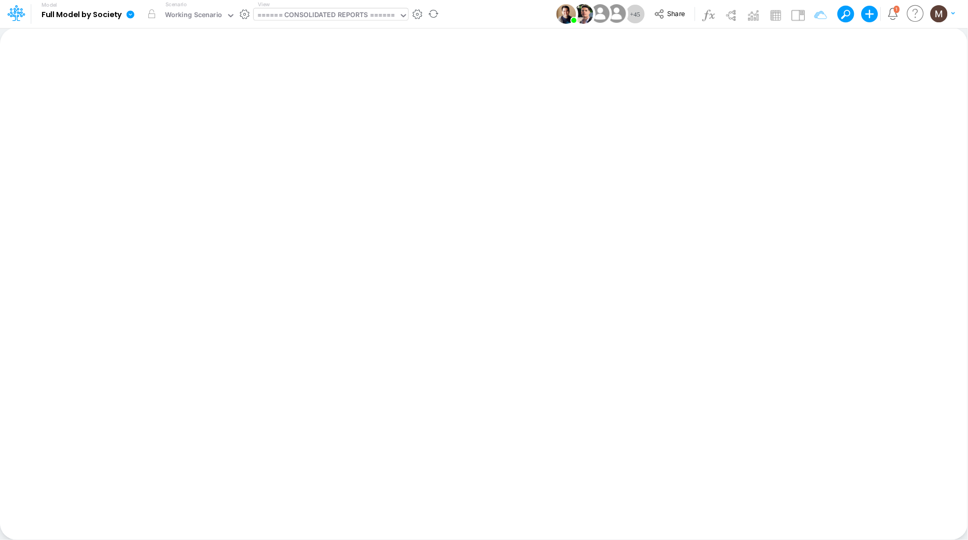
click at [354, 17] on div "====== CONSOLIDATED REPORTS ======" at bounding box center [326, 16] width 138 height 12
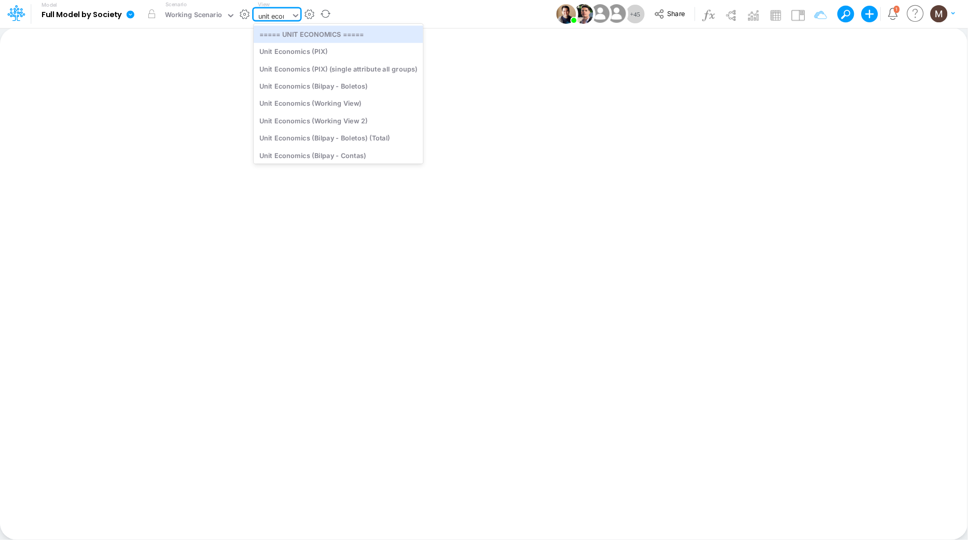
type input "unit econo"
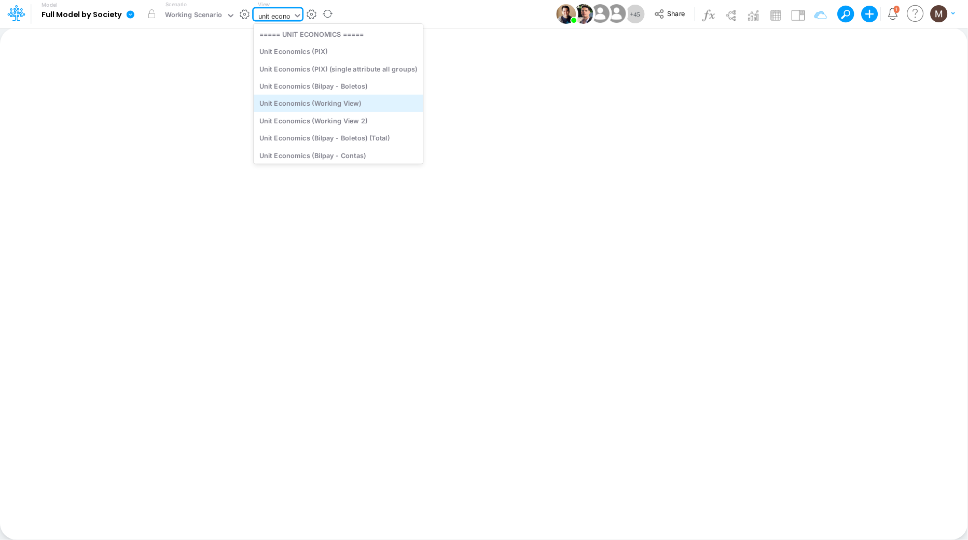
click at [349, 96] on div "Unit Economics (Working View)" at bounding box center [339, 103] width 170 height 17
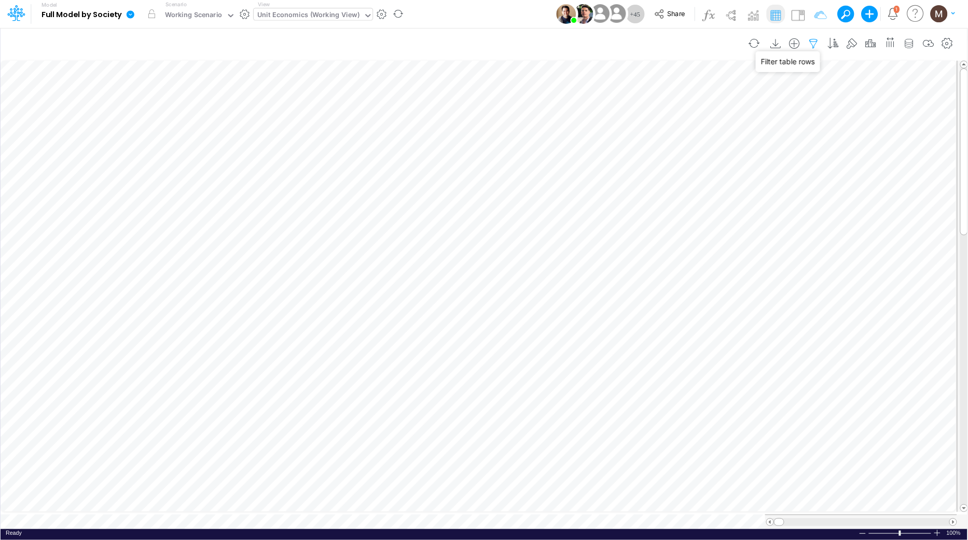
click at [815, 39] on icon "button" at bounding box center [814, 43] width 16 height 11
select select "contains"
select select "tableSearchOR"
select select "contains"
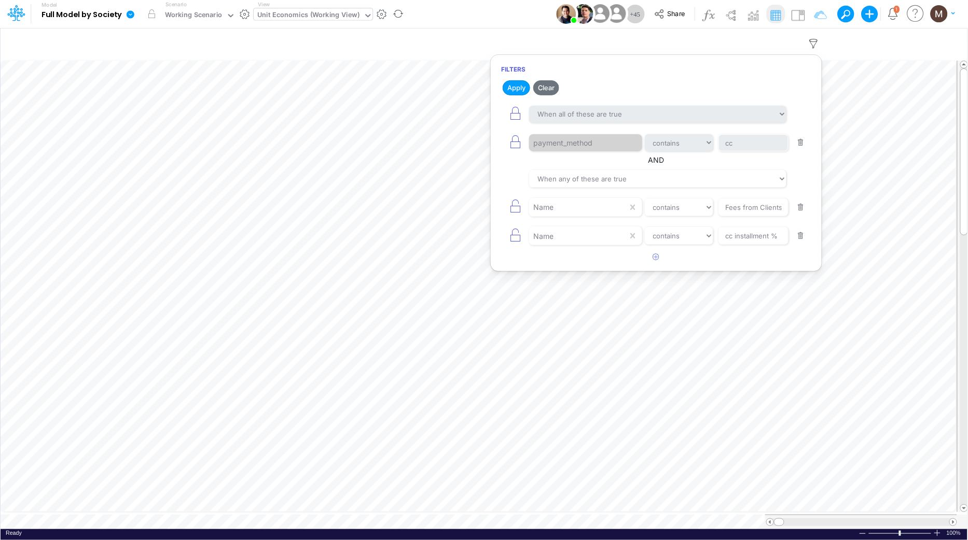
click at [805, 204] on button "button" at bounding box center [801, 208] width 20 height 14
type input "cc installment %"
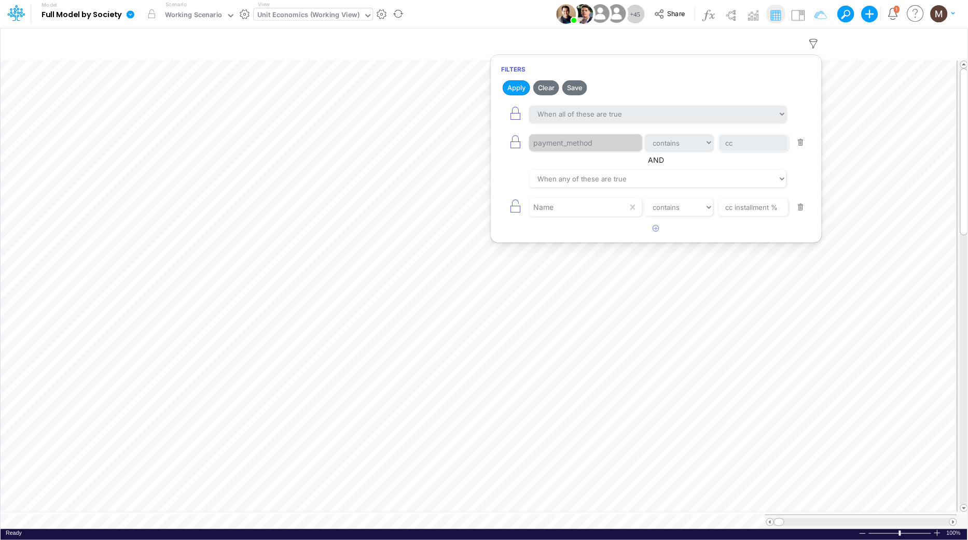
click at [805, 204] on button "button" at bounding box center [801, 208] width 20 height 14
click at [803, 146] on button "button" at bounding box center [801, 143] width 20 height 14
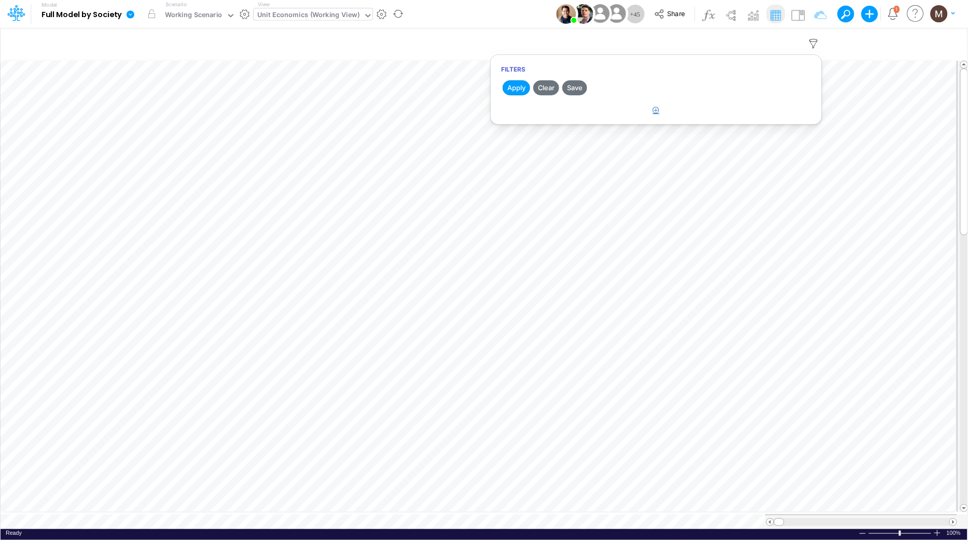
click at [656, 108] on icon "button" at bounding box center [656, 110] width 7 height 7
select select "tableSearchOR"
drag, startPoint x: 573, startPoint y: 141, endPoint x: 568, endPoint y: 138, distance: 5.8
click at [574, 141] on div at bounding box center [578, 143] width 99 height 18
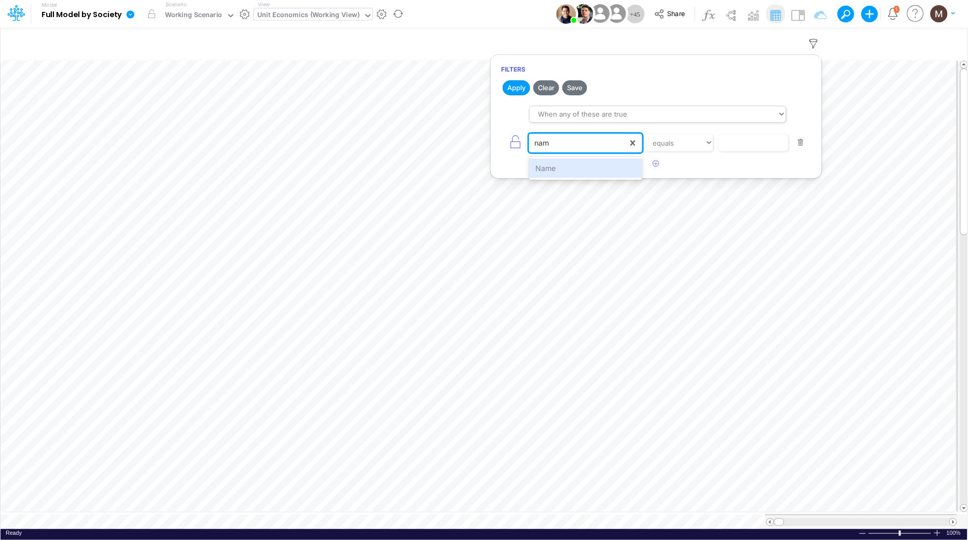
type input "name"
drag, startPoint x: 590, startPoint y: 165, endPoint x: 637, endPoint y: 162, distance: 46.8
click at [598, 166] on div "Name" at bounding box center [585, 168] width 113 height 19
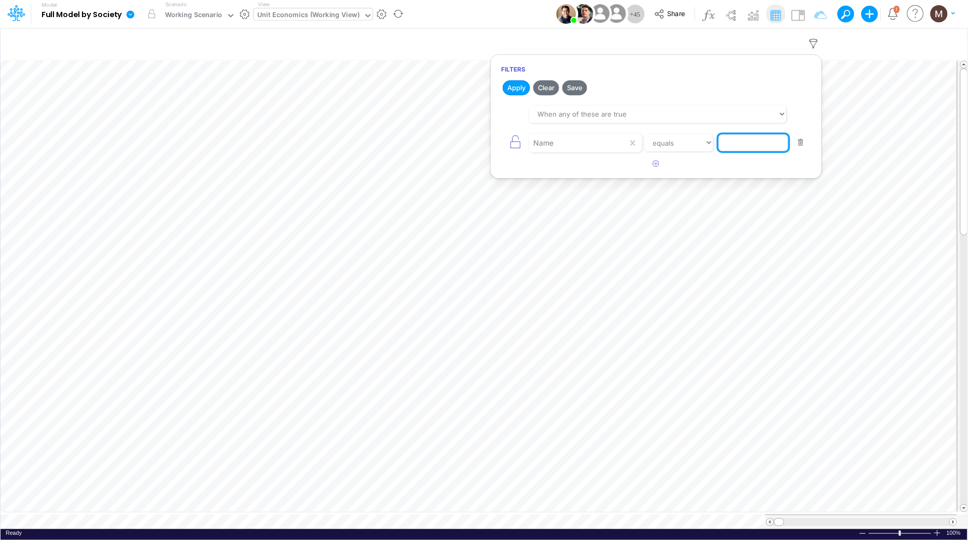
drag, startPoint x: 775, startPoint y: 150, endPoint x: 770, endPoint y: 149, distance: 5.3
click at [770, 149] on input "text" at bounding box center [753, 143] width 70 height 18
type input "Sales Taxes %"
click at [509, 86] on button "Apply" at bounding box center [515, 87] width 27 height 15
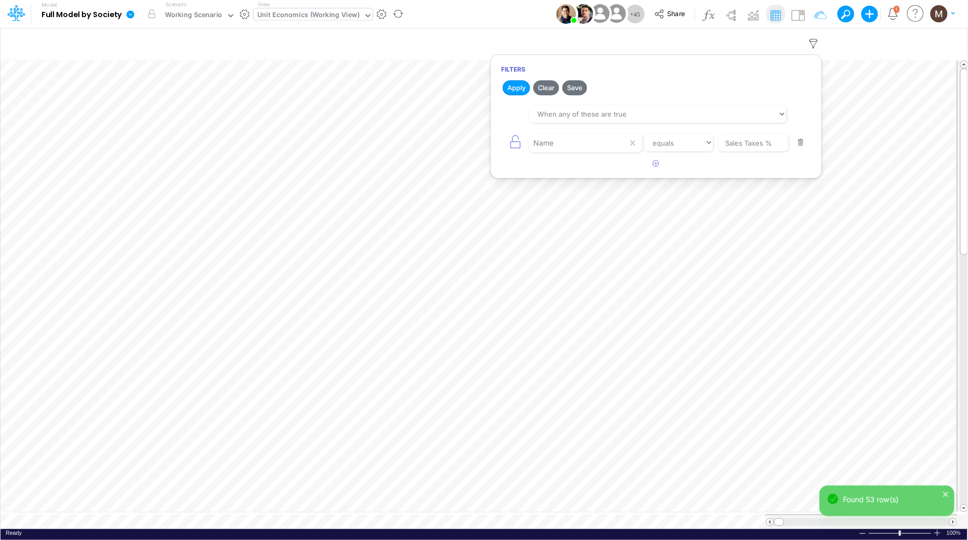
scroll to position [0, 1]
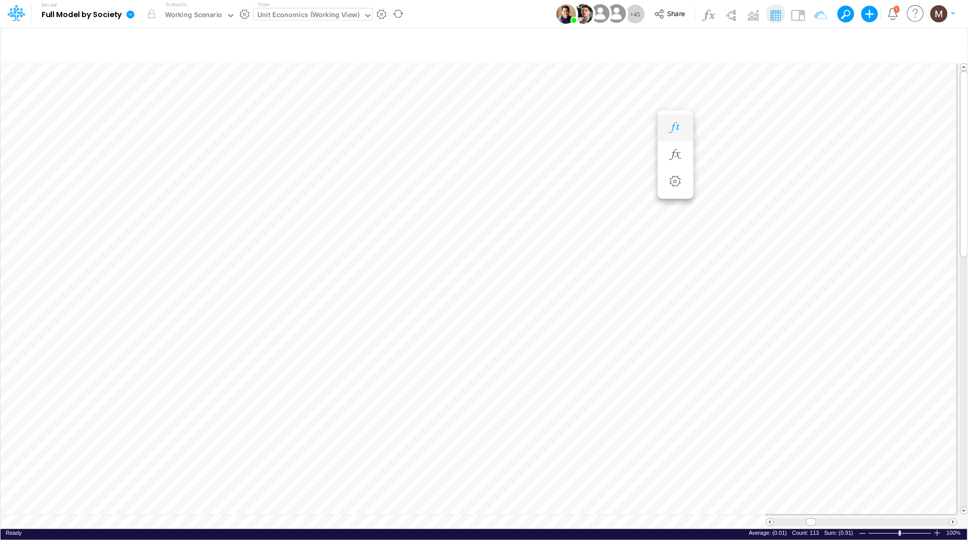
click at [667, 123] on icon "button" at bounding box center [675, 127] width 16 height 11
click at [677, 150] on icon "button" at bounding box center [675, 148] width 16 height 11
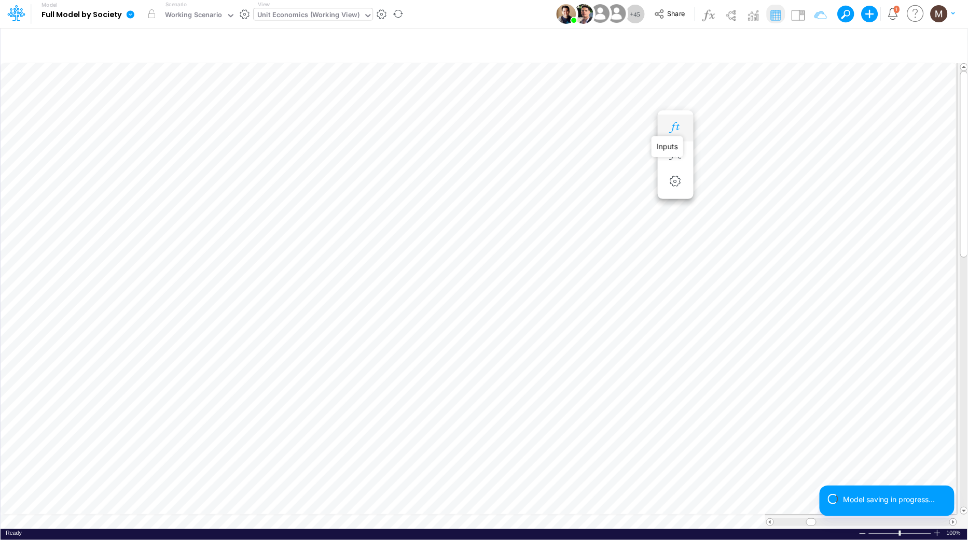
click at [671, 127] on icon "button" at bounding box center [675, 127] width 16 height 11
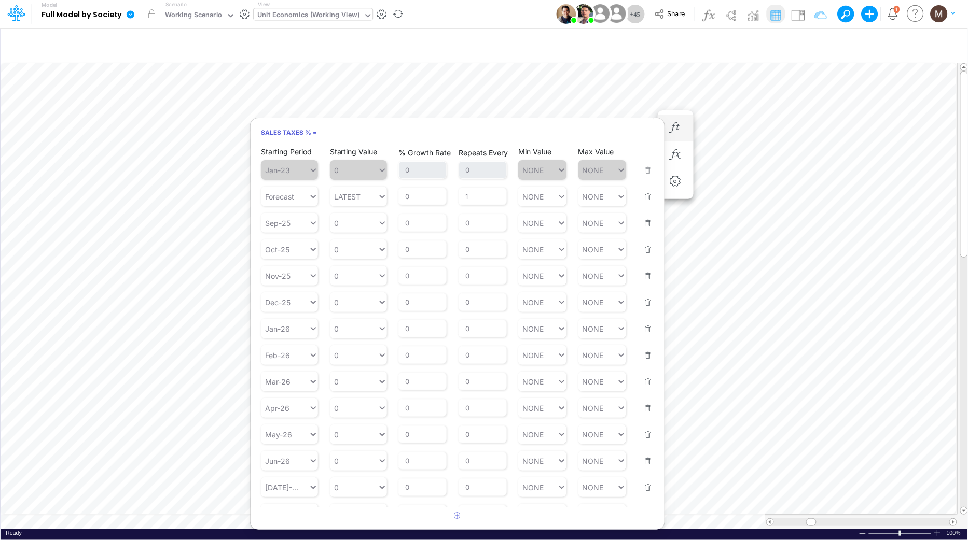
scroll to position [0, 1]
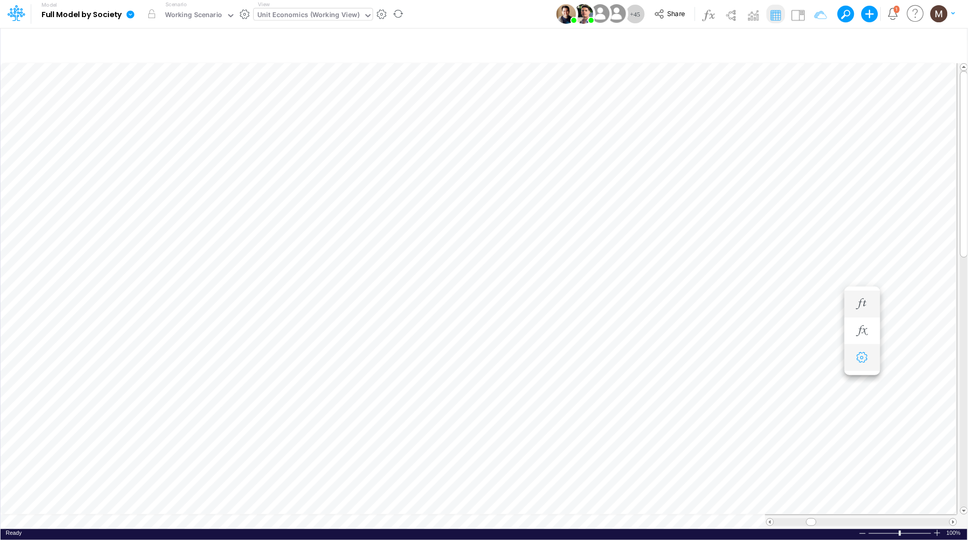
scroll to position [0, 1]
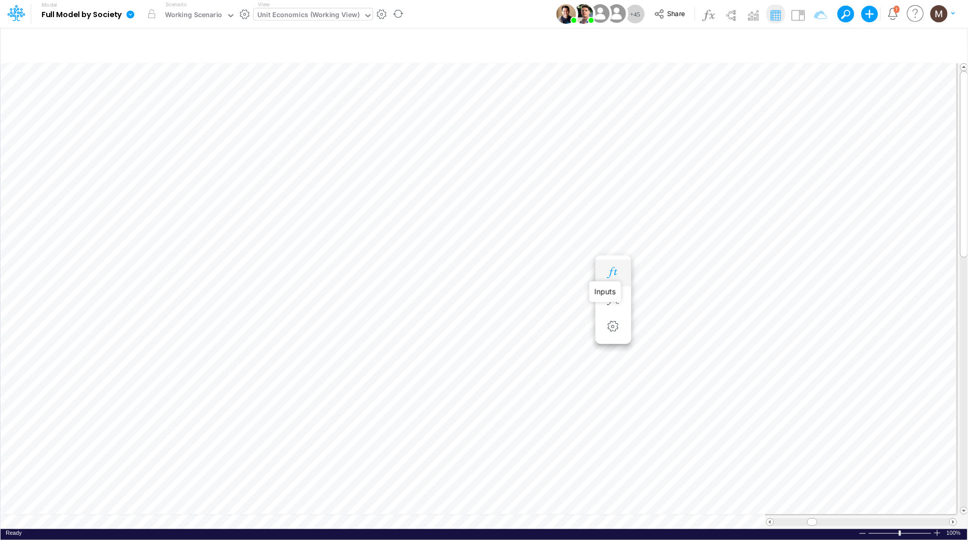
click at [613, 270] on icon "button" at bounding box center [613, 273] width 16 height 11
click at [608, 124] on icon "button" at bounding box center [613, 127] width 16 height 11
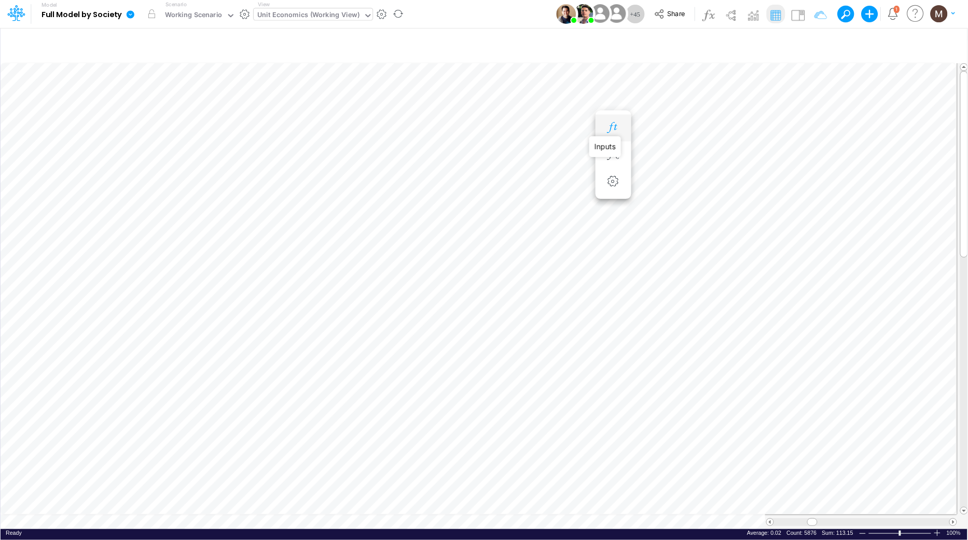
click at [614, 126] on icon "button" at bounding box center [613, 127] width 16 height 11
click at [611, 127] on icon "button" at bounding box center [613, 127] width 16 height 11
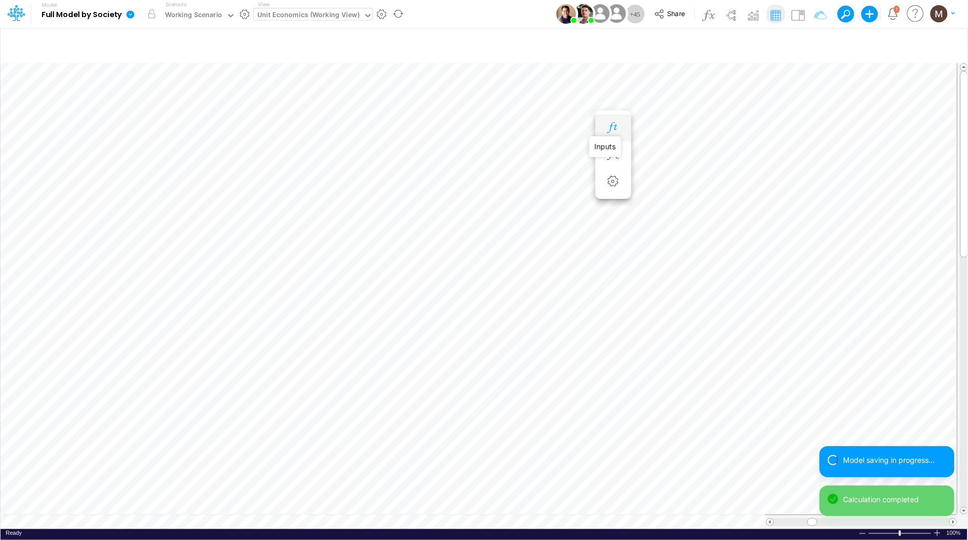
click at [609, 130] on icon "button" at bounding box center [613, 127] width 16 height 11
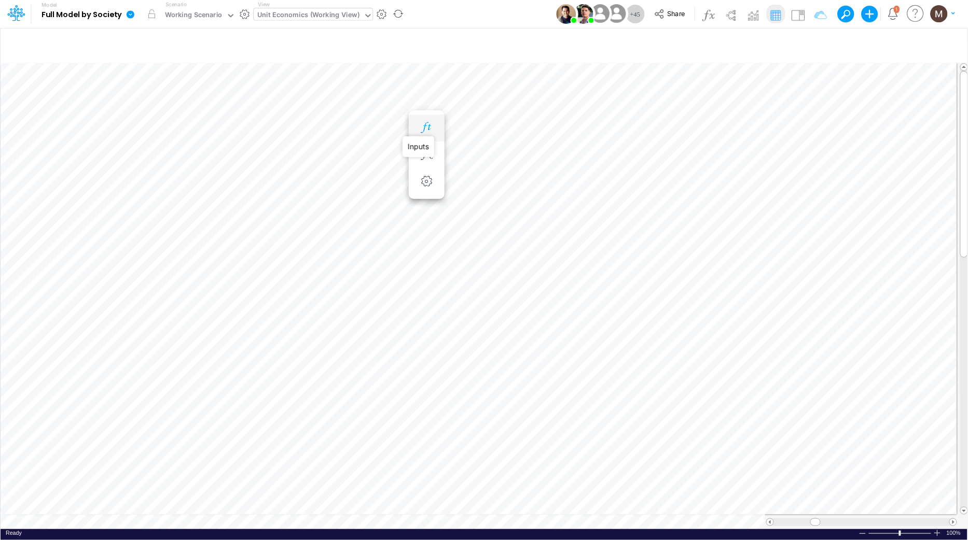
click at [425, 127] on icon "button" at bounding box center [426, 127] width 16 height 11
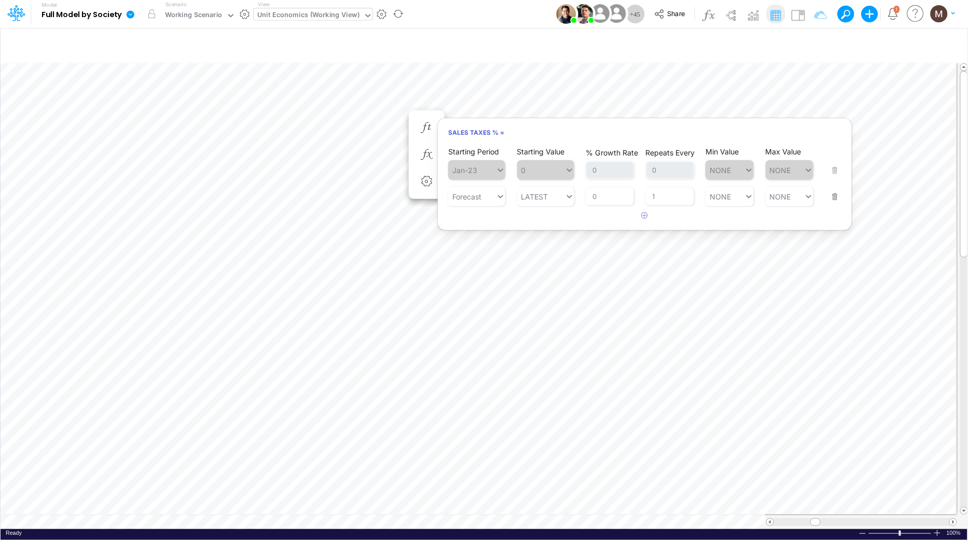
click at [835, 195] on button "button" at bounding box center [831, 190] width 13 height 28
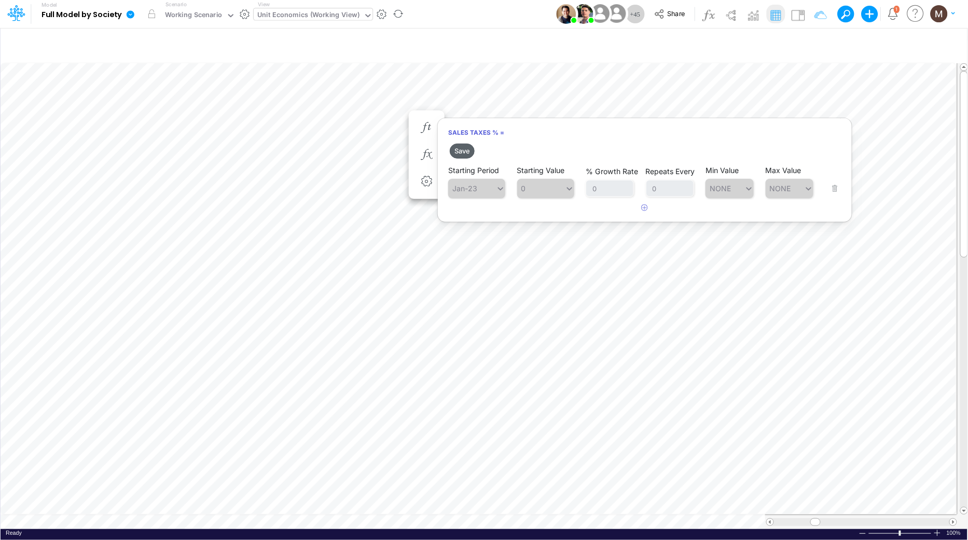
click at [466, 153] on button "Save" at bounding box center [462, 151] width 25 height 15
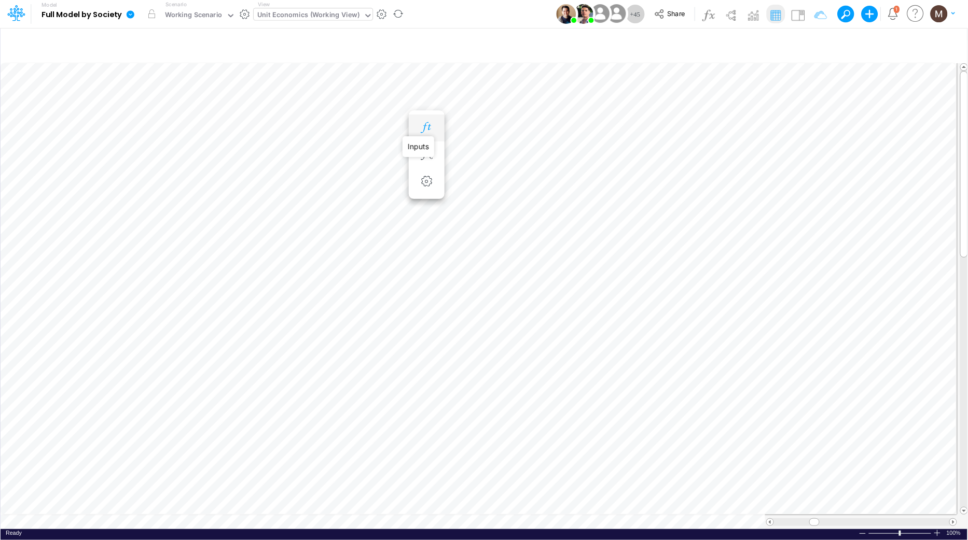
click at [429, 123] on icon "button" at bounding box center [426, 127] width 16 height 11
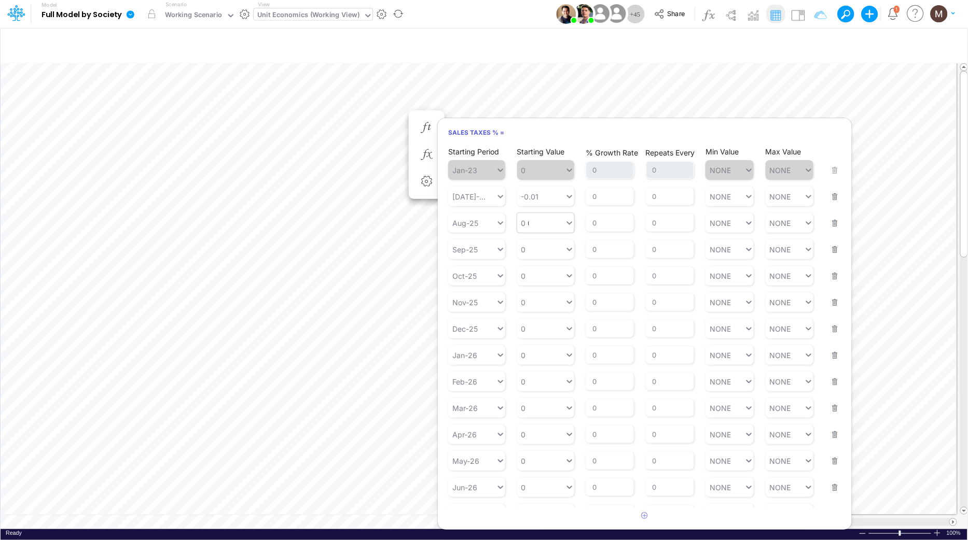
click at [532, 225] on div "0 0" at bounding box center [541, 223] width 48 height 15
click at [566, 249] on div "Set value -0.100784" at bounding box center [557, 247] width 81 height 17
type input "-0.100784"
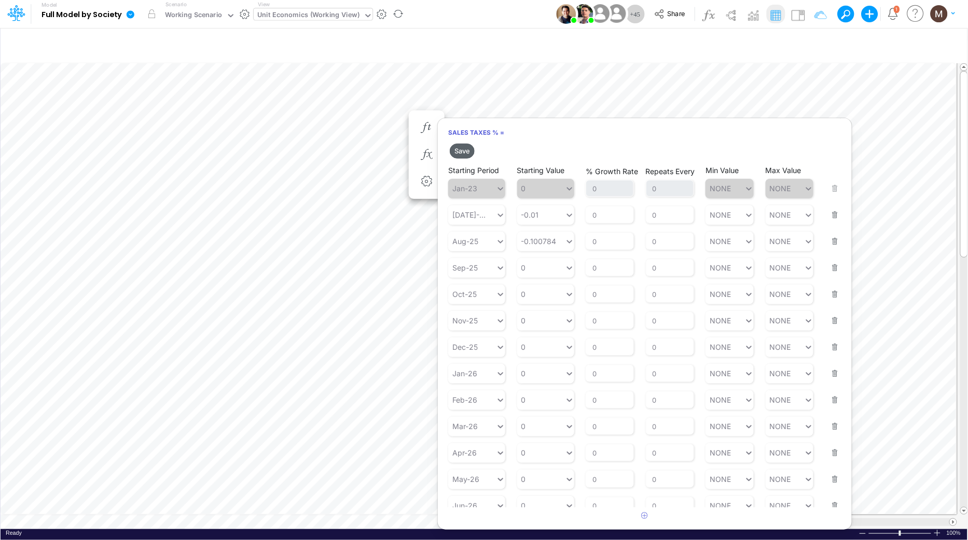
click at [460, 155] on button "Save" at bounding box center [462, 151] width 25 height 15
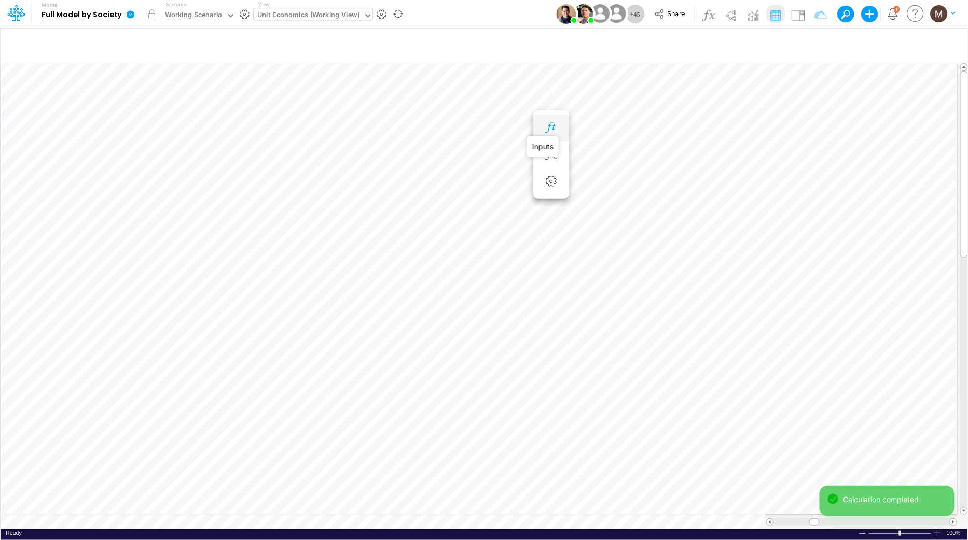
click at [548, 129] on icon "button" at bounding box center [551, 127] width 16 height 11
click at [608, 124] on icon "button" at bounding box center [613, 127] width 16 height 11
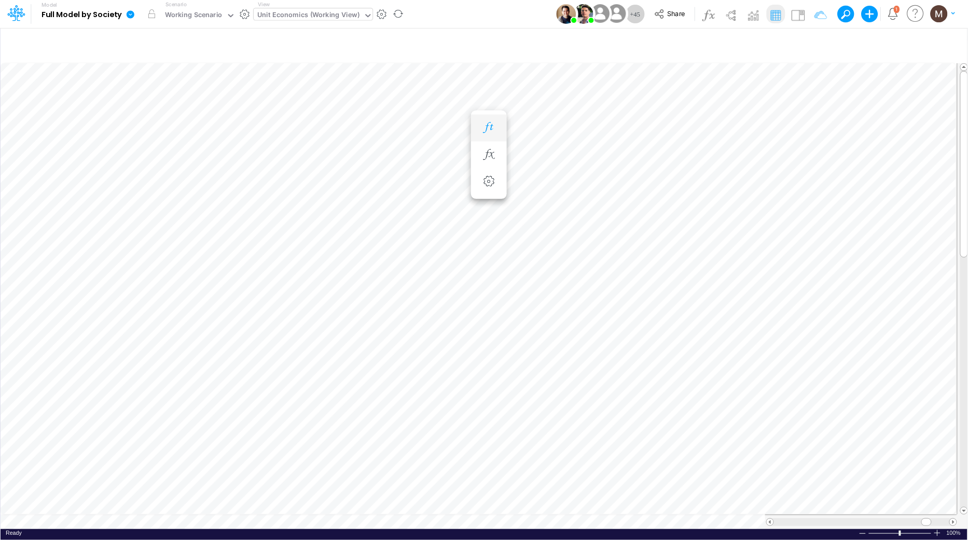
click at [479, 130] on button "button" at bounding box center [488, 128] width 19 height 21
click at [551, 131] on icon "button" at bounding box center [551, 127] width 16 height 11
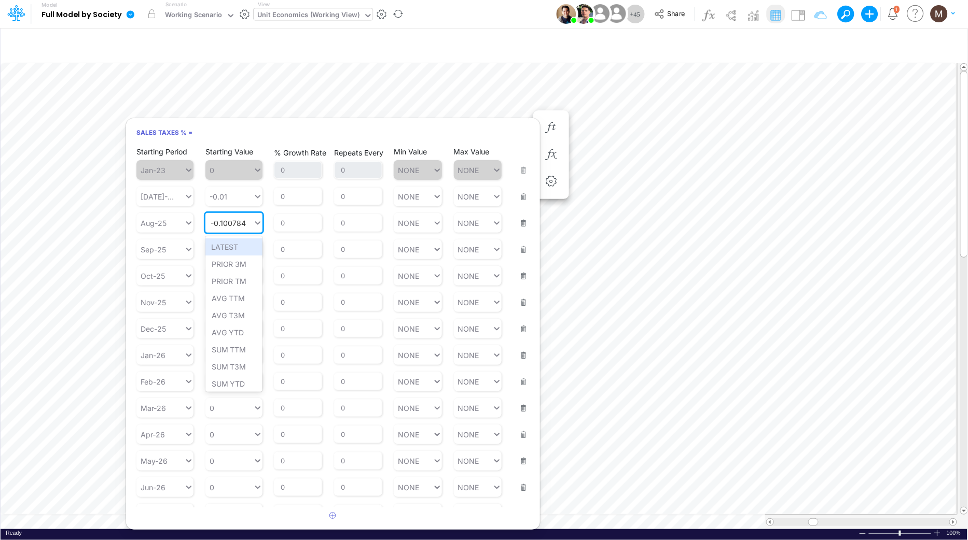
click at [223, 219] on input "-0.100784" at bounding box center [229, 223] width 36 height 9
click at [269, 246] on div "Set value -0.0100784" at bounding box center [248, 247] width 87 height 17
type input "-0.0100784"
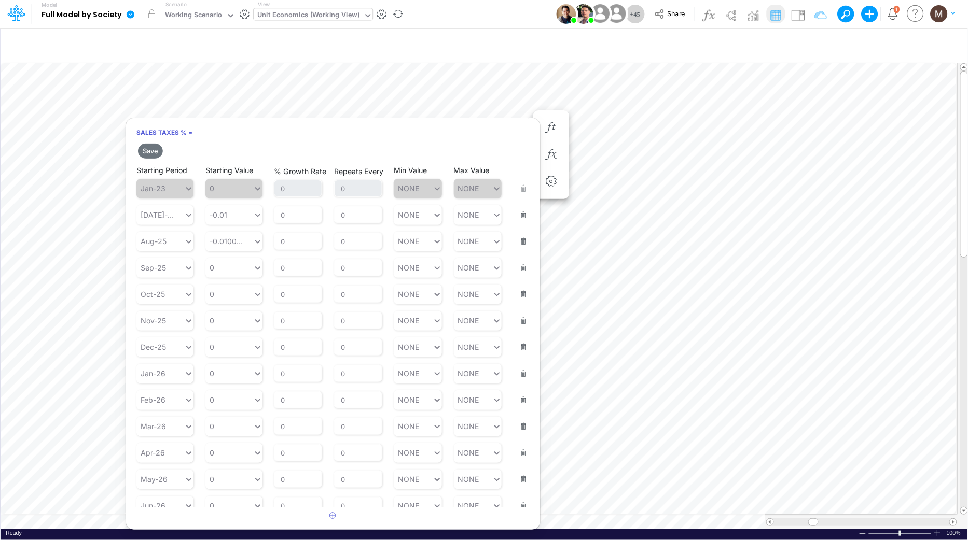
click at [520, 265] on button "button" at bounding box center [519, 261] width 13 height 28
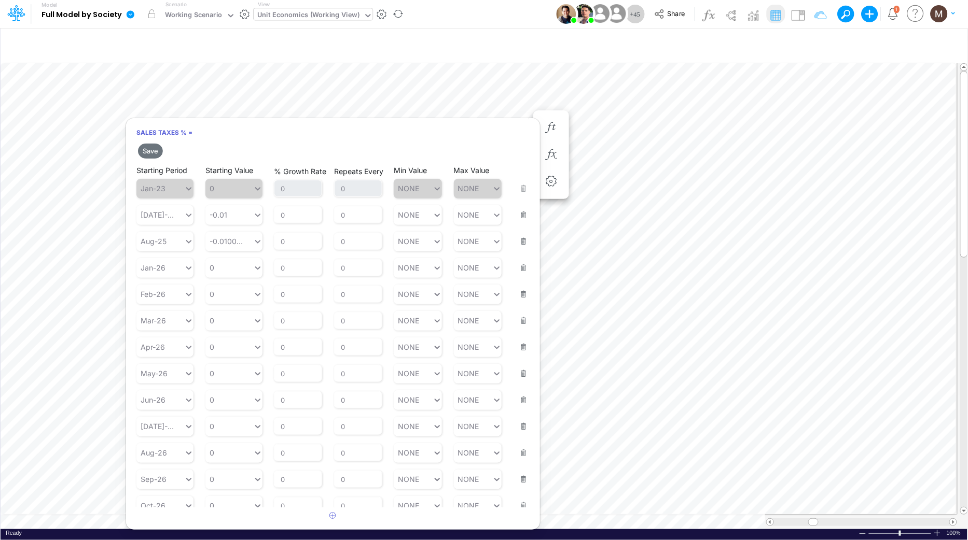
click at [520, 274] on button "button" at bounding box center [519, 288] width 13 height 28
click at [520, 265] on button "button" at bounding box center [519, 261] width 13 height 28
click at [520, 274] on button "button" at bounding box center [519, 288] width 13 height 28
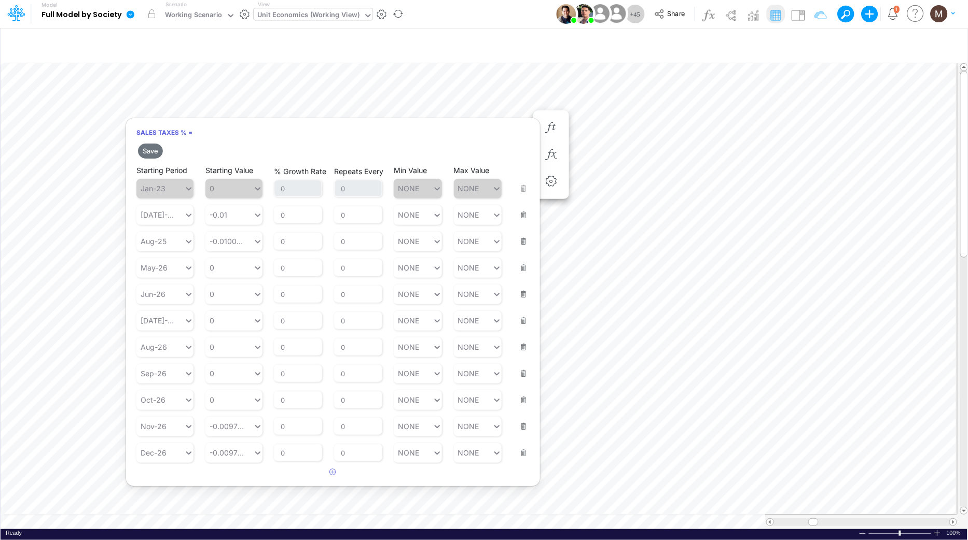
click at [520, 265] on button "button" at bounding box center [519, 261] width 13 height 28
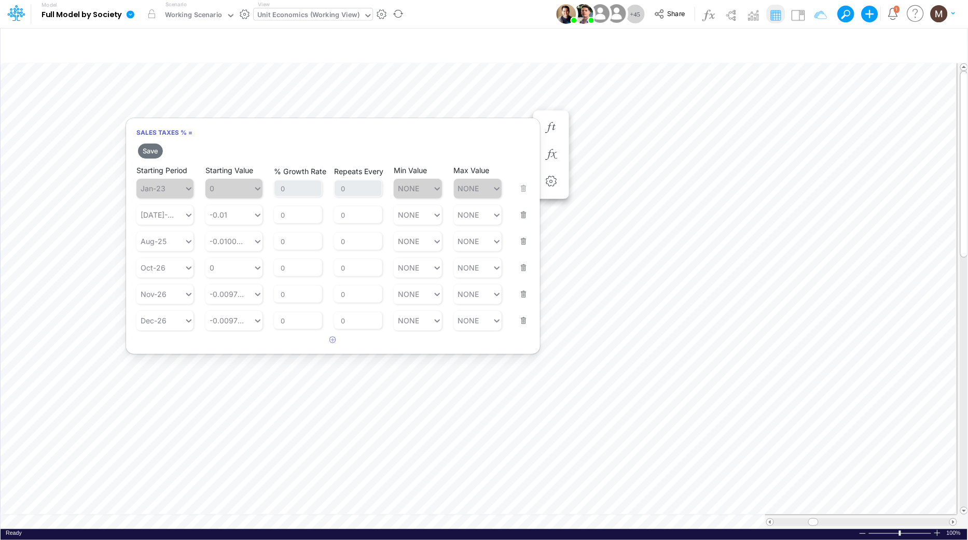
click at [520, 265] on button "button" at bounding box center [519, 261] width 13 height 28
click at [153, 155] on button "Save" at bounding box center [150, 151] width 25 height 15
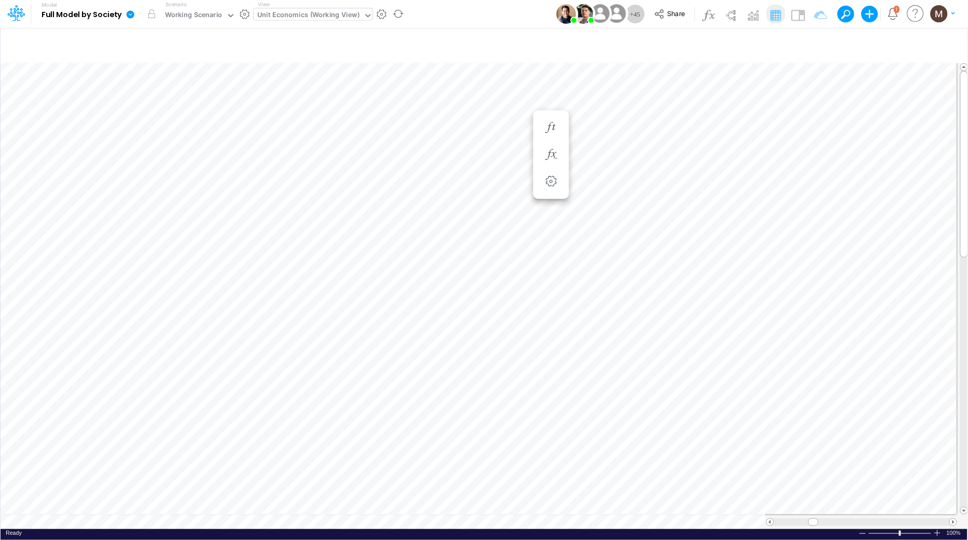
scroll to position [0, 1]
click at [813, 39] on icon "button" at bounding box center [814, 43] width 16 height 11
select select "tableSearchOR"
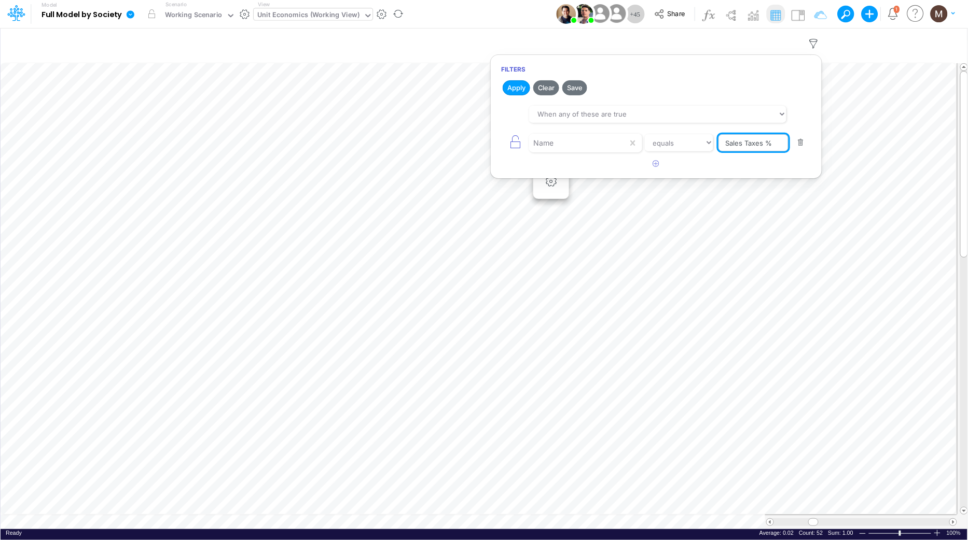
click at [778, 140] on input "Sales Taxes %" at bounding box center [753, 143] width 70 height 18
type input "Sales Taxes"
click at [515, 87] on button "Apply" at bounding box center [515, 87] width 27 height 15
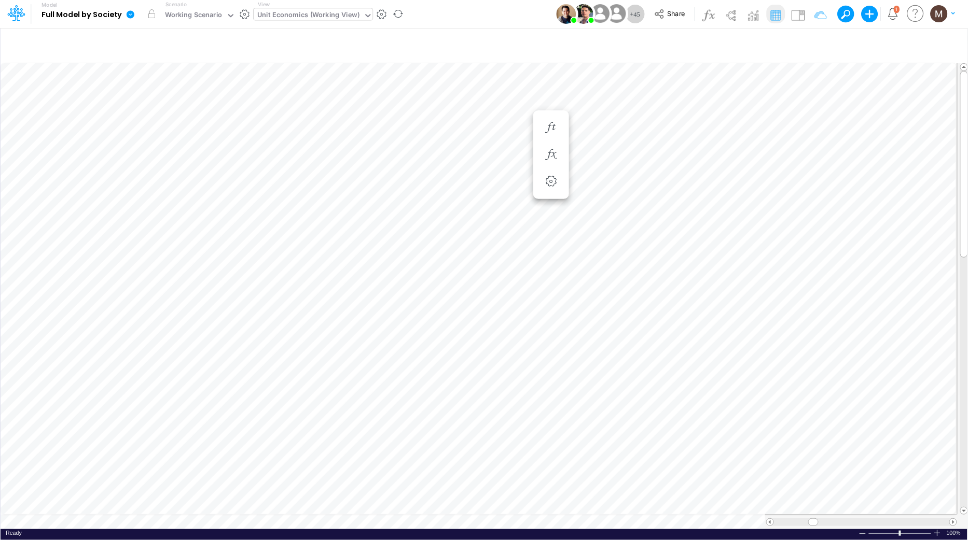
scroll to position [0, 1]
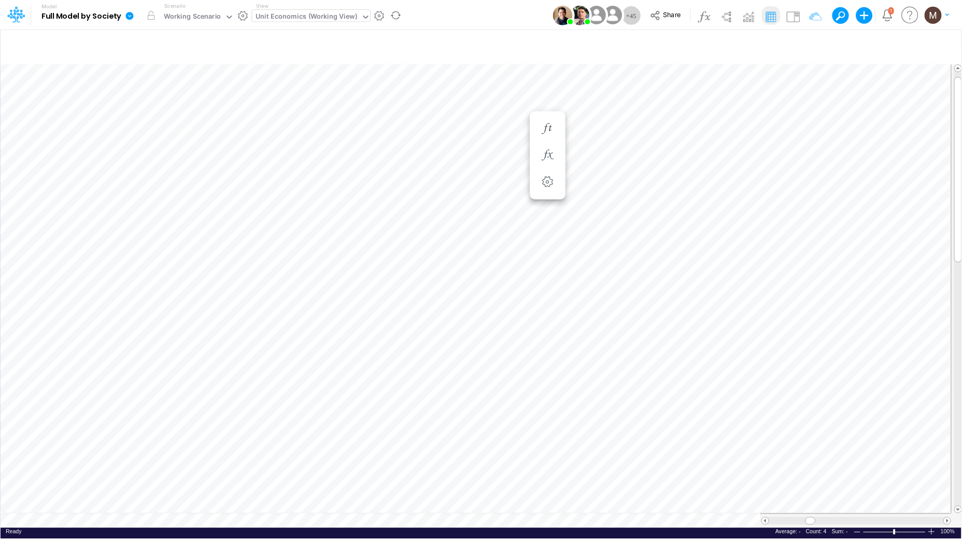
scroll to position [0, 1]
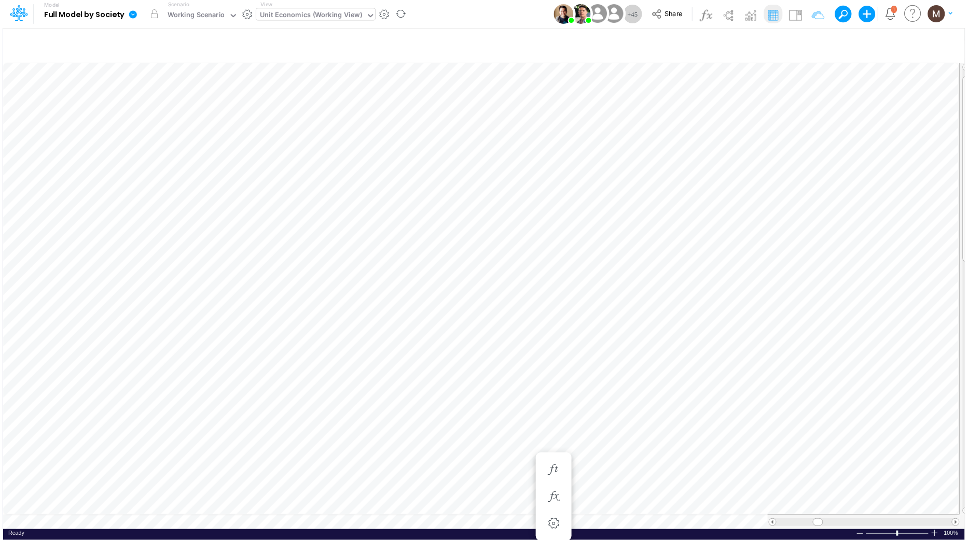
scroll to position [0, 1]
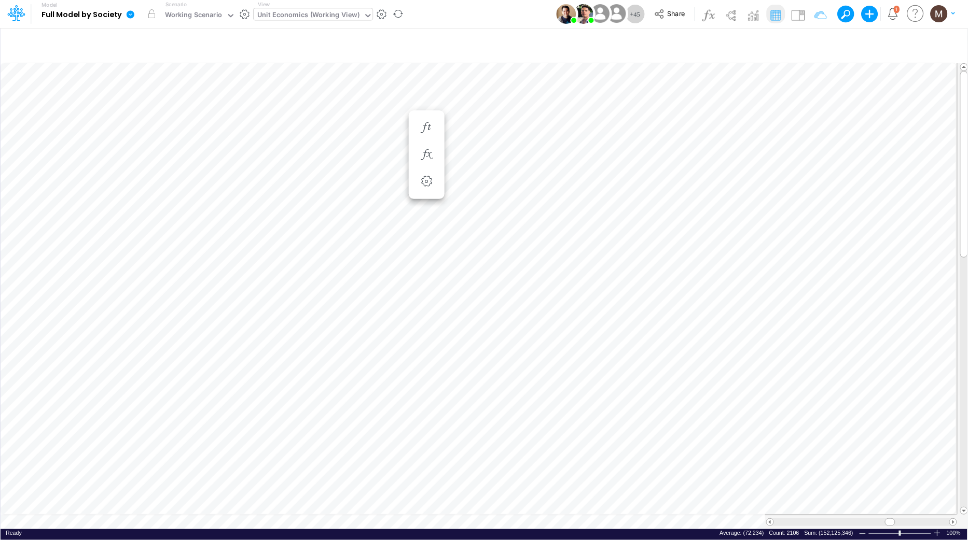
click at [967, 366] on html "Model Full Model by Society Edit model settings Duplicate Import QuickBooks Qui…" at bounding box center [484, 270] width 968 height 540
click at [697, 505] on table at bounding box center [485, 293] width 968 height 471
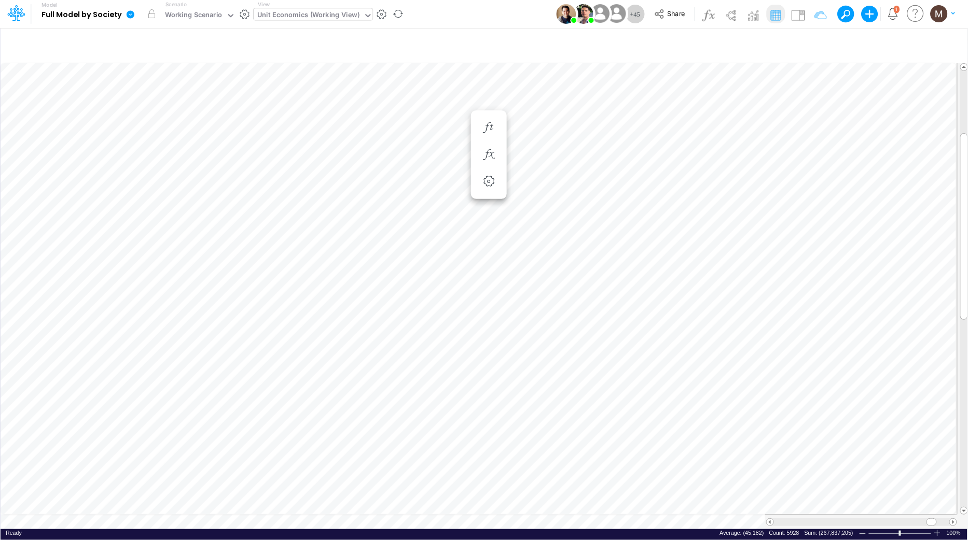
click at [803, 518] on div at bounding box center [861, 522] width 175 height 8
click at [800, 518] on div at bounding box center [861, 522] width 175 height 8
click at [796, 515] on div at bounding box center [861, 522] width 192 height 15
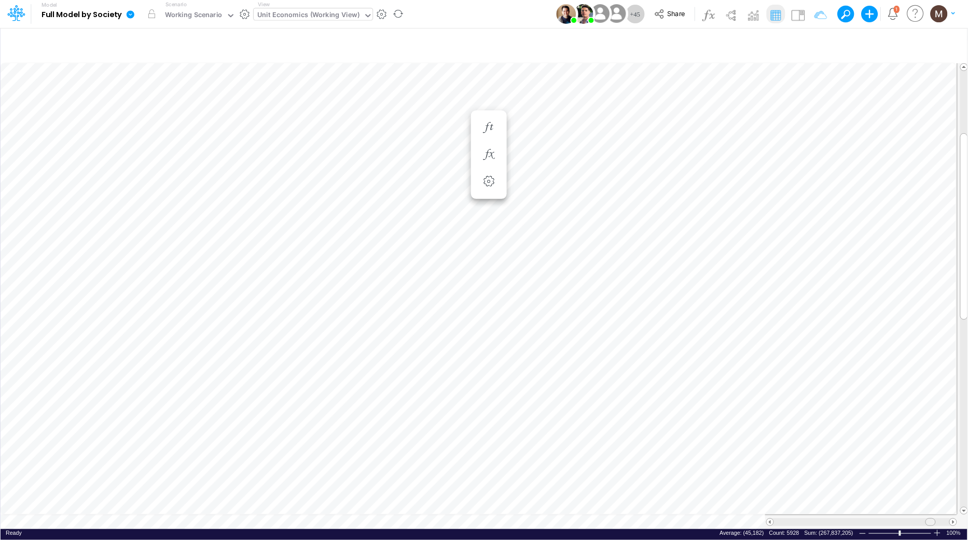
drag, startPoint x: 933, startPoint y: 518, endPoint x: 780, endPoint y: 517, distance: 153.0
click at [925, 518] on div at bounding box center [930, 522] width 10 height 8
click at [927, 519] on span at bounding box center [930, 522] width 7 height 7
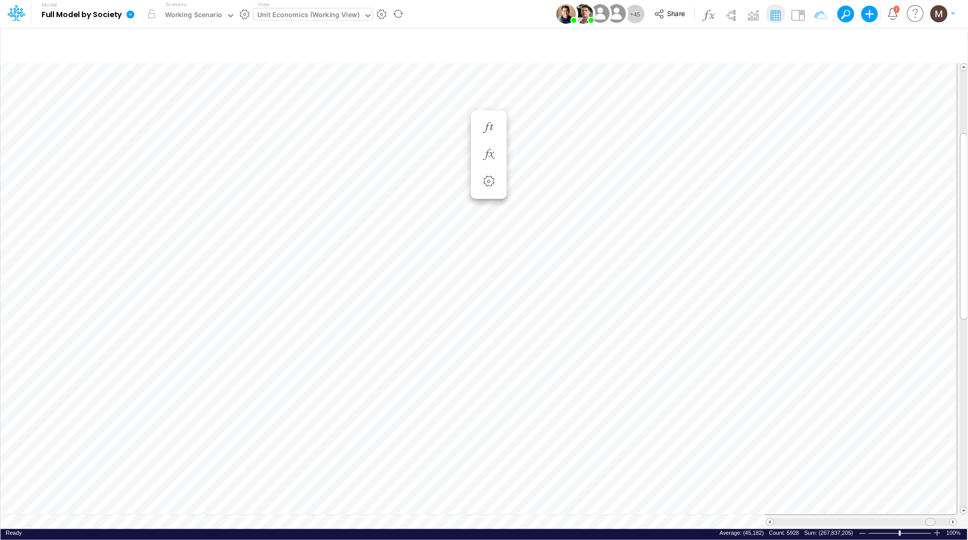
click at [927, 519] on span at bounding box center [930, 522] width 7 height 7
click at [954, 519] on span at bounding box center [952, 522] width 7 height 7
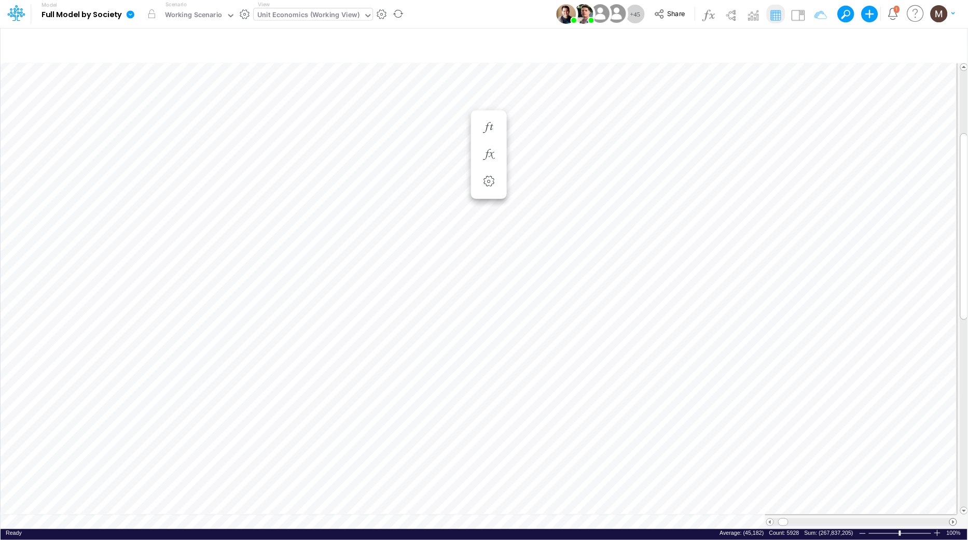
click at [954, 519] on span at bounding box center [952, 522] width 7 height 7
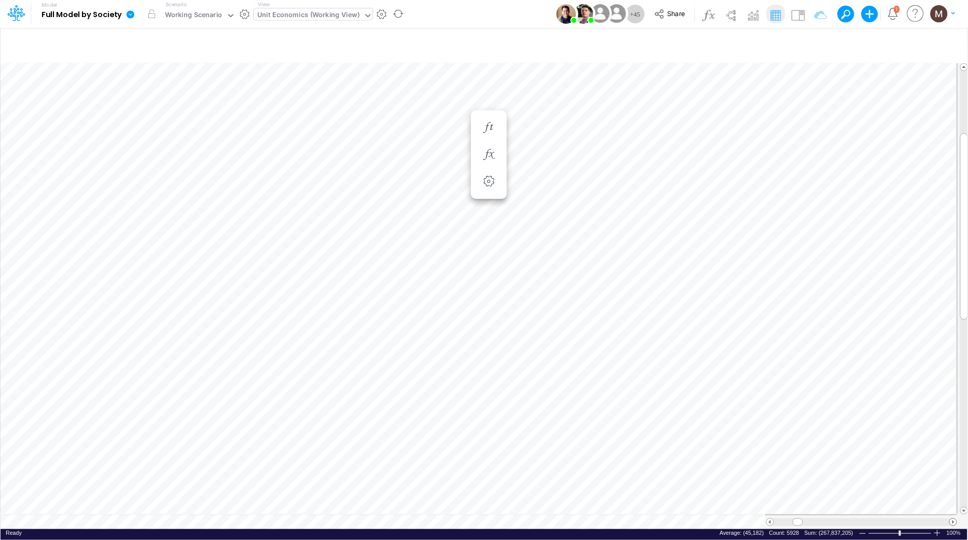
click at [954, 519] on span at bounding box center [952, 522] width 7 height 7
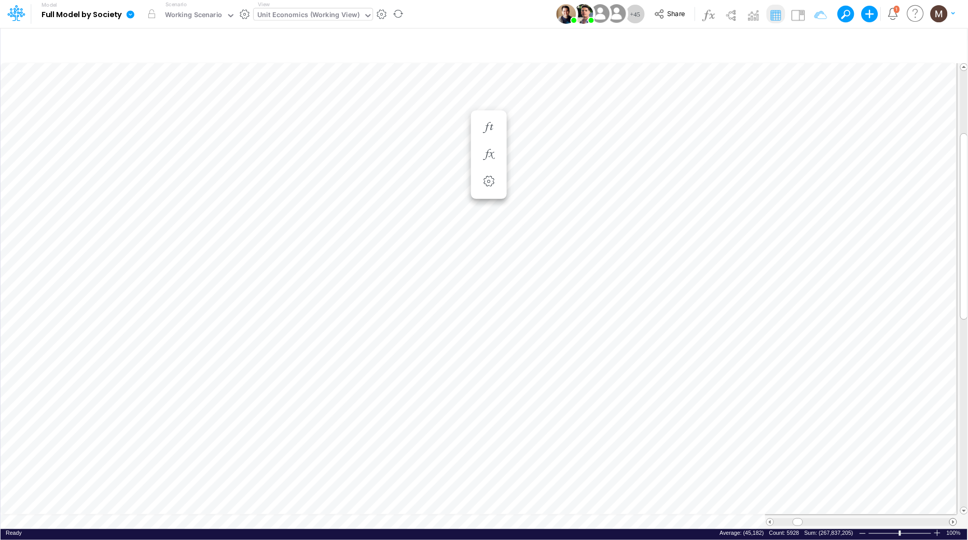
click at [954, 519] on span at bounding box center [952, 522] width 7 height 7
click at [131, 12] on icon at bounding box center [131, 14] width 8 height 8
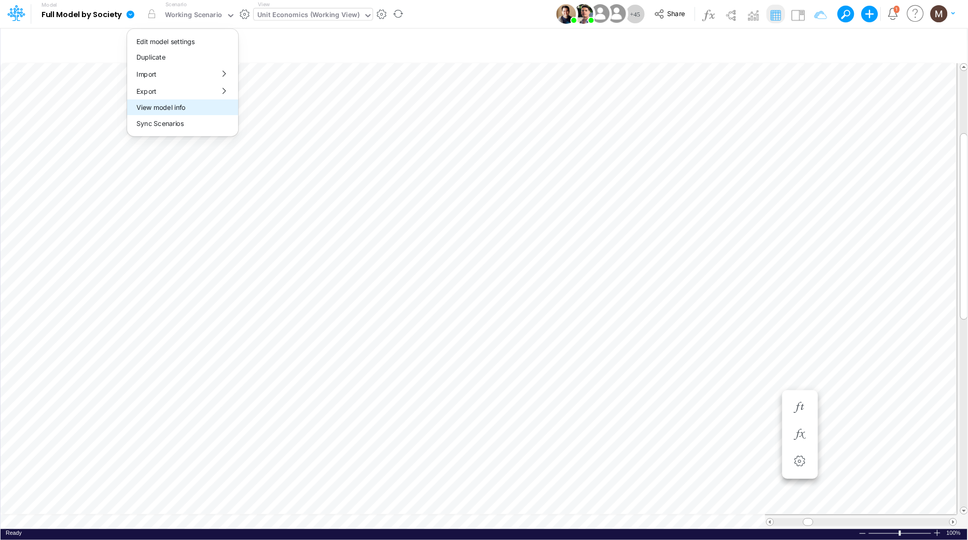
click at [183, 109] on button "View model info" at bounding box center [182, 108] width 111 height 16
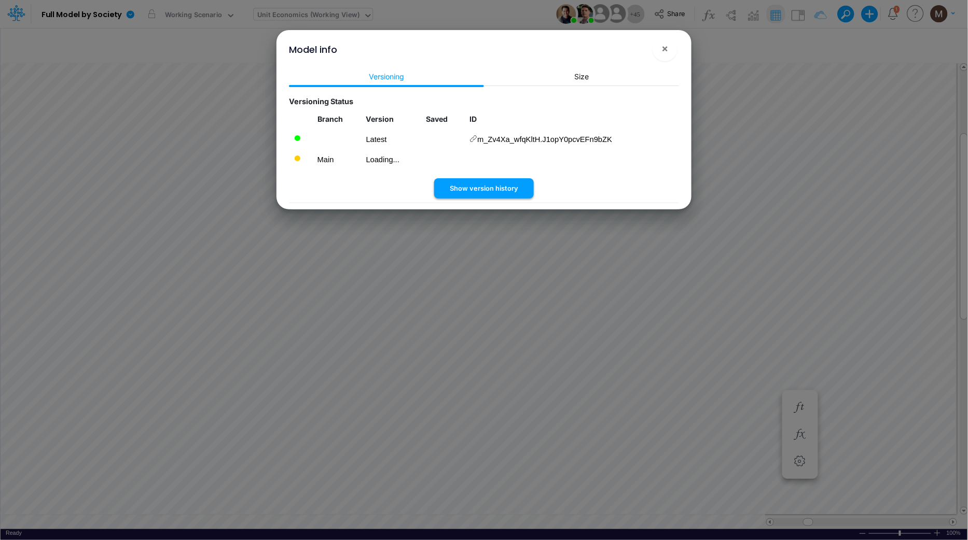
click at [497, 190] on button "Show version history" at bounding box center [484, 188] width 100 height 20
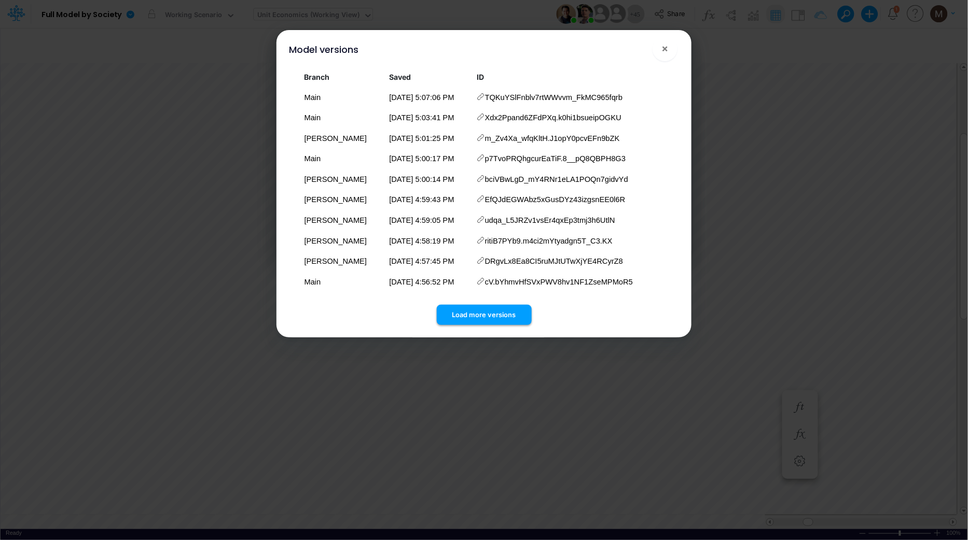
click at [466, 319] on button "Load more versions" at bounding box center [484, 315] width 95 height 20
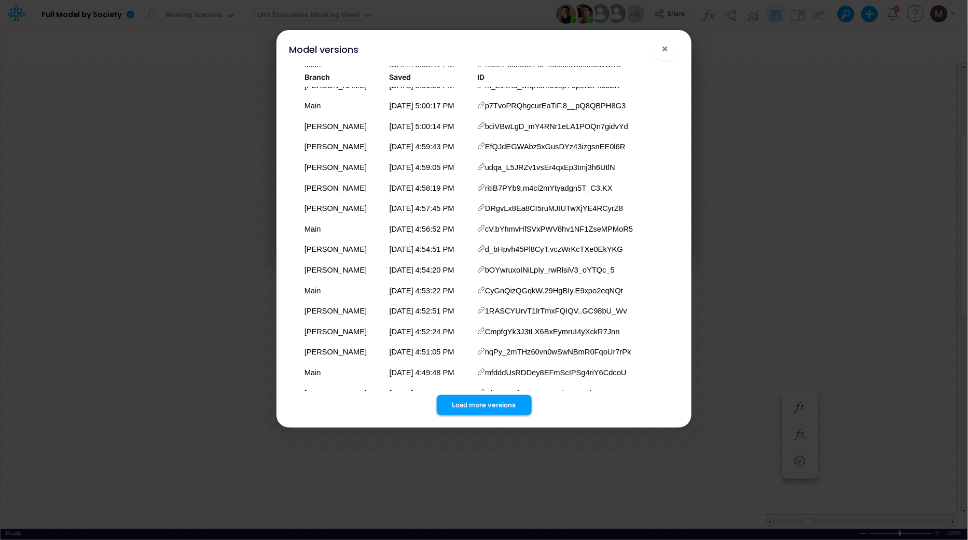
scroll to position [114, 0]
click at [473, 401] on button "Load more versions" at bounding box center [484, 405] width 95 height 20
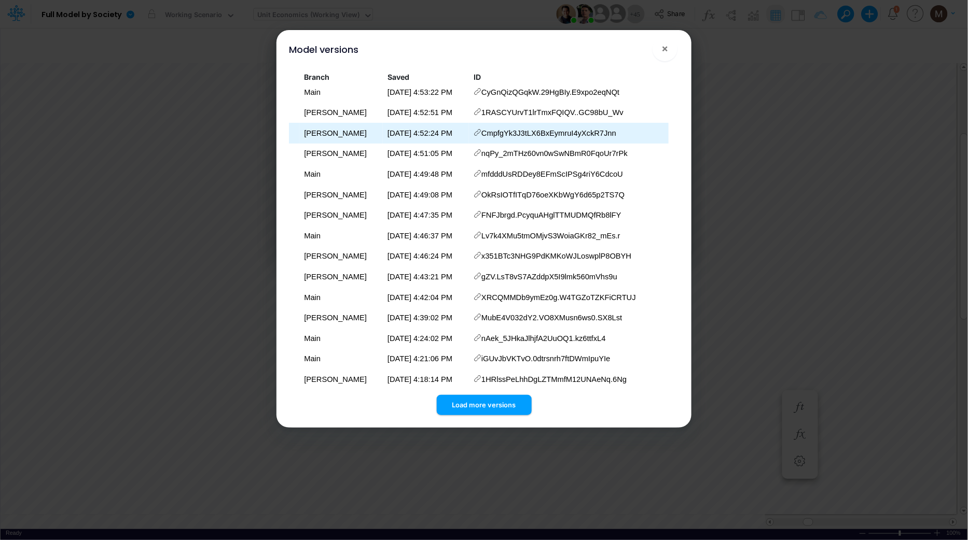
scroll to position [319, 0]
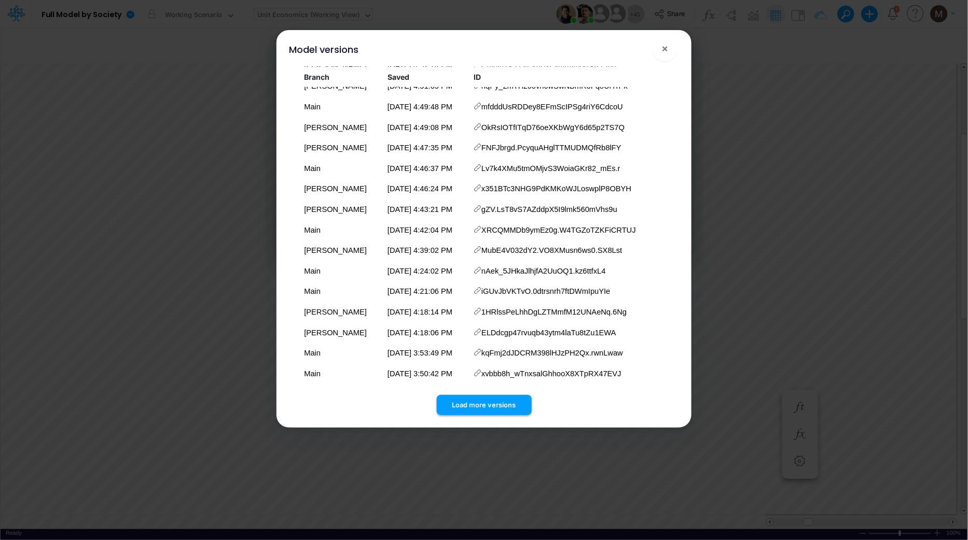
click at [472, 404] on button "Load more versions" at bounding box center [484, 405] width 95 height 20
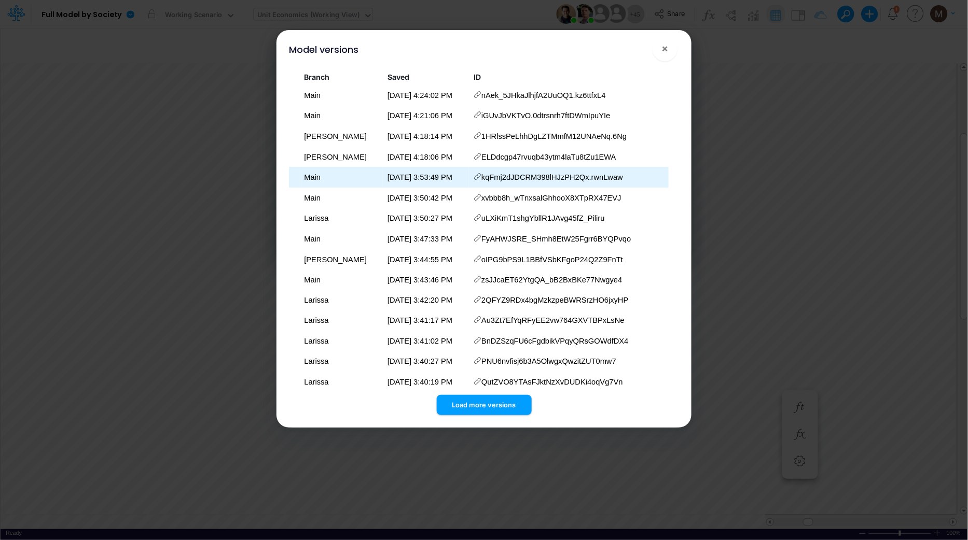
scroll to position [525, 0]
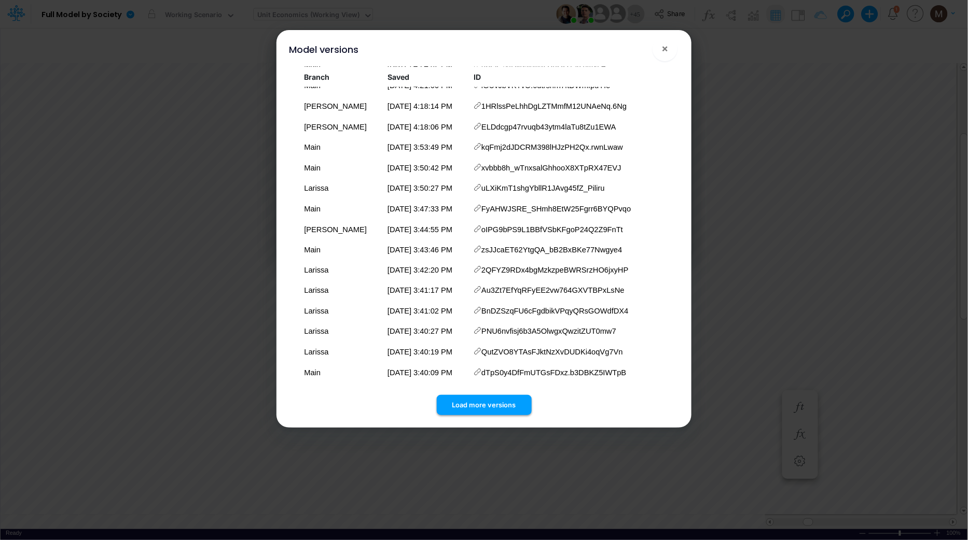
click at [467, 411] on button "Load more versions" at bounding box center [484, 405] width 95 height 20
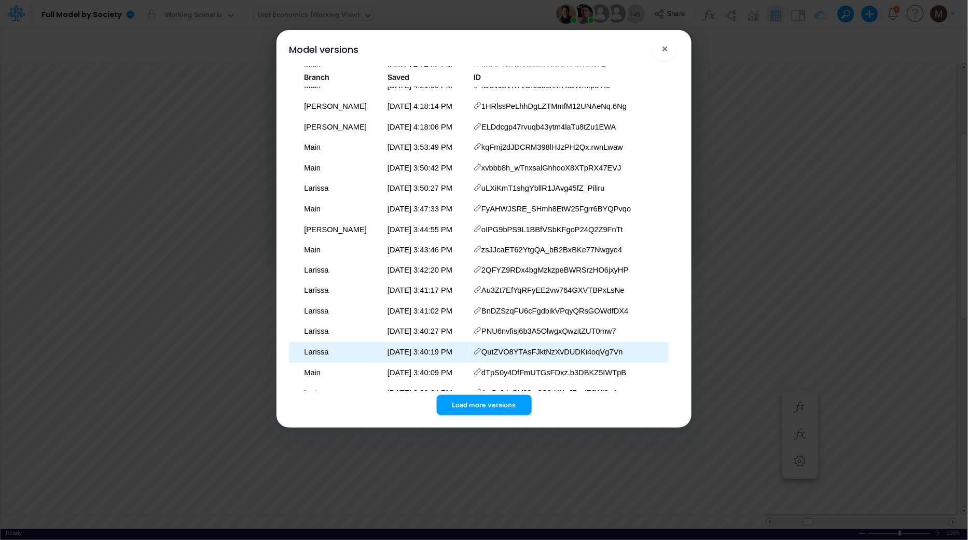
scroll to position [730, 0]
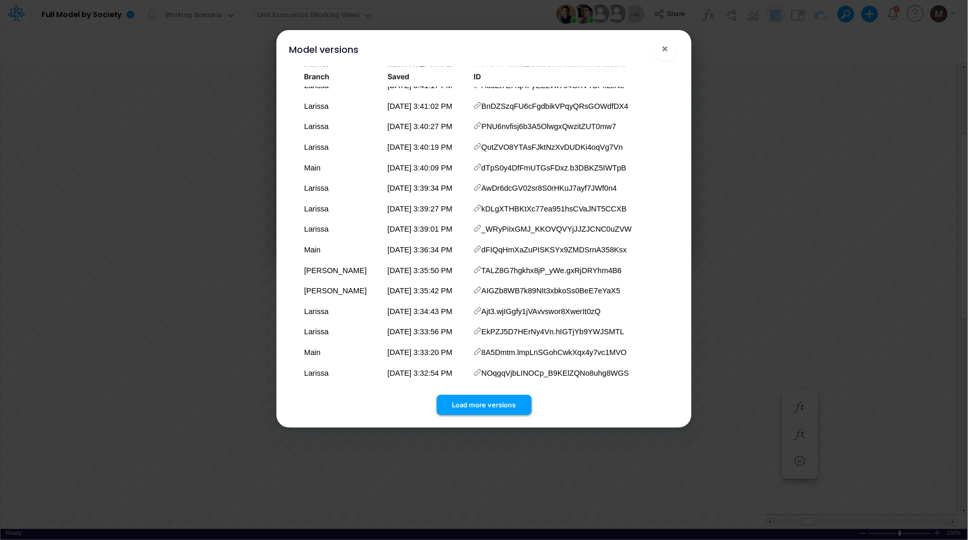
click at [456, 405] on button "Load more versions" at bounding box center [484, 405] width 95 height 20
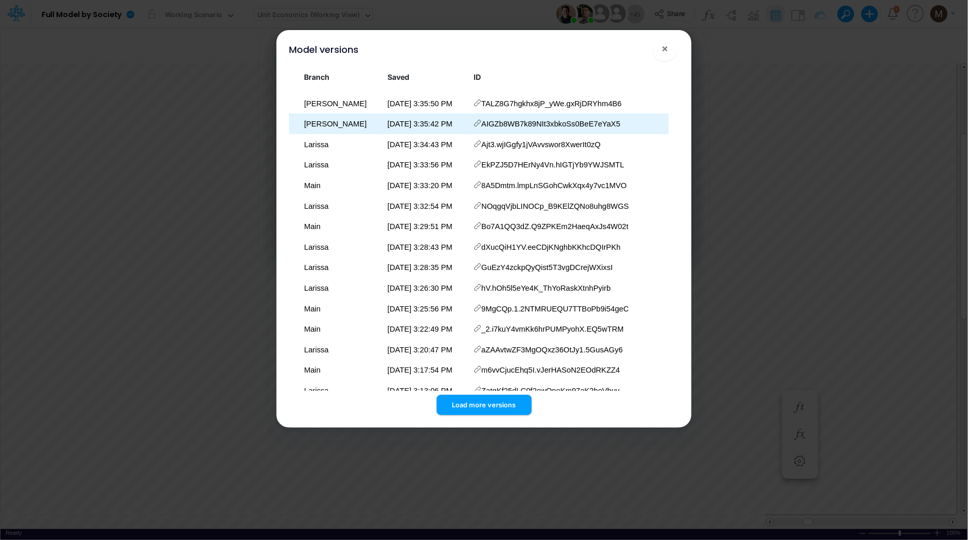
scroll to position [935, 0]
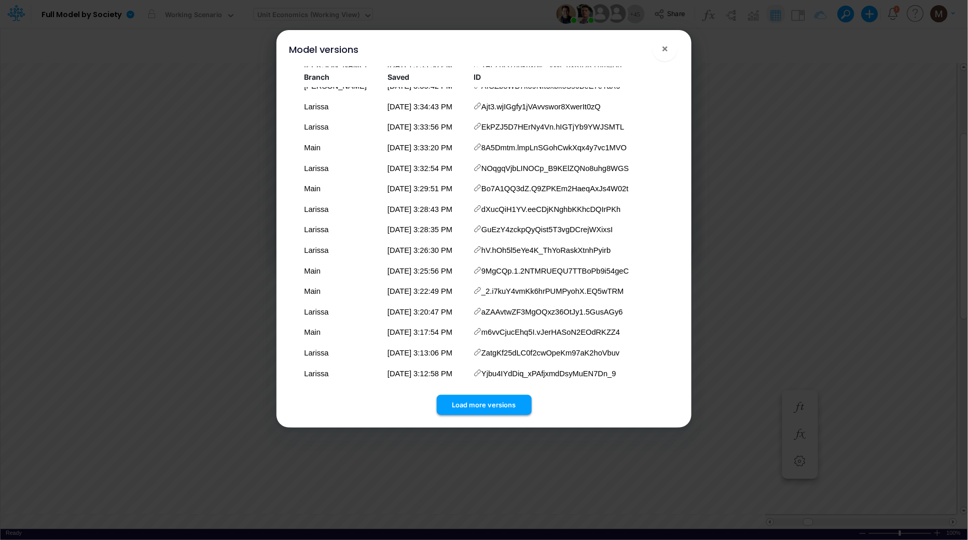
click at [485, 406] on button "Load more versions" at bounding box center [484, 405] width 95 height 20
click at [481, 409] on button "Load more versions" at bounding box center [484, 405] width 95 height 20
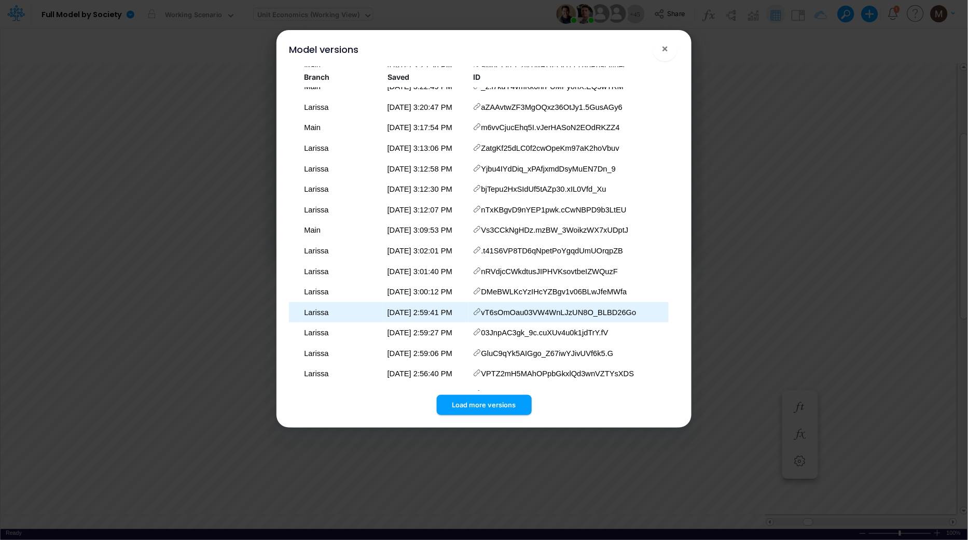
scroll to position [1345, 0]
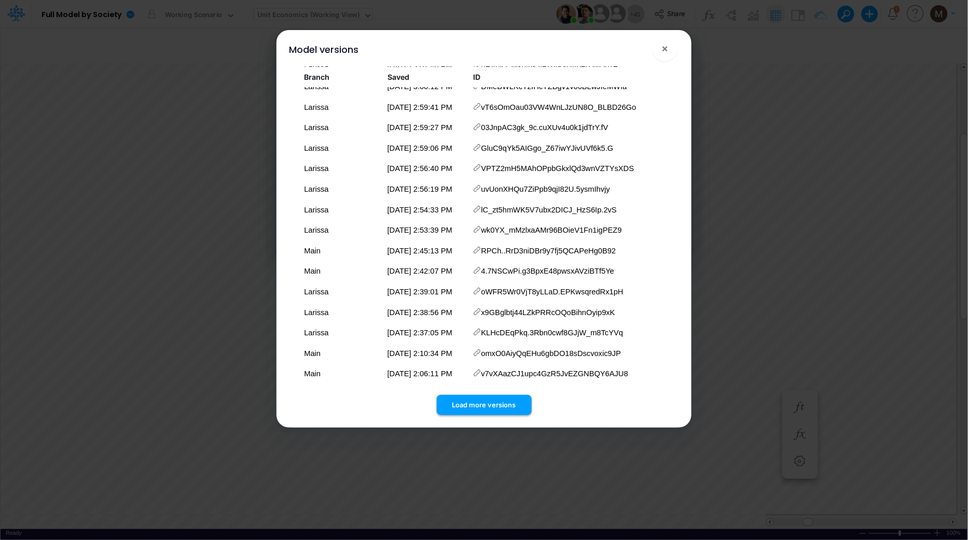
click at [473, 408] on button "Load more versions" at bounding box center [484, 405] width 95 height 20
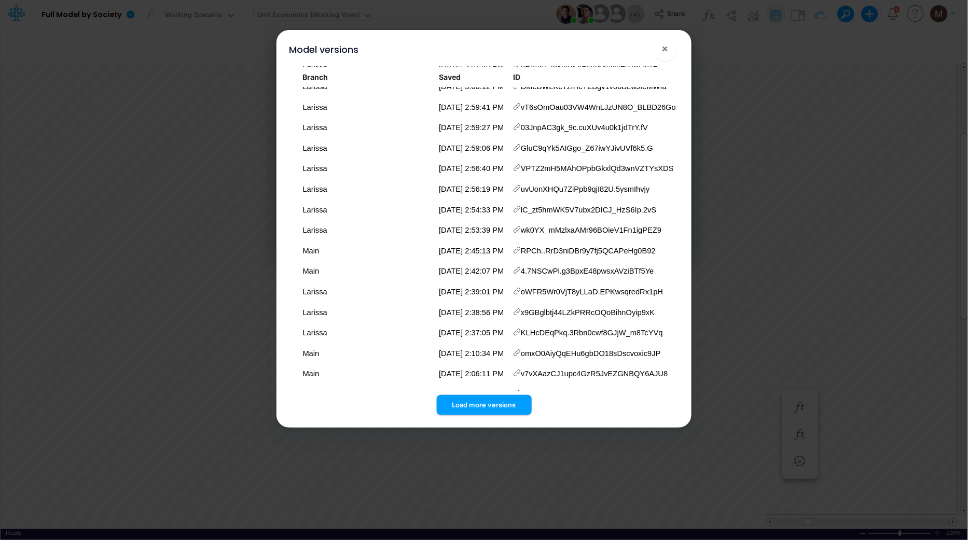
scroll to position [1550, 0]
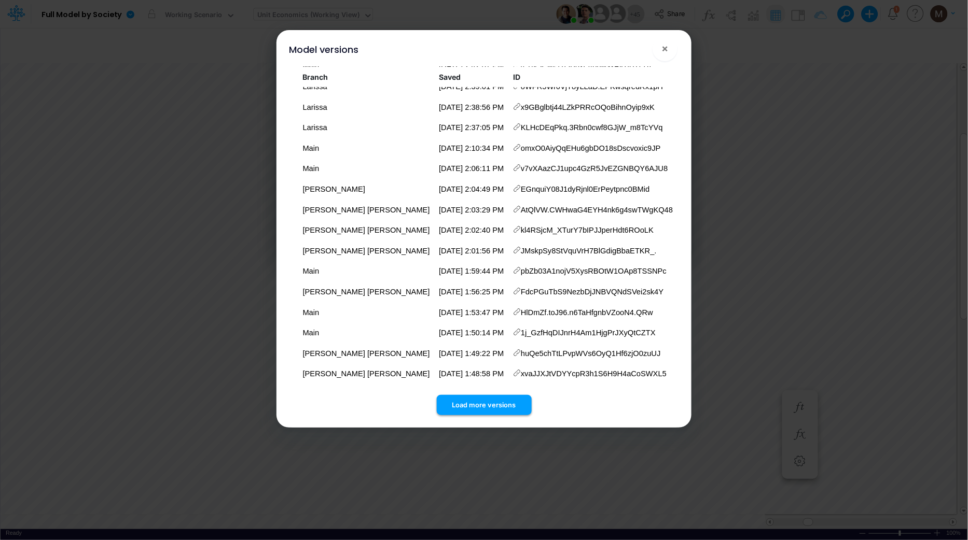
click at [456, 406] on button "Load more versions" at bounding box center [484, 405] width 95 height 20
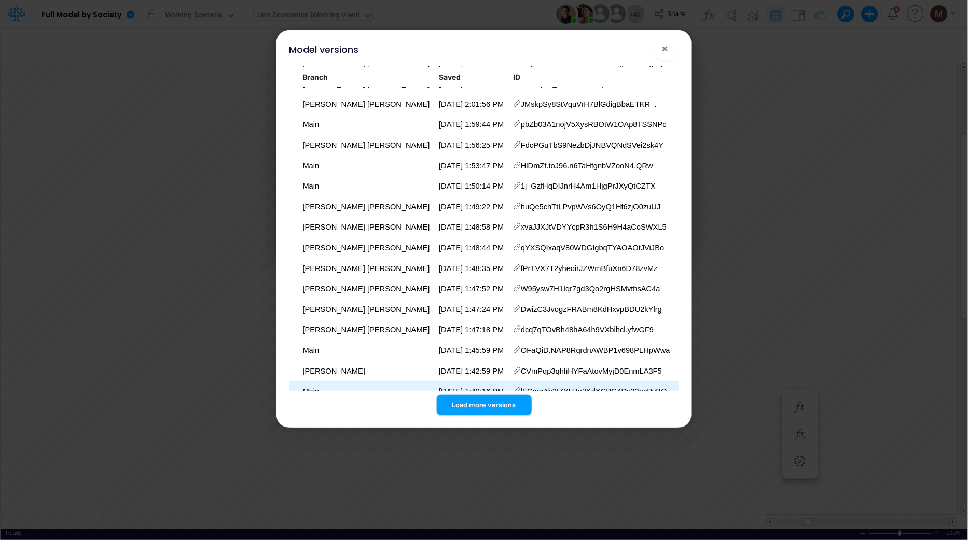
scroll to position [1703, 0]
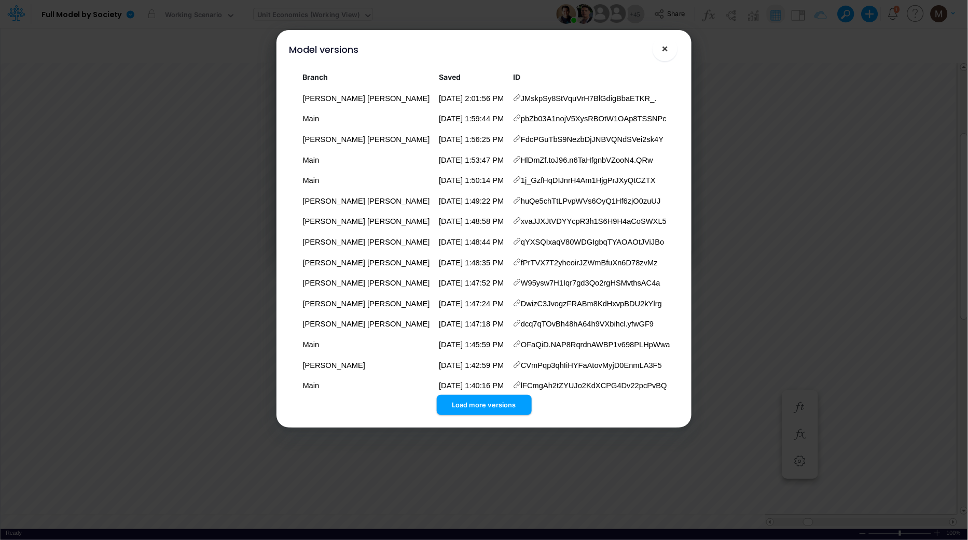
click at [662, 51] on span "×" at bounding box center [665, 48] width 7 height 12
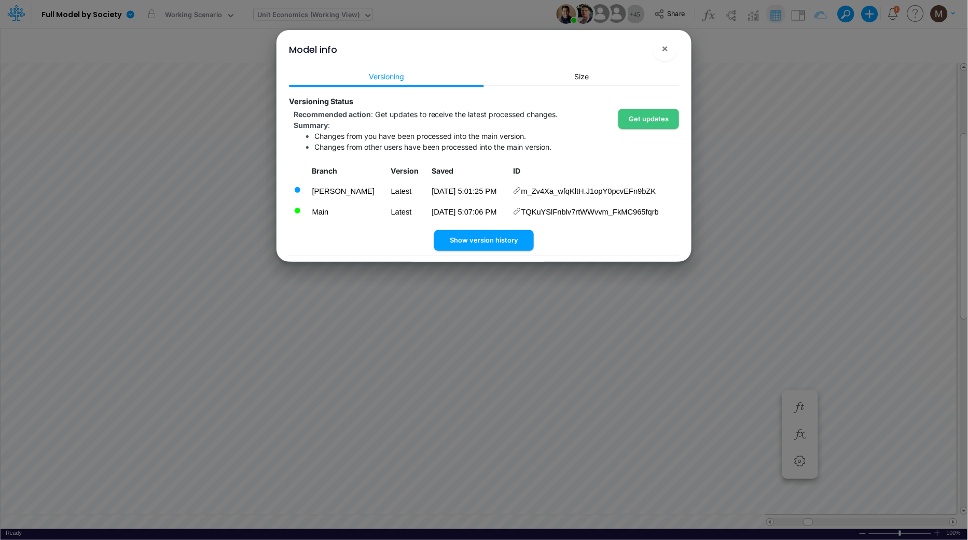
click at [736, 146] on div "Model info × Versioning Size Versioning Status Recommended action : Get updates…" at bounding box center [484, 270] width 968 height 540
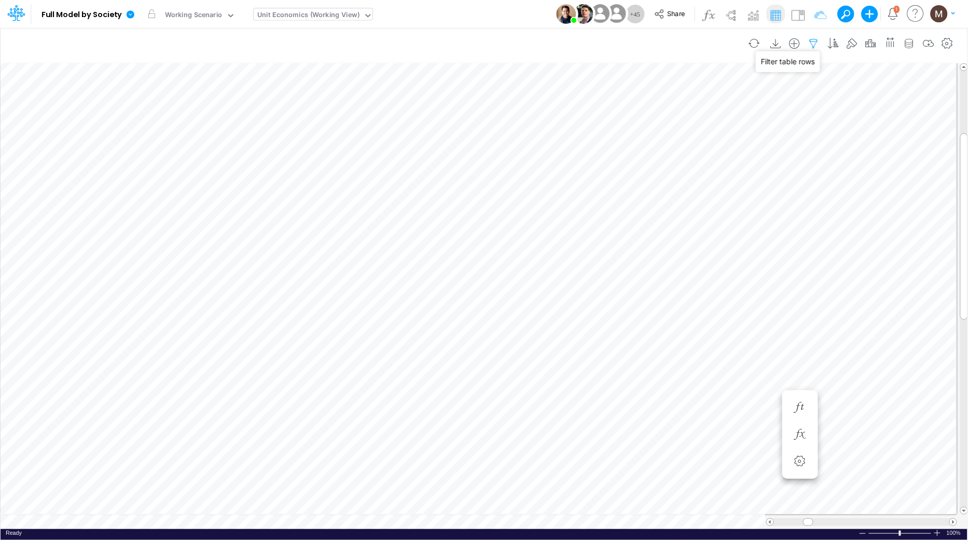
click at [810, 43] on icon "button" at bounding box center [814, 43] width 16 height 11
select select "tableSearchOR"
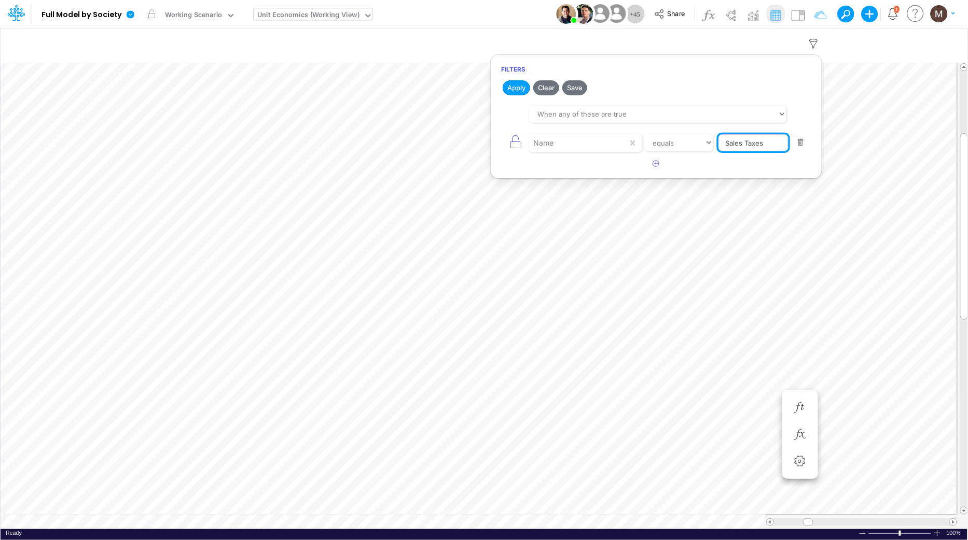
click at [767, 141] on input "Sales Taxes" at bounding box center [753, 143] width 70 height 18
type input "Sales Taxes"
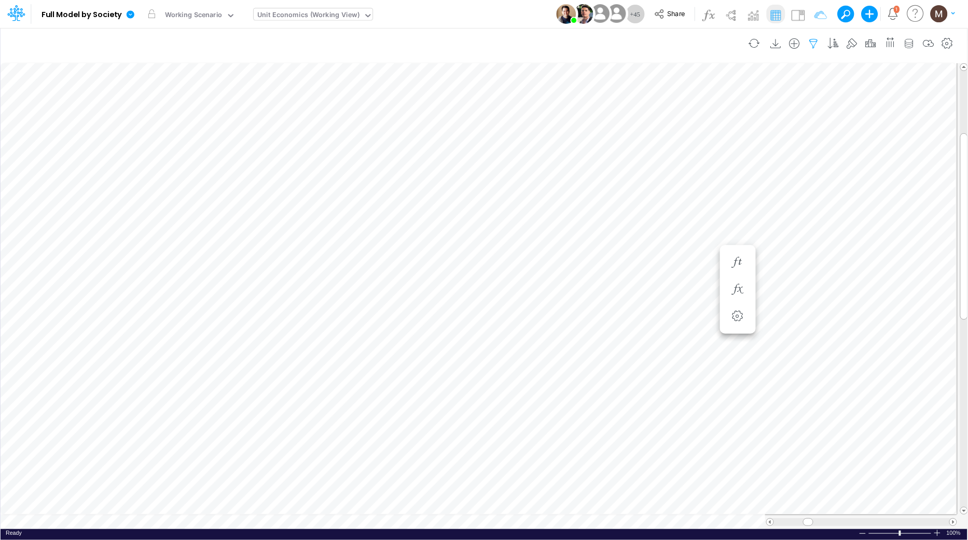
click at [810, 38] on icon "button" at bounding box center [814, 43] width 16 height 11
select select "tableSearchOR"
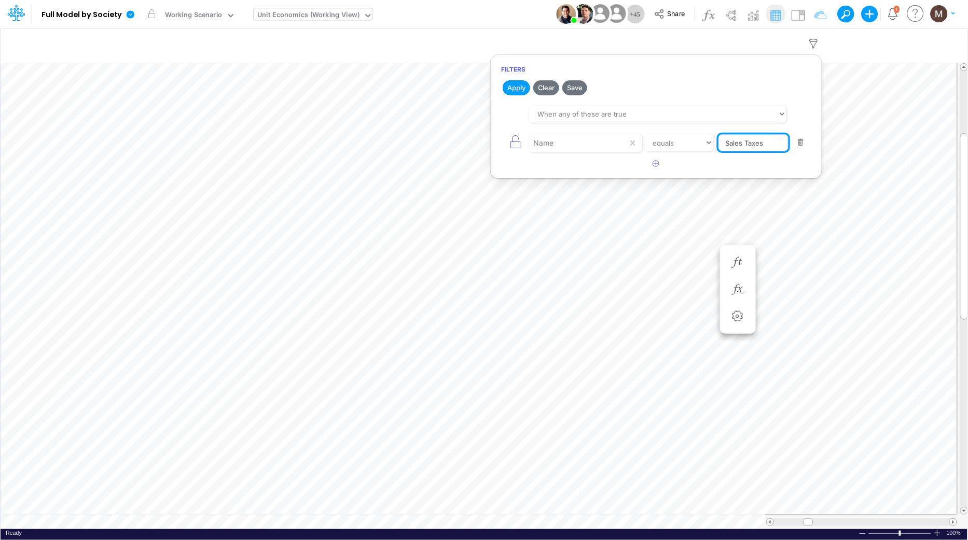
click at [759, 147] on input "Sales Taxes" at bounding box center [753, 143] width 70 height 18
type input "S"
type input "sales taxes %"
click at [521, 94] on button "Apply" at bounding box center [515, 87] width 27 height 15
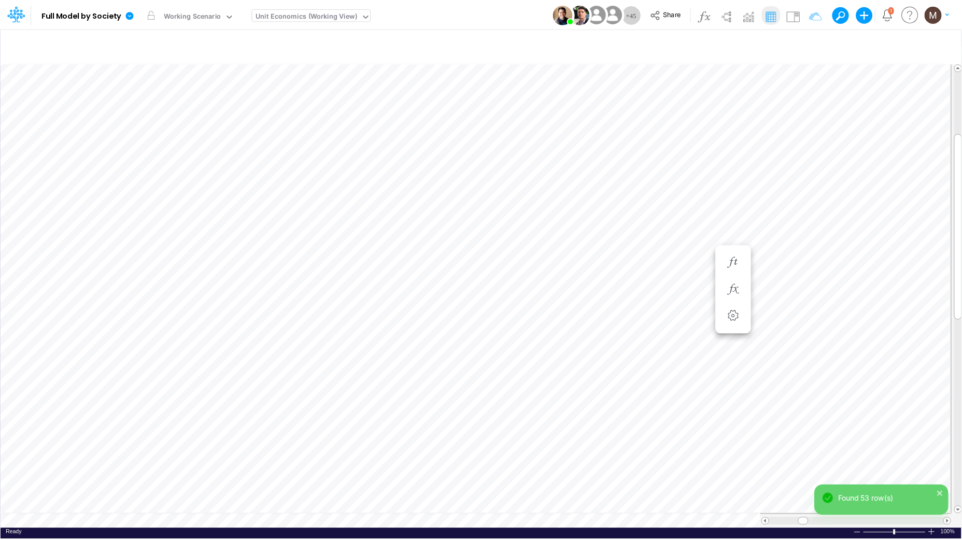
scroll to position [0, 1]
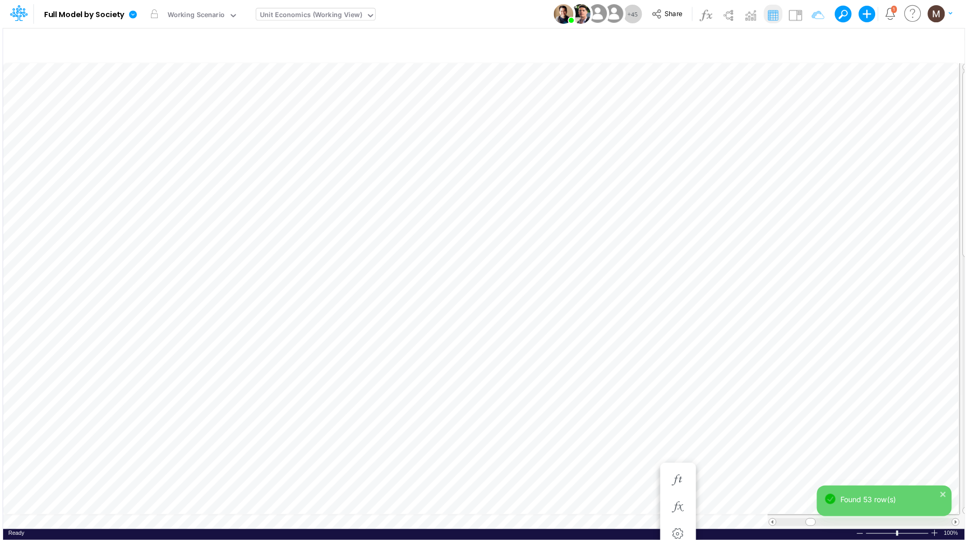
scroll to position [0, 1]
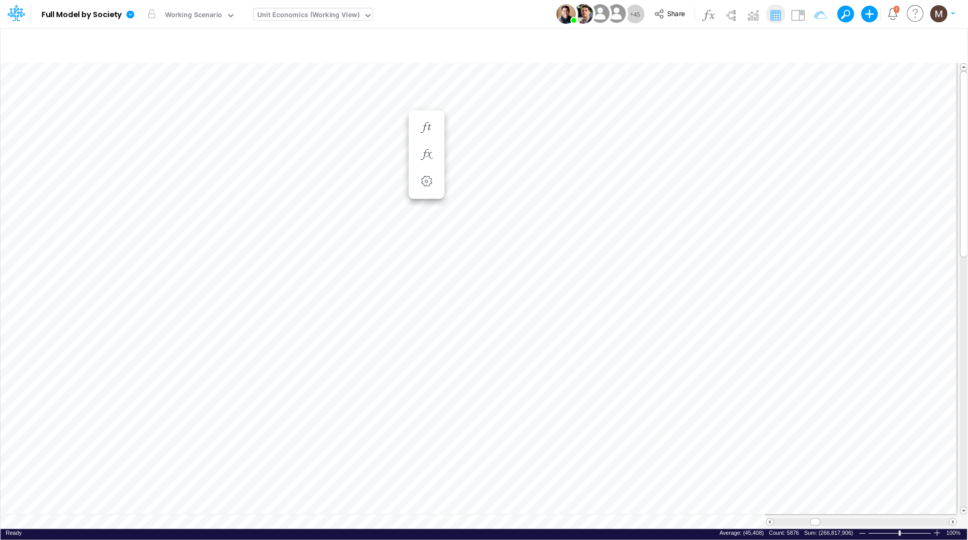
scroll to position [0, 1]
click at [809, 43] on icon "button" at bounding box center [814, 43] width 16 height 11
select select "tableSearchOR"
click at [777, 139] on input "sales taxes %" at bounding box center [753, 143] width 70 height 18
type input "sales taxes"
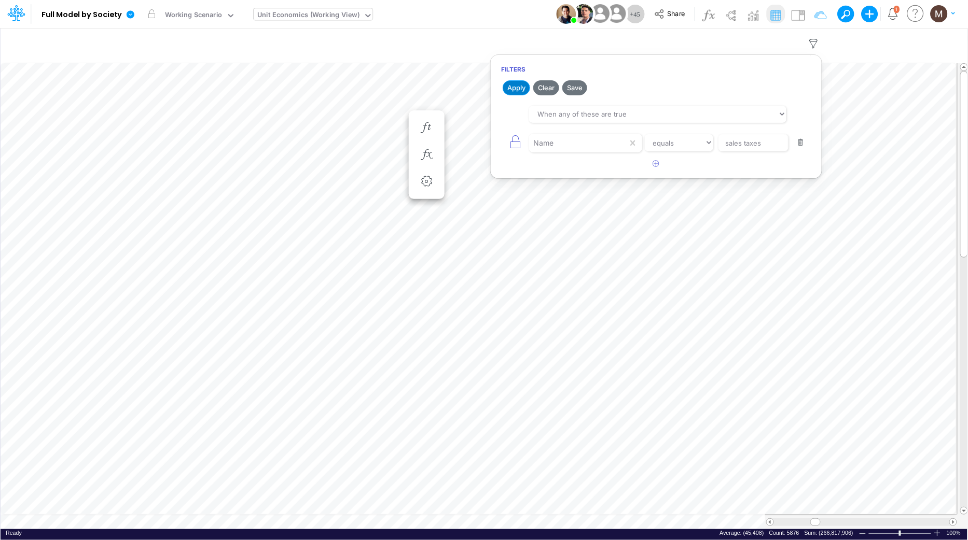
click at [524, 83] on button "Apply" at bounding box center [515, 87] width 27 height 15
click at [627, 515] on tr at bounding box center [479, 522] width 956 height 15
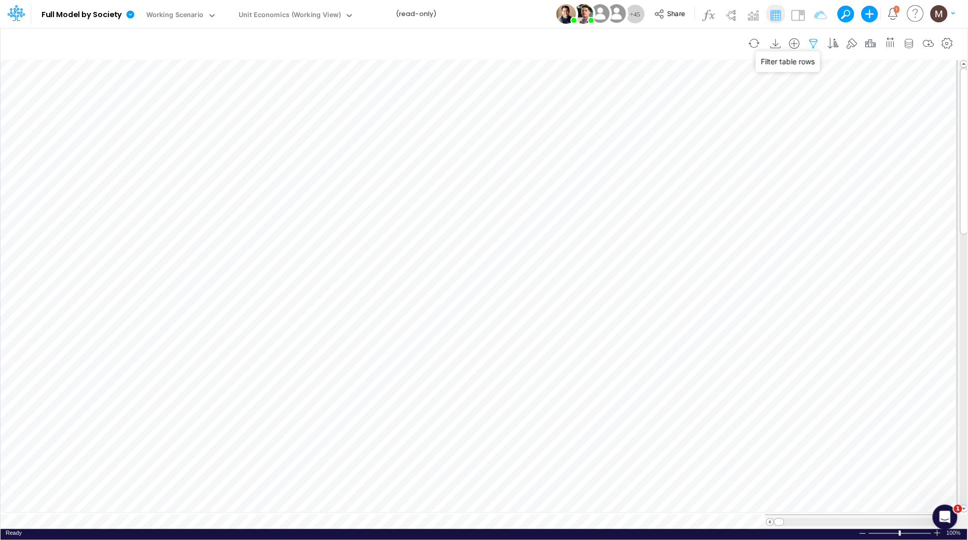
click at [815, 44] on icon "button" at bounding box center [814, 43] width 16 height 11
select select "contains"
select select "tableSearchOR"
select select "contains"
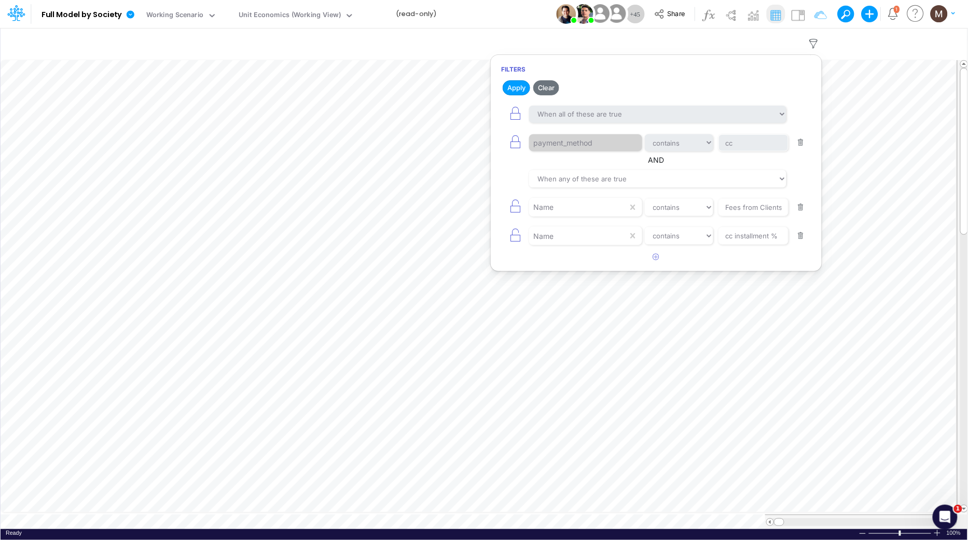
click at [800, 241] on button "button" at bounding box center [801, 236] width 20 height 14
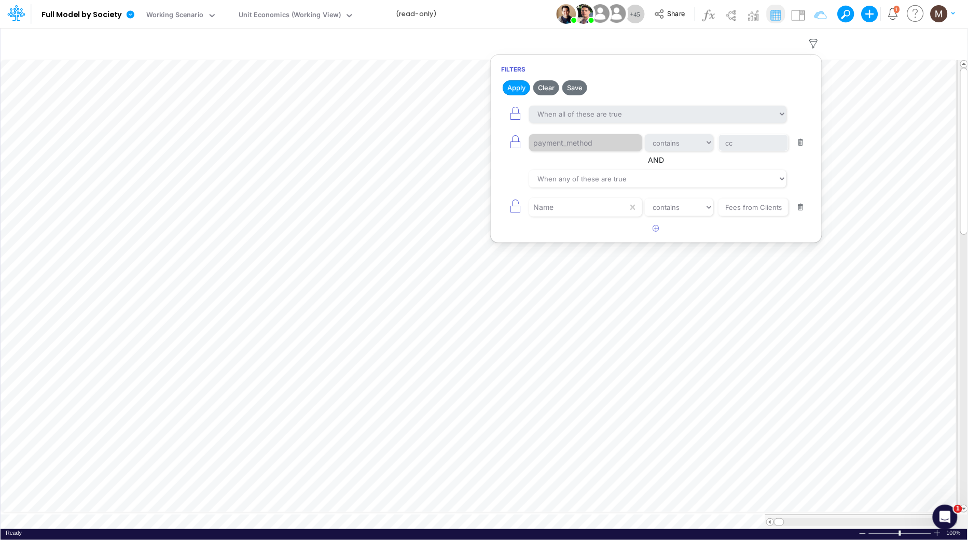
click at [804, 211] on button "button" at bounding box center [801, 208] width 20 height 14
click at [799, 142] on button "button" at bounding box center [801, 143] width 20 height 14
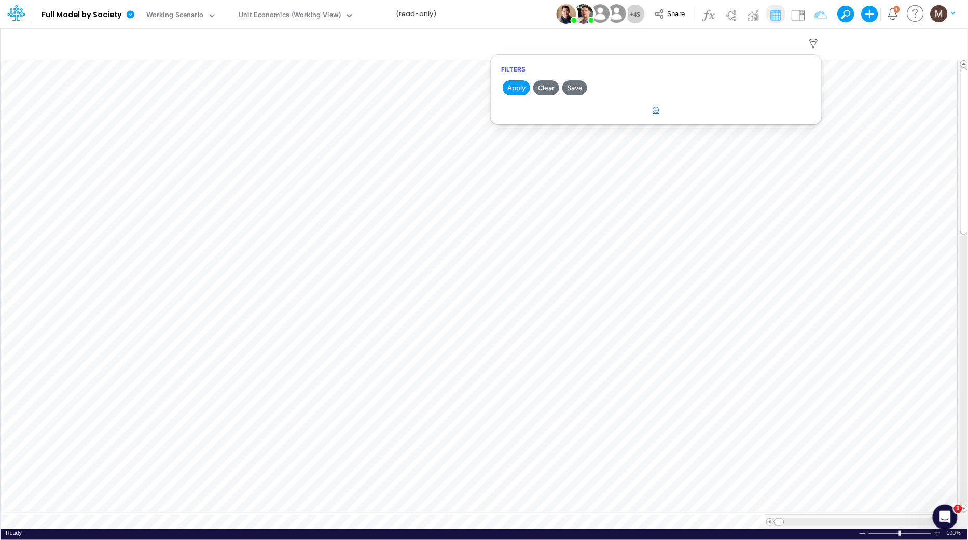
click at [653, 113] on icon "button" at bounding box center [656, 110] width 7 height 7
select select "tableSearchOR"
click at [581, 142] on div at bounding box center [578, 143] width 99 height 18
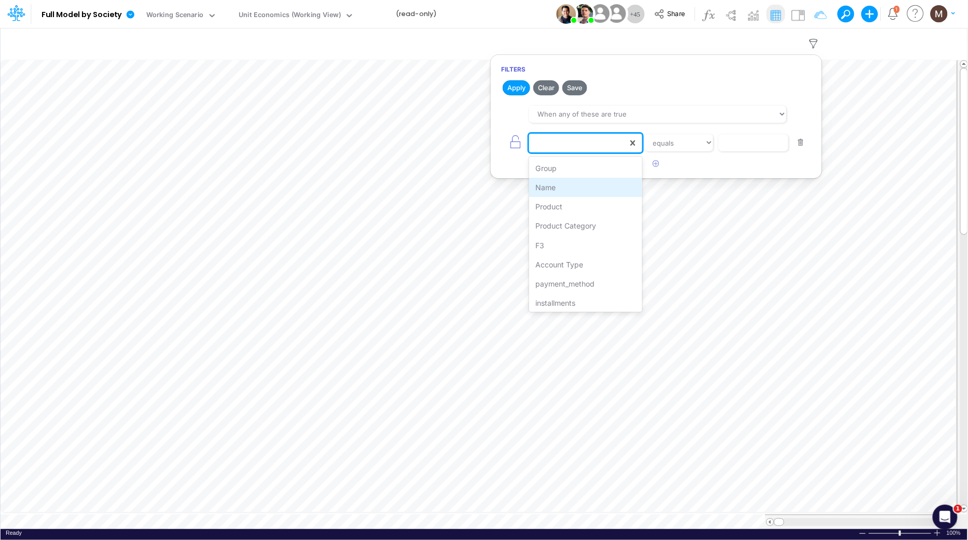
click at [575, 182] on div "Name" at bounding box center [585, 187] width 113 height 19
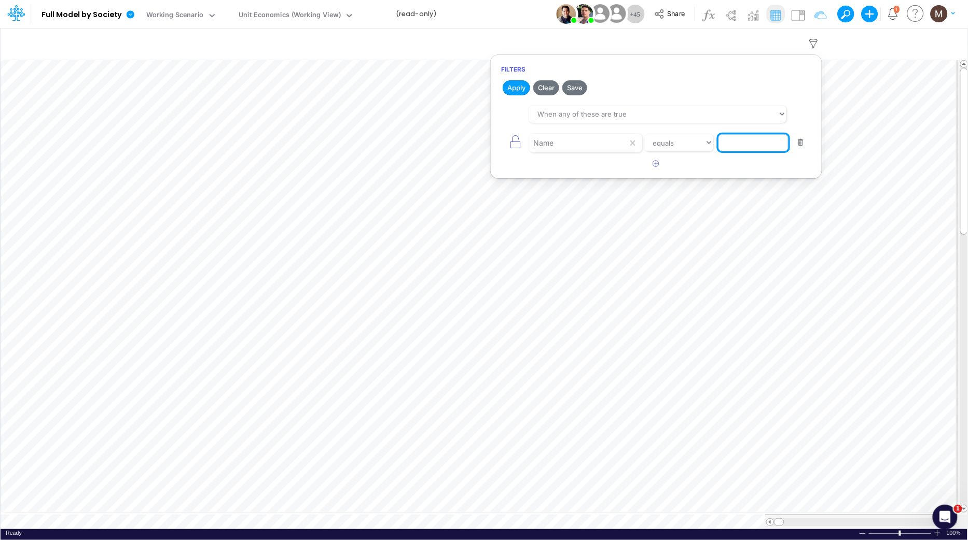
drag, startPoint x: 729, startPoint y: 145, endPoint x: 732, endPoint y: 137, distance: 7.9
click at [730, 145] on input "text" at bounding box center [753, 143] width 70 height 18
type input "Sales Taxes"
click at [513, 86] on button "Apply" at bounding box center [515, 87] width 27 height 15
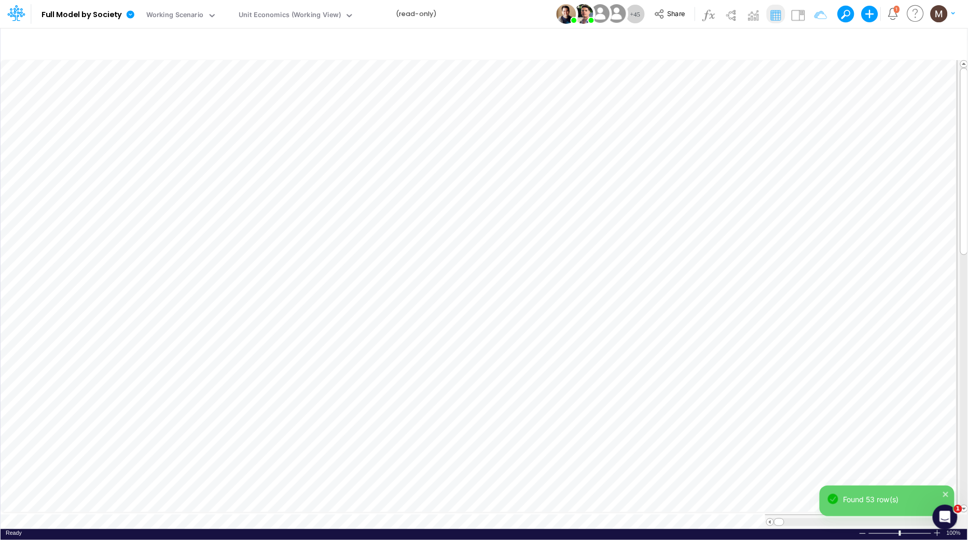
scroll to position [0, 1]
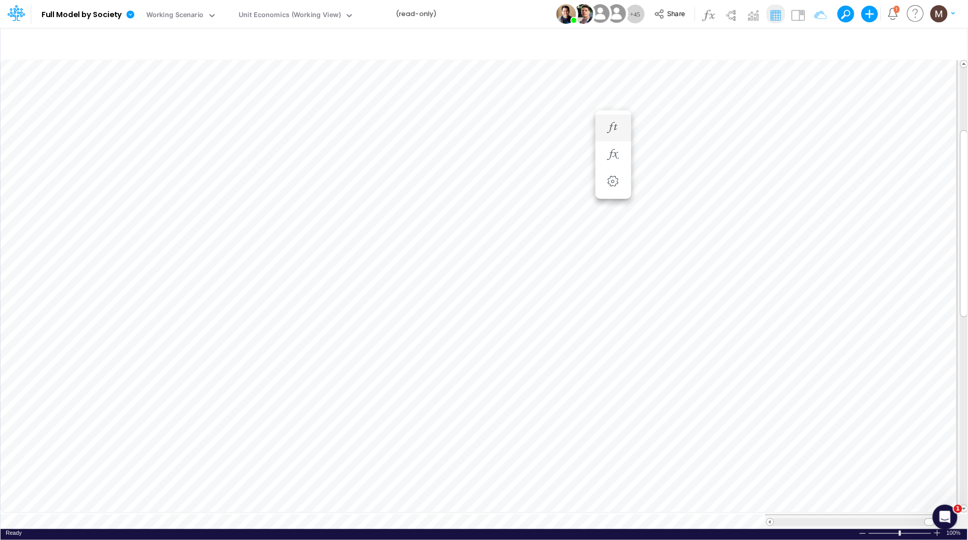
scroll to position [0, 1]
click at [811, 43] on icon "button" at bounding box center [814, 43] width 16 height 11
select select "tableSearchOR"
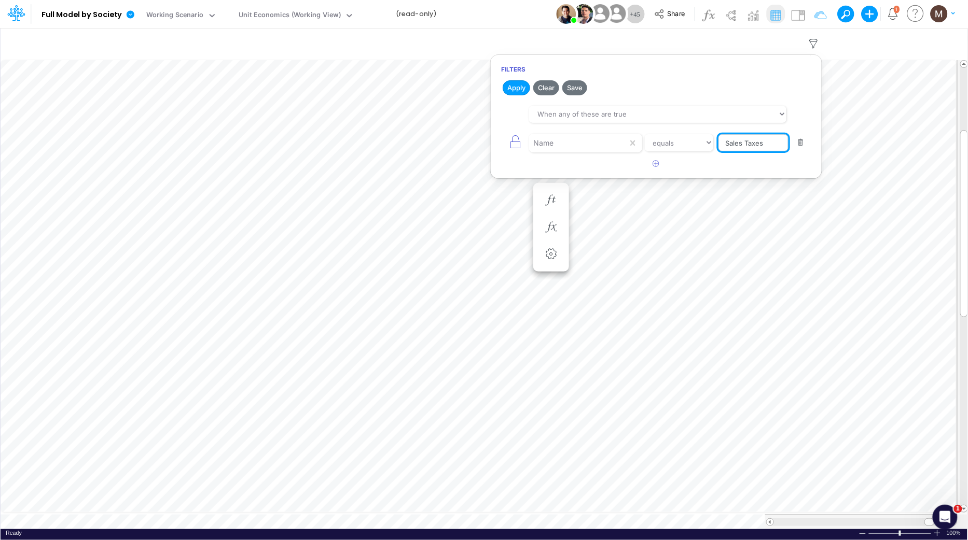
click at [777, 144] on input "Sales Taxes" at bounding box center [753, 143] width 70 height 18
type input "Sales Taxes %"
click at [520, 83] on button "Apply" at bounding box center [515, 87] width 27 height 15
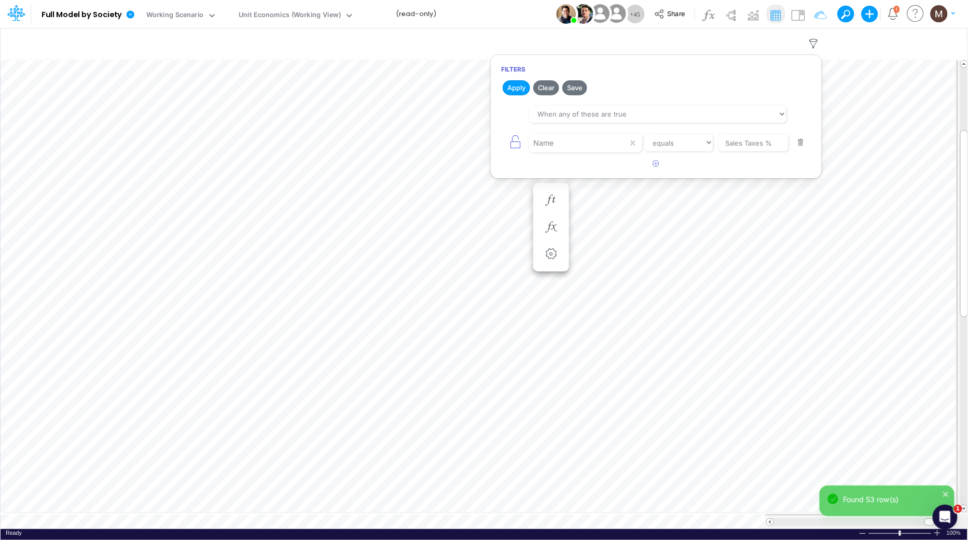
scroll to position [0, 1]
click at [797, 518] on div at bounding box center [861, 522] width 175 height 8
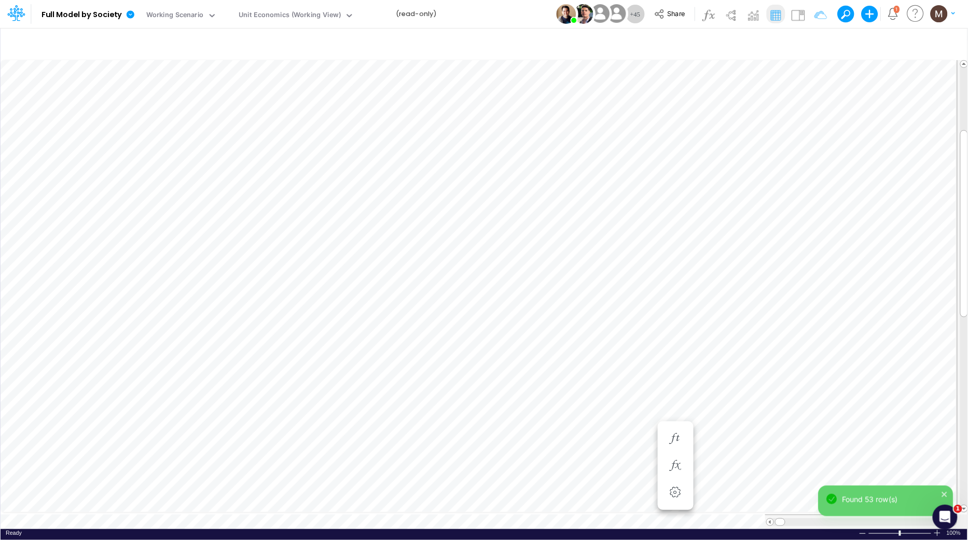
click at [797, 518] on div at bounding box center [861, 522] width 175 height 8
drag, startPoint x: 782, startPoint y: 516, endPoint x: 798, endPoint y: 516, distance: 16.6
click at [798, 519] on span at bounding box center [796, 522] width 7 height 7
drag, startPoint x: 798, startPoint y: 516, endPoint x: 814, endPoint y: 515, distance: 16.1
click at [814, 519] on span at bounding box center [812, 522] width 7 height 7
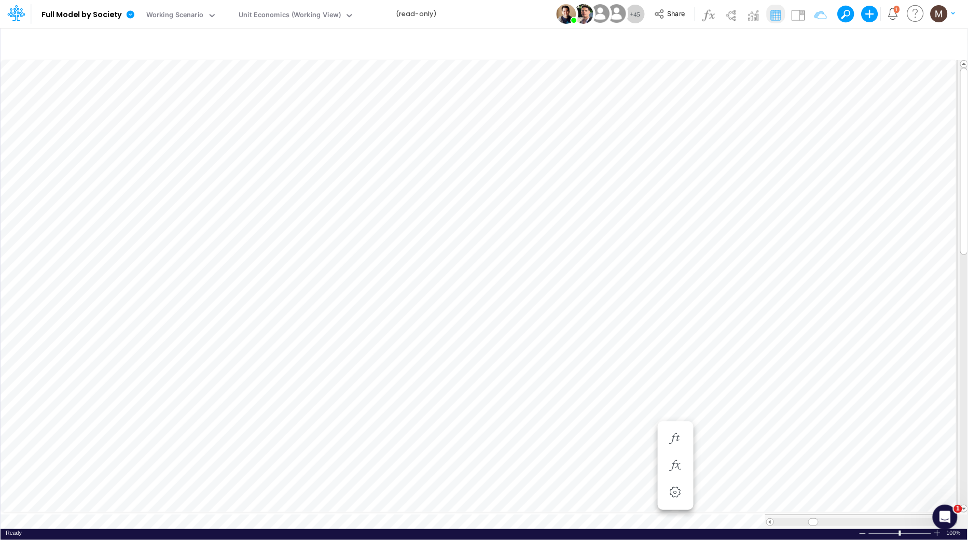
scroll to position [0, 1]
click at [814, 44] on icon "button" at bounding box center [814, 43] width 16 height 11
select select "tableSearchOR"
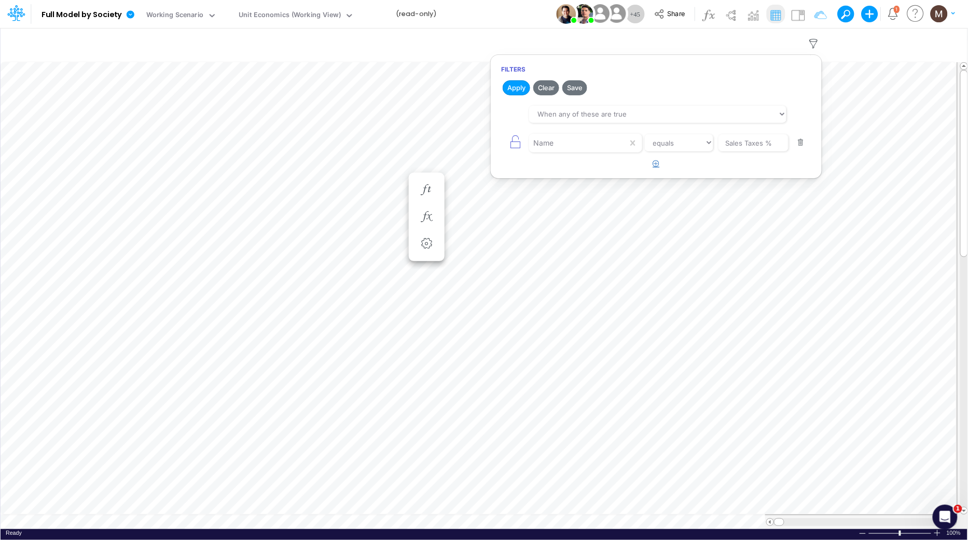
click at [656, 162] on icon "button" at bounding box center [656, 163] width 7 height 7
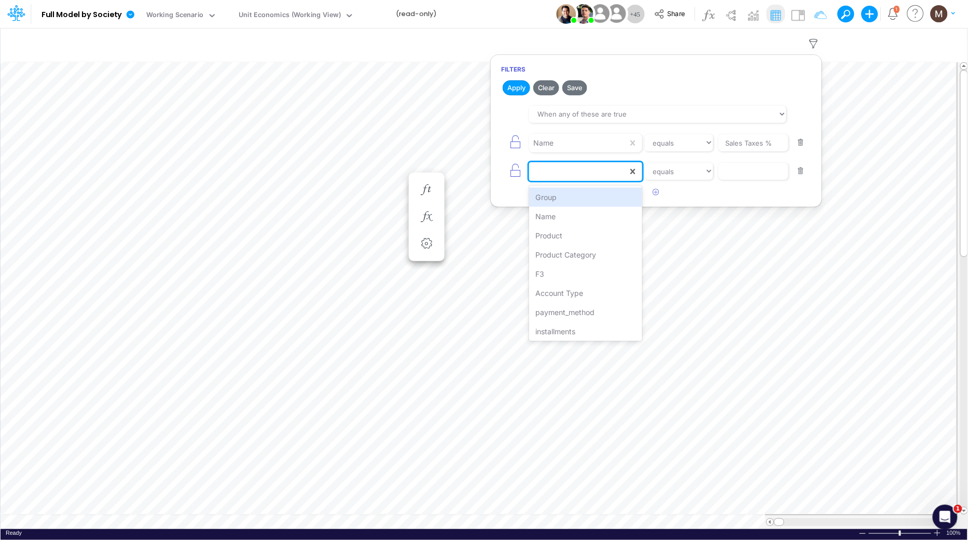
click at [599, 174] on div at bounding box center [578, 172] width 99 height 18
type input "f3"
click at [623, 197] on div "F3" at bounding box center [585, 197] width 113 height 19
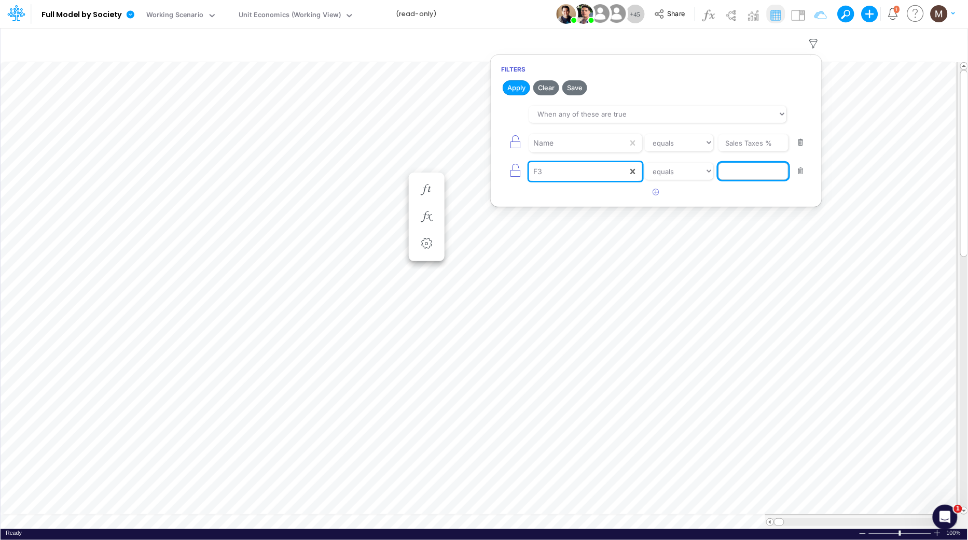
click at [730, 152] on input "text" at bounding box center [753, 143] width 70 height 18
type input "cc rpay"
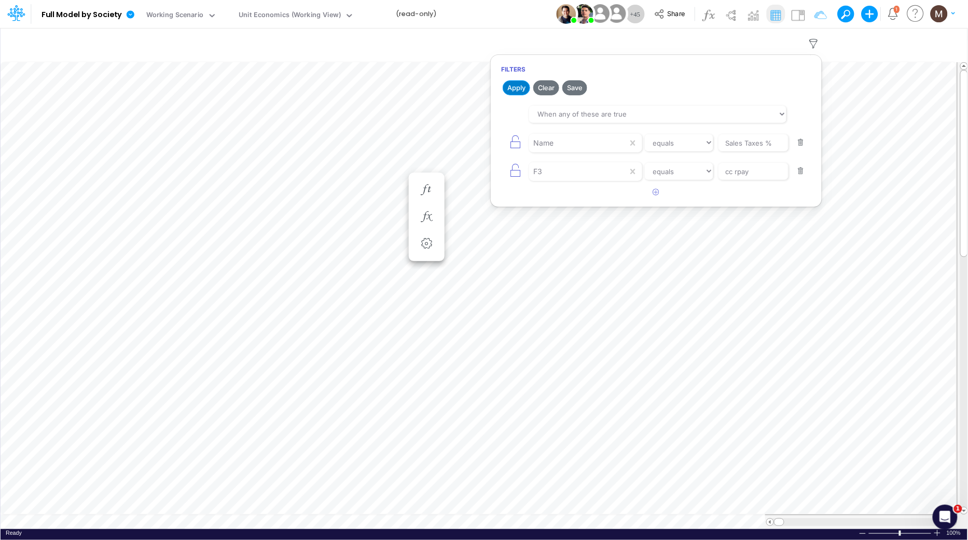
click at [513, 87] on button "Apply" at bounding box center [515, 87] width 27 height 15
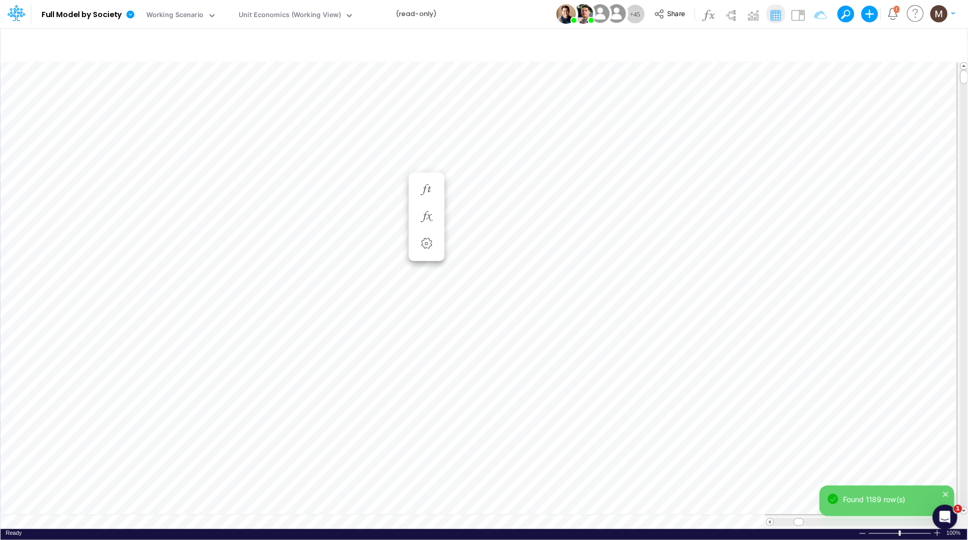
scroll to position [0, 1]
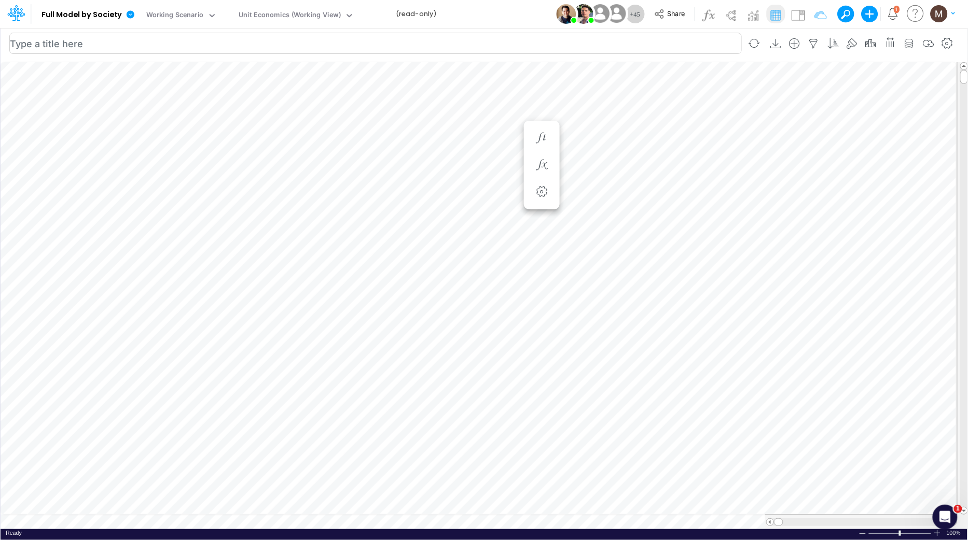
scroll to position [0, 1]
click at [812, 39] on icon "button" at bounding box center [814, 43] width 16 height 11
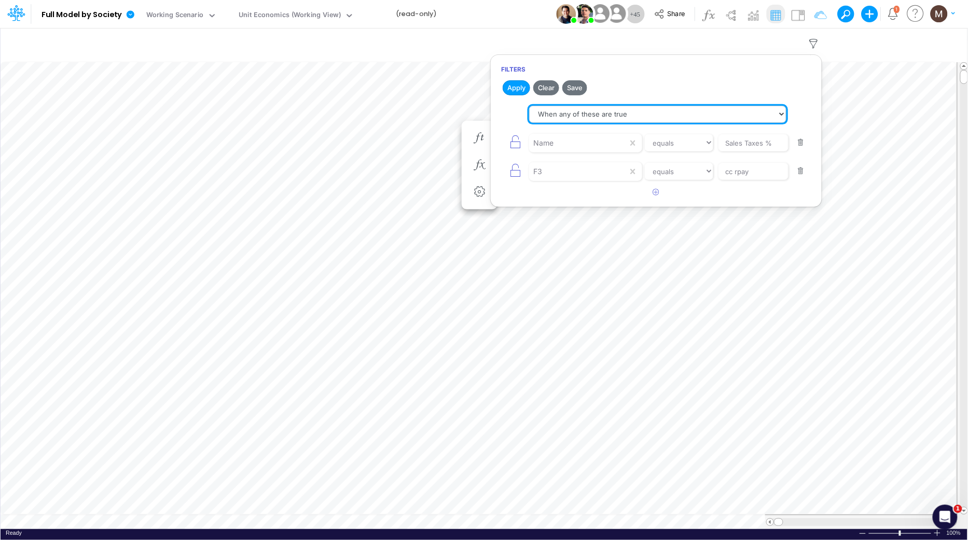
click at [655, 108] on select "When all of these are true When any of these are true" at bounding box center [657, 115] width 257 height 18
select select "tableSearchAND"
click at [529, 106] on select "When all of these are true When any of these are true" at bounding box center [657, 115] width 257 height 18
drag, startPoint x: 519, startPoint y: 88, endPoint x: 498, endPoint y: 96, distance: 23.0
click at [518, 88] on button "Apply" at bounding box center [515, 87] width 27 height 15
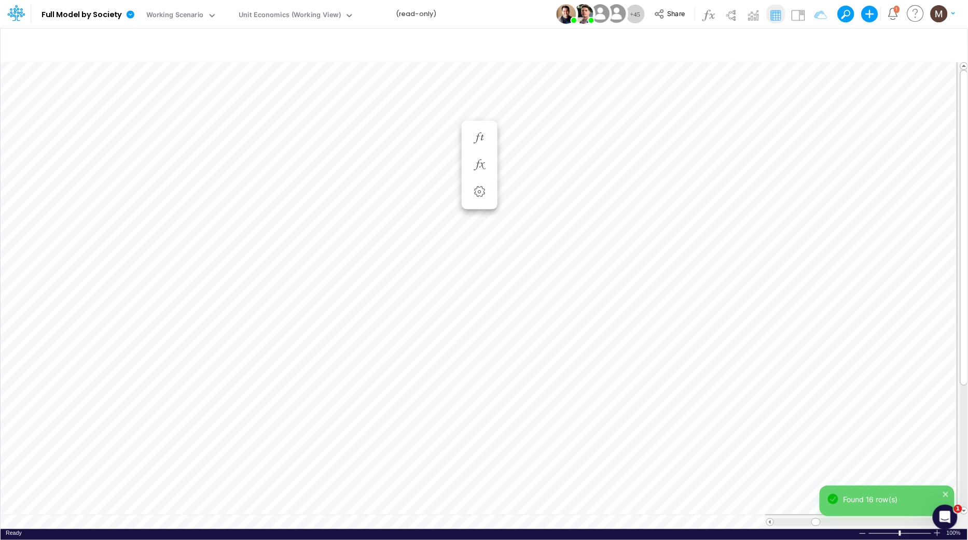
scroll to position [0, 1]
